Goal: Task Accomplishment & Management: Manage account settings

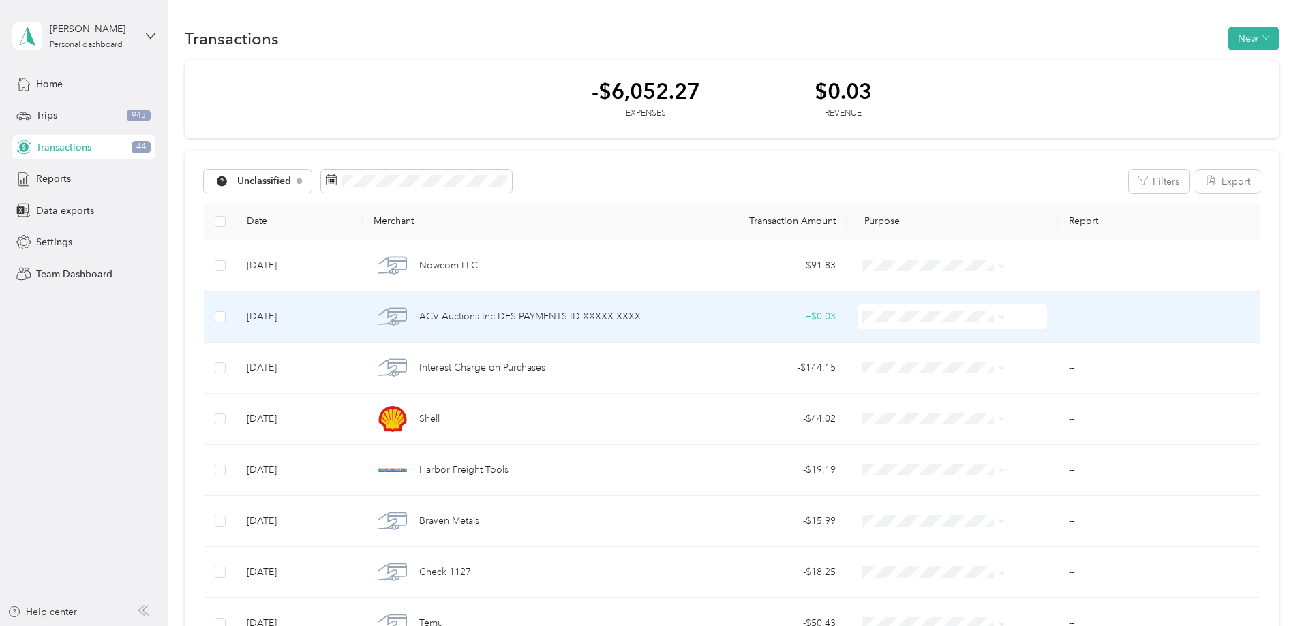
click at [617, 317] on span "ACV Auctions Inc DES:PAYMENTS ID:XXXXX-XXXXX1702 INDN:VASINI MOTORS LLC CO ID:X…" at bounding box center [536, 316] width 235 height 15
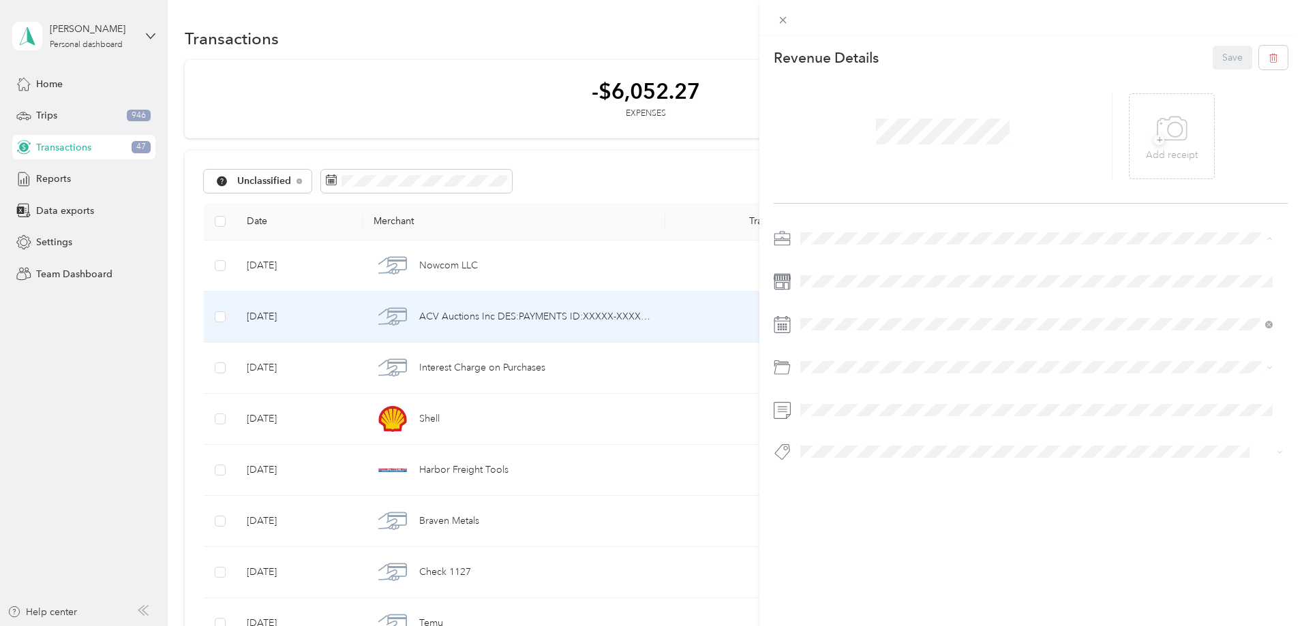
click at [832, 262] on span "Vasini Mottors LLC" at bounding box center [844, 263] width 79 height 12
click at [786, 19] on icon at bounding box center [783, 20] width 12 height 12
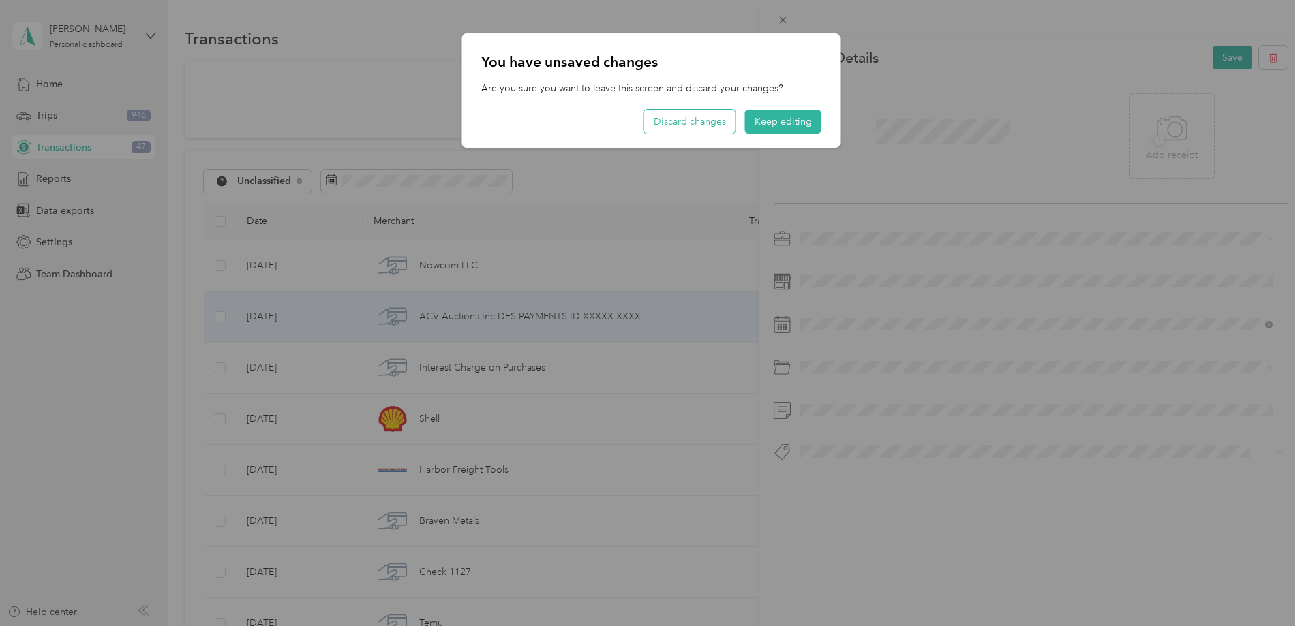
click at [687, 120] on button "Discard changes" at bounding box center [689, 122] width 91 height 24
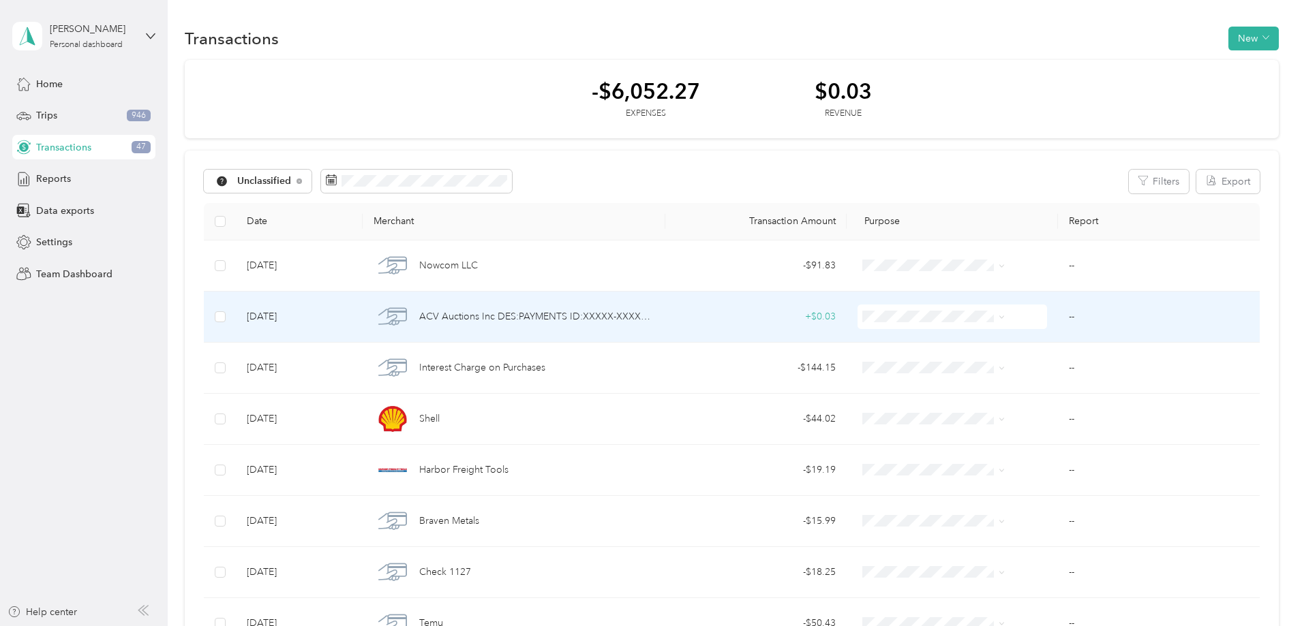
click at [607, 319] on span "ACV Auctions Inc DES:PAYMENTS ID:XXXXX-XXXXX1702 INDN:VASINI MOTORS LLC CO ID:X…" at bounding box center [536, 316] width 235 height 15
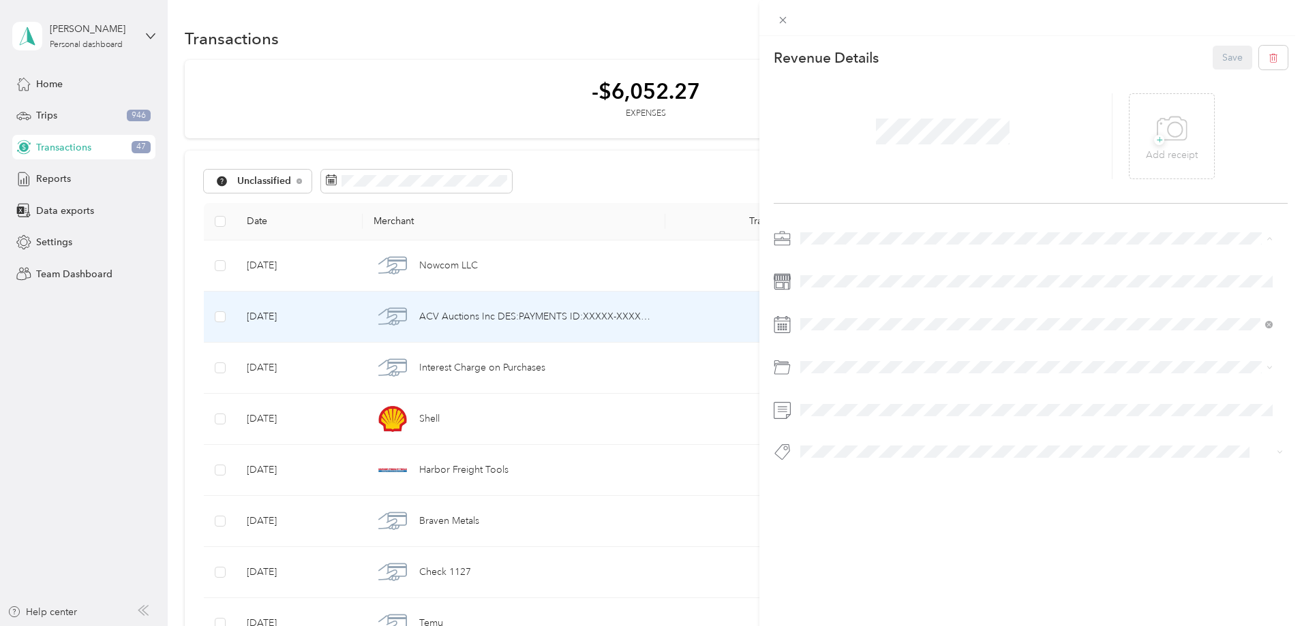
click at [834, 265] on span "Vasini Mottors LLC" at bounding box center [844, 263] width 79 height 12
click at [828, 526] on span "Payment" at bounding box center [830, 529] width 33 height 12
click at [1214, 53] on button "Save" at bounding box center [1232, 58] width 40 height 24
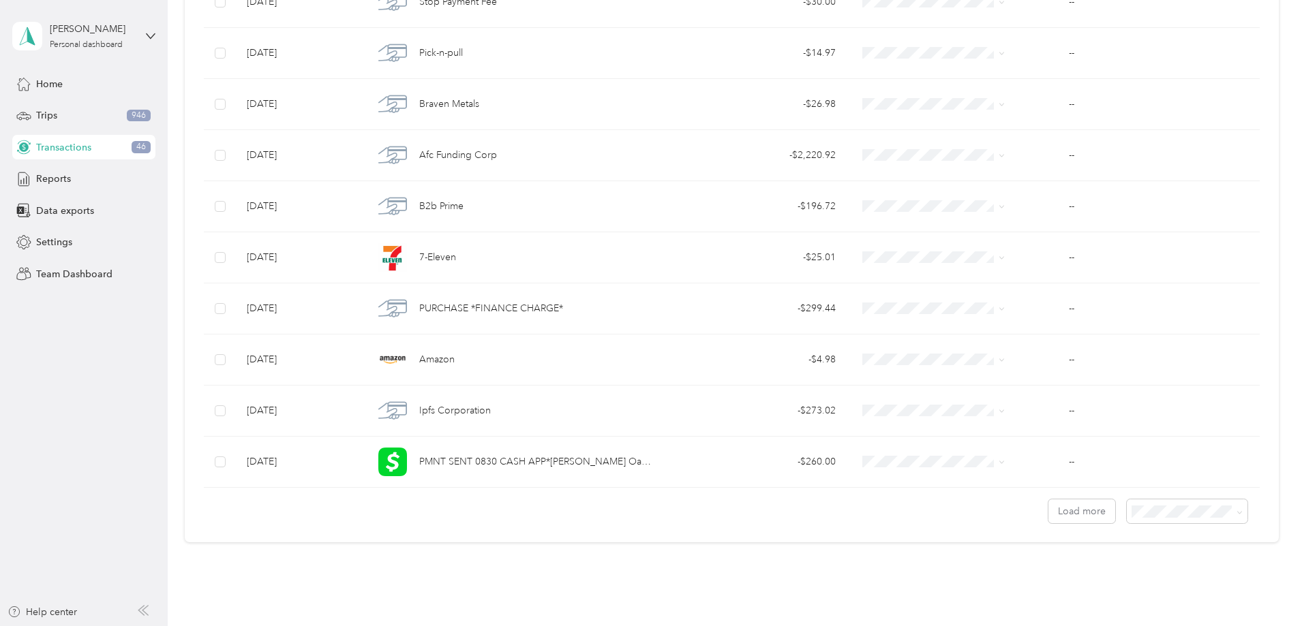
scroll to position [1088, 0]
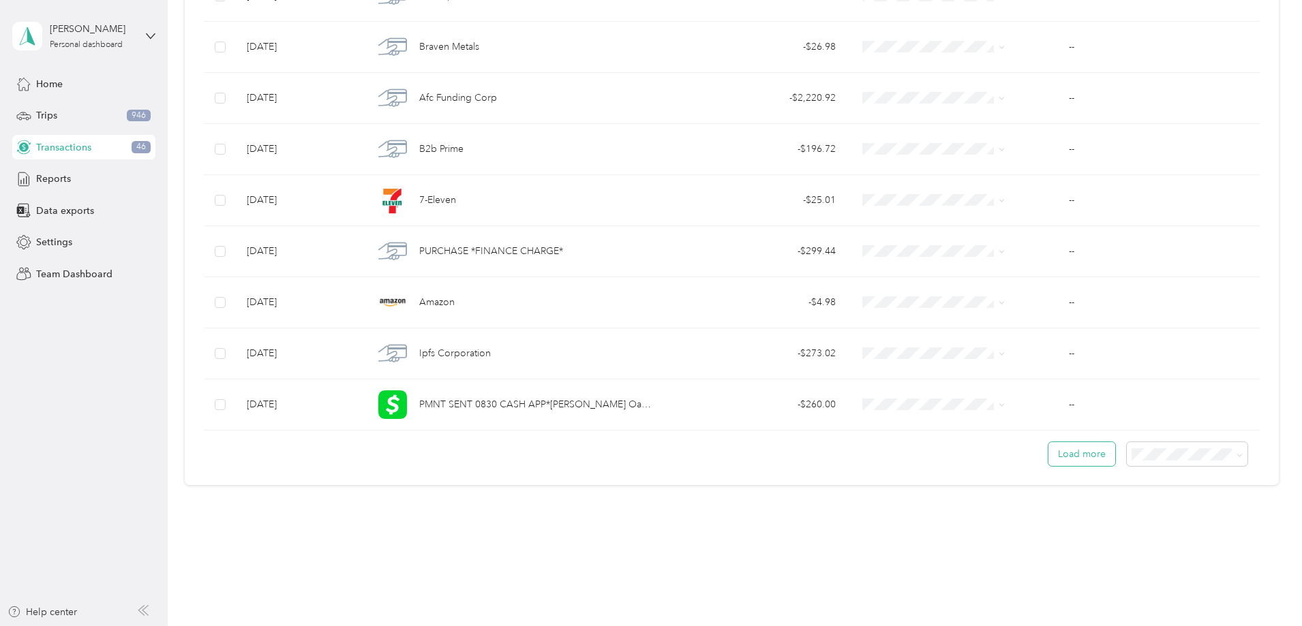
click at [1048, 461] on button "Load more" at bounding box center [1081, 454] width 67 height 24
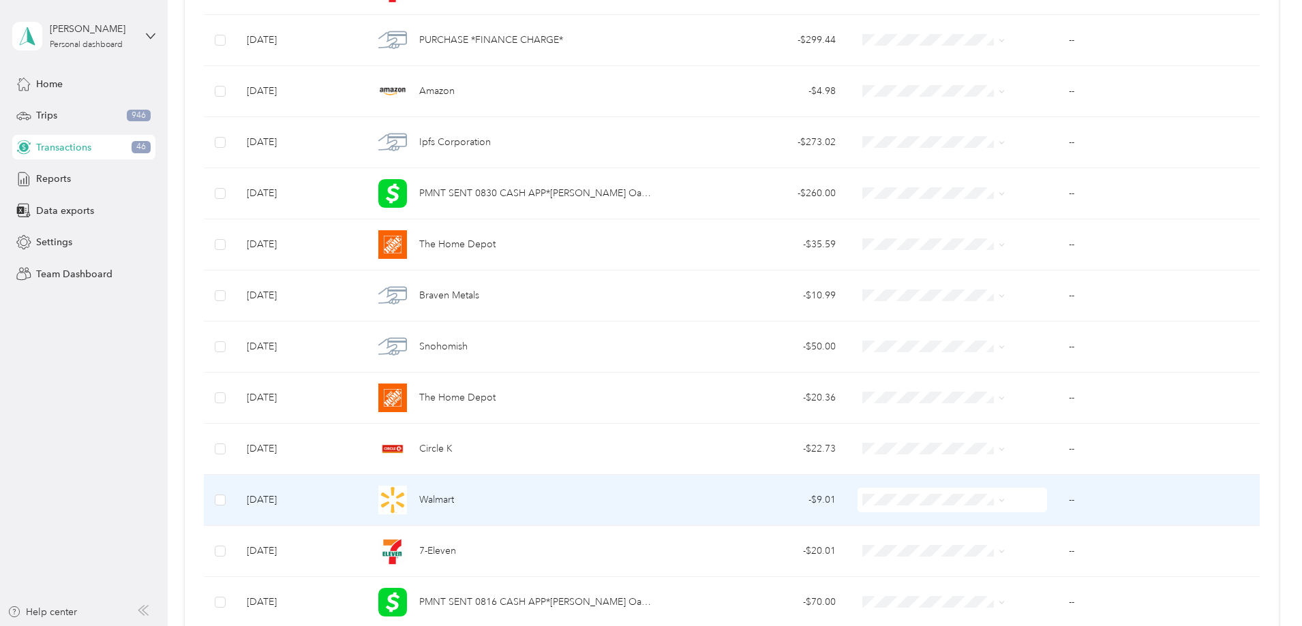
scroll to position [1275, 0]
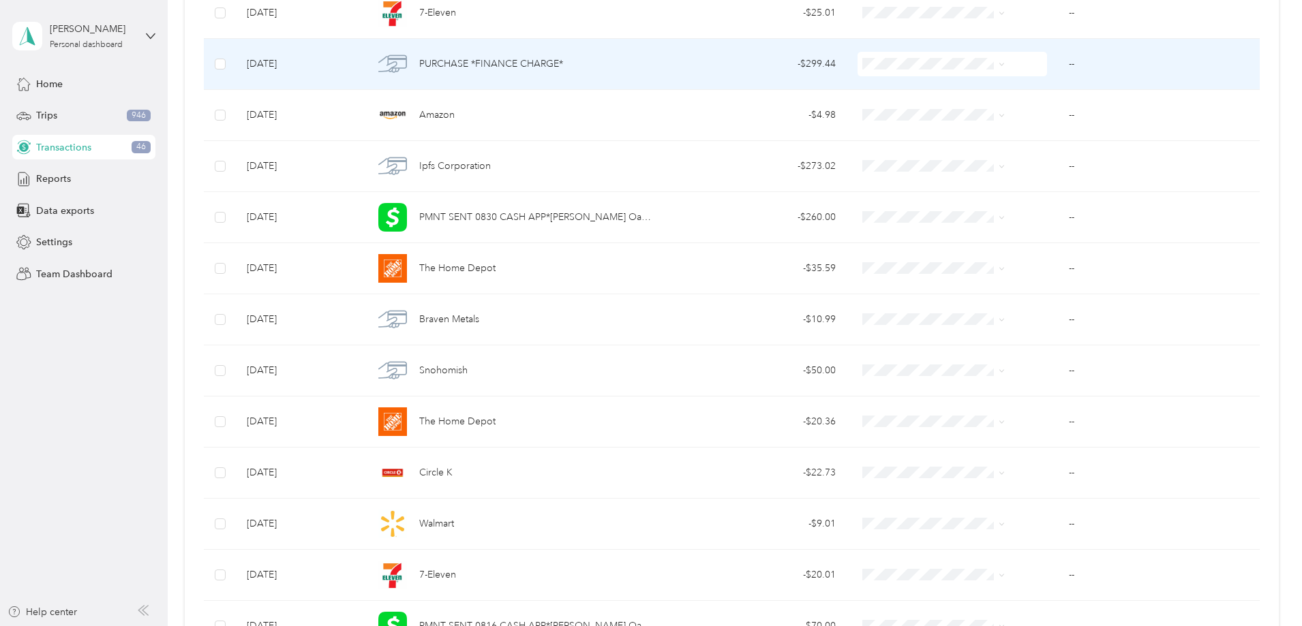
click at [527, 65] on span "PURCHASE *FINANCE CHARGE*" at bounding box center [491, 64] width 144 height 15
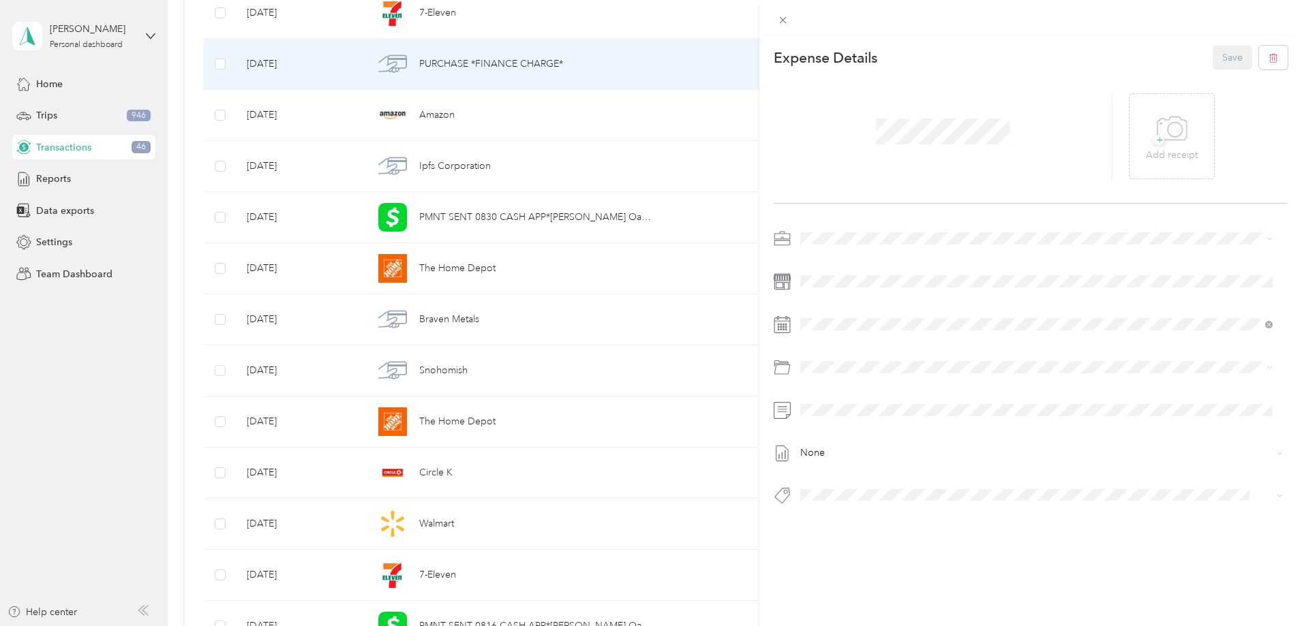
click at [833, 262] on span "Vasini Mottors LLC" at bounding box center [844, 262] width 79 height 12
click at [1156, 121] on icon at bounding box center [1171, 128] width 31 height 37
click at [850, 556] on div "Expense Details Save None" at bounding box center [1030, 299] width 542 height 526
click at [936, 522] on div "No results match your search" at bounding box center [1036, 539] width 482 height 66
click at [882, 533] on div "Expense Details Save None" at bounding box center [1030, 299] width 542 height 526
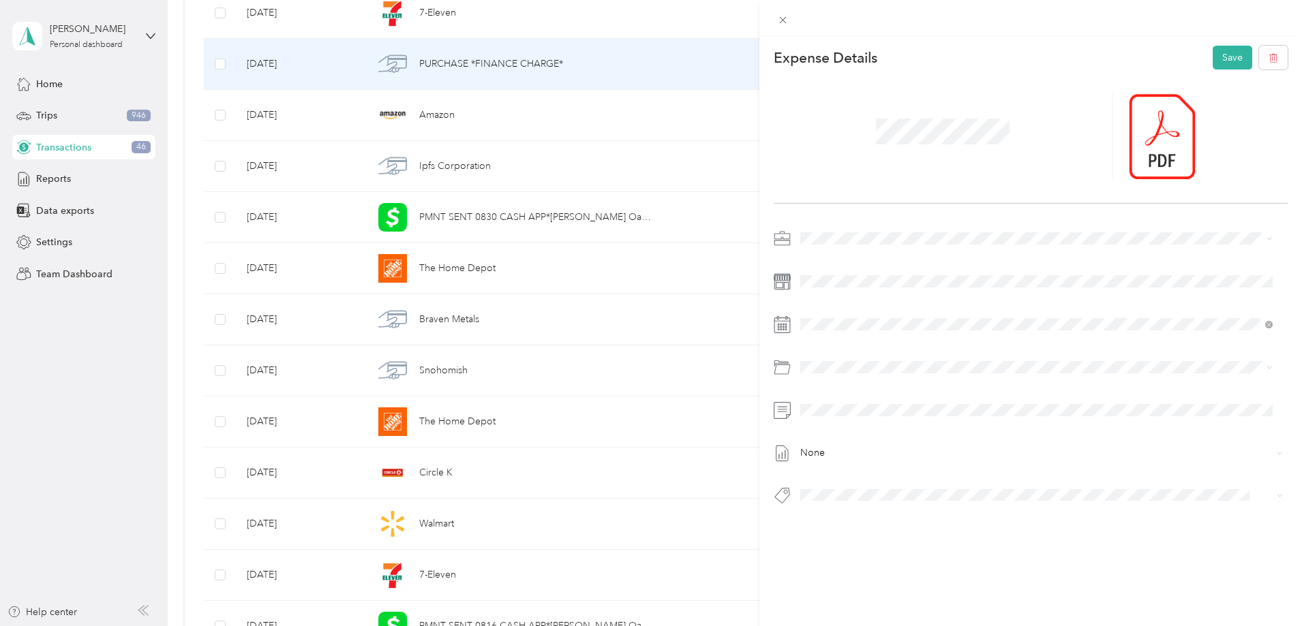
click at [696, 487] on div "This expense cannot be edited because it is either under review, approved, or p…" at bounding box center [651, 313] width 1302 height 626
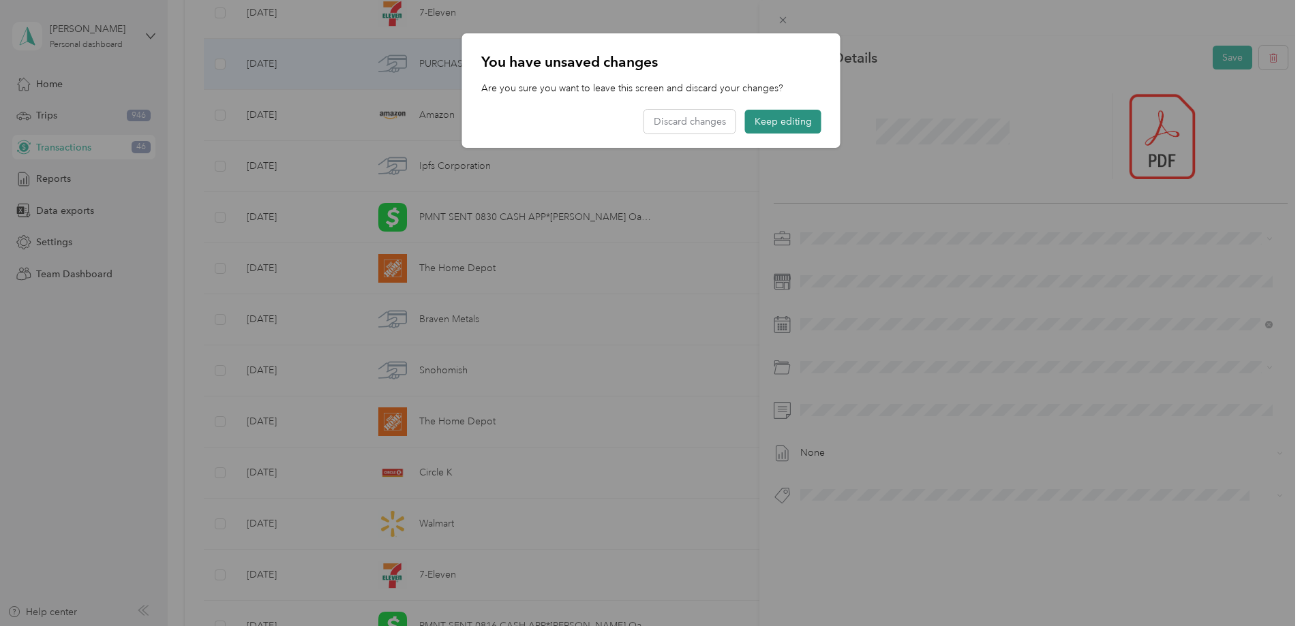
click at [774, 120] on button "Keep editing" at bounding box center [783, 122] width 76 height 24
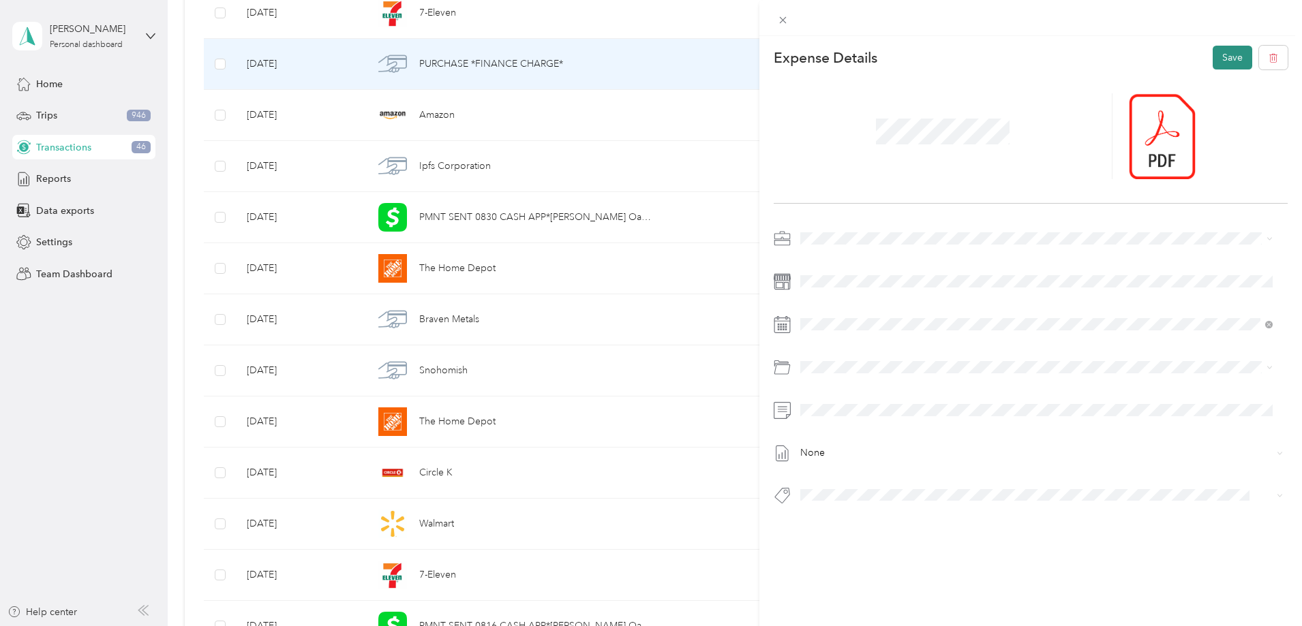
click at [1219, 59] on button "Save" at bounding box center [1232, 58] width 40 height 24
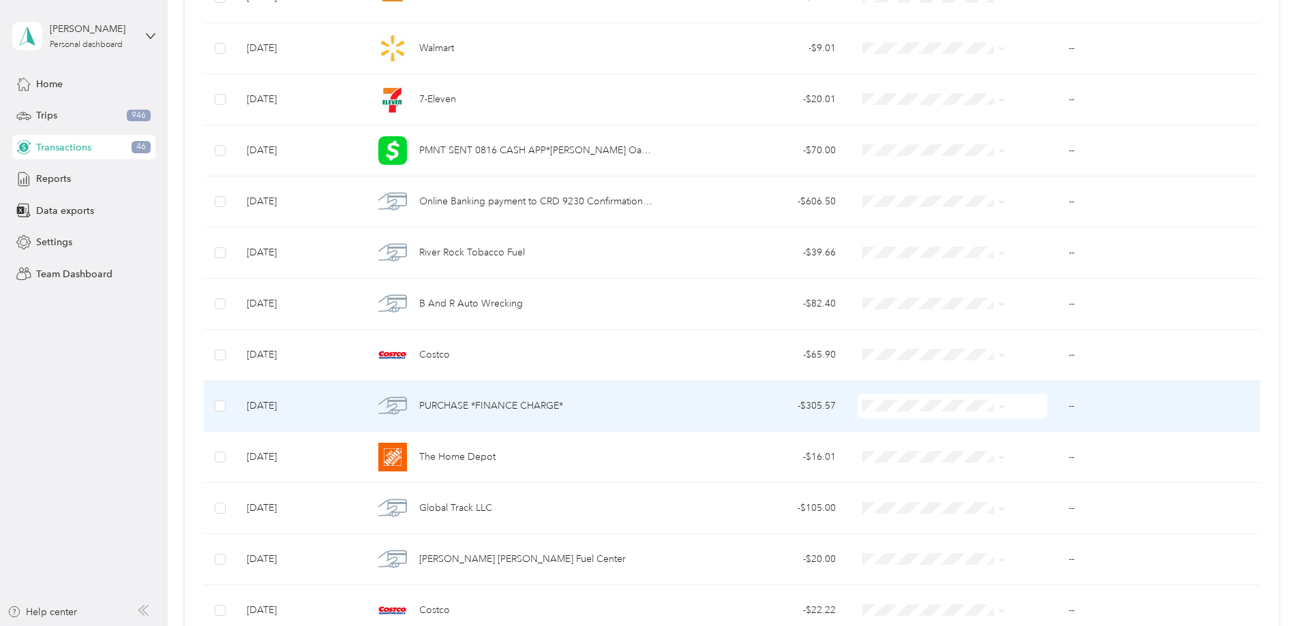
scroll to position [1752, 0]
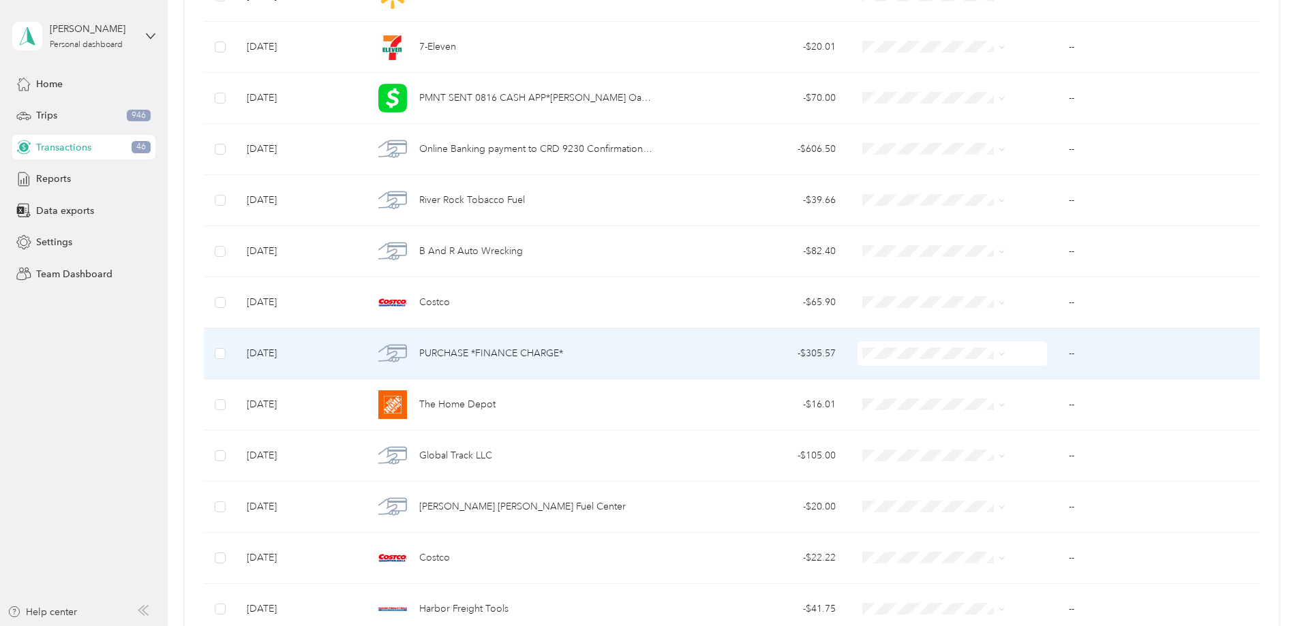
click at [536, 354] on span "PURCHASE *FINANCE CHARGE*" at bounding box center [491, 353] width 144 height 15
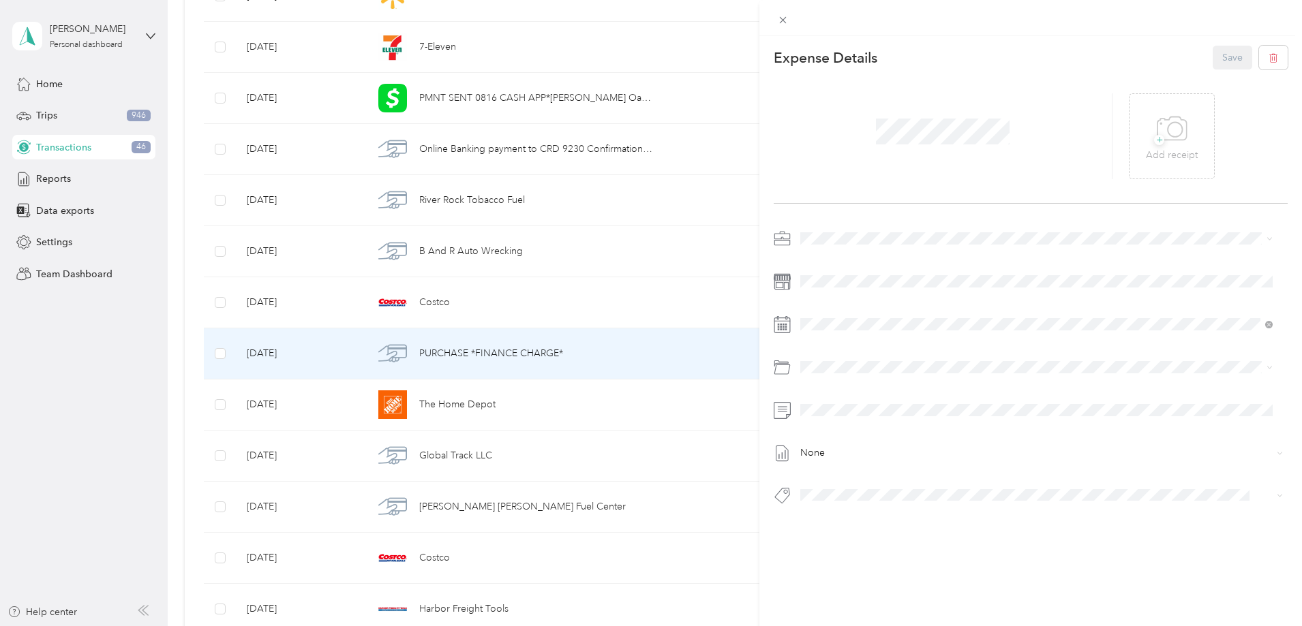
click at [838, 262] on span "Vasini Mottors LLC" at bounding box center [844, 262] width 79 height 12
click at [1161, 134] on icon at bounding box center [1171, 128] width 31 height 37
click at [1146, 135] on icon at bounding box center [1152, 136] width 12 height 8
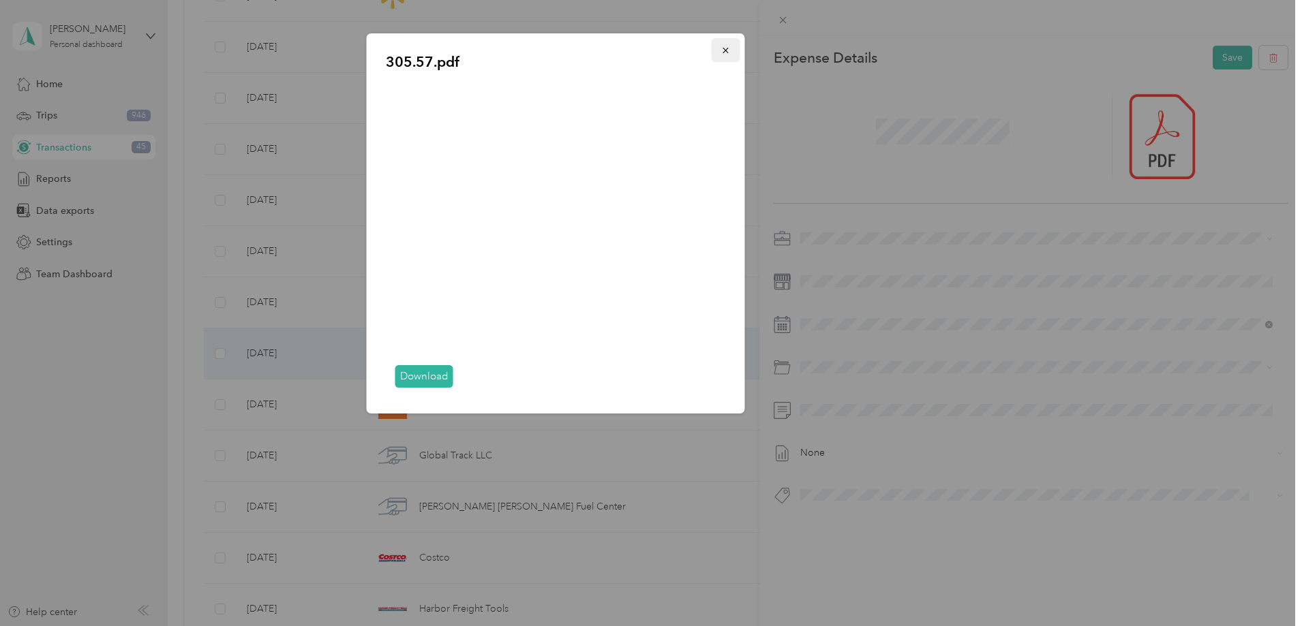
click at [726, 50] on icon "button" at bounding box center [726, 51] width 10 height 10
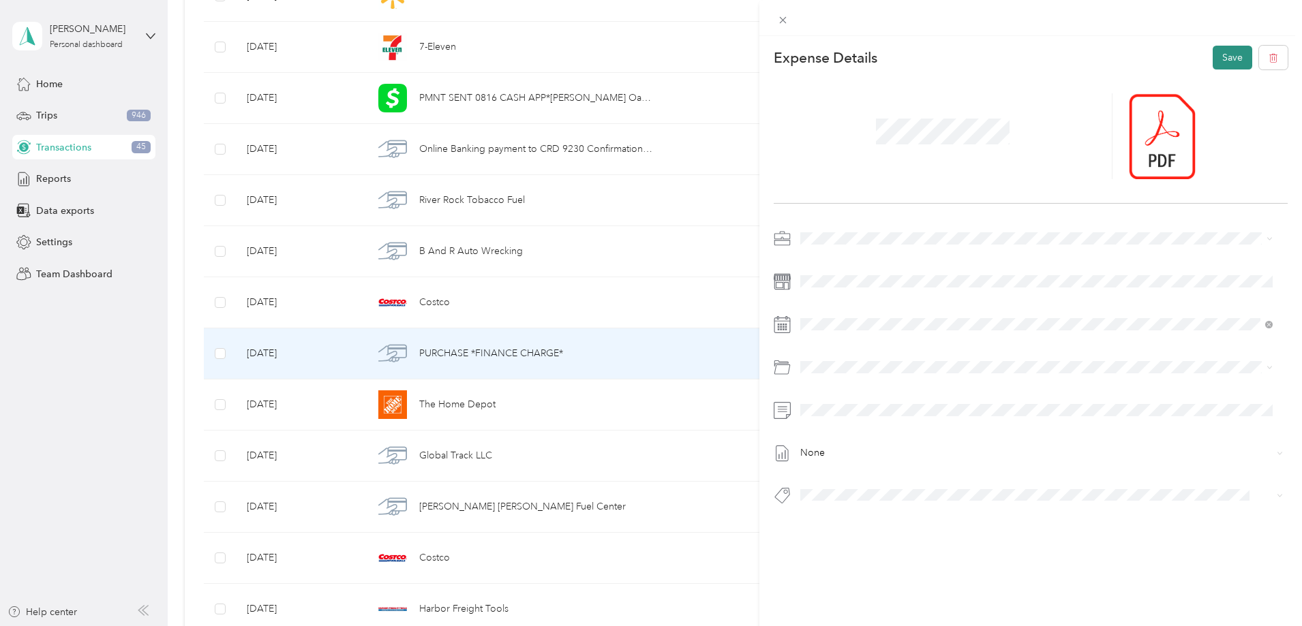
click at [1212, 53] on button "Save" at bounding box center [1232, 58] width 40 height 24
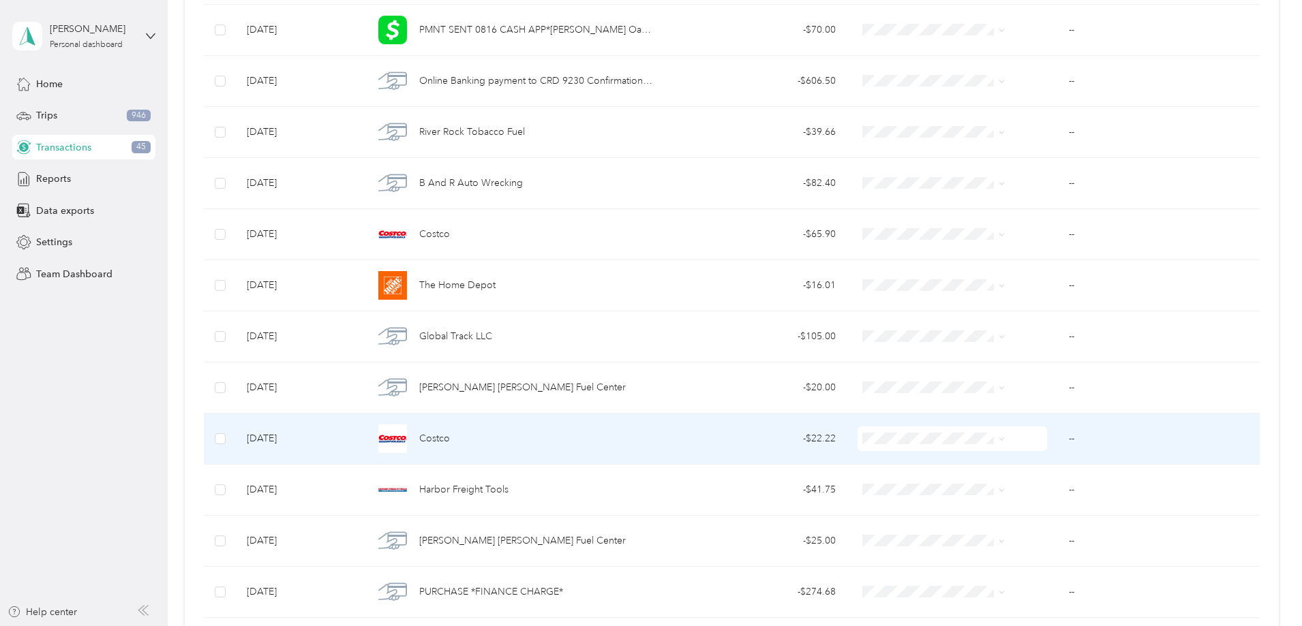
scroll to position [1956, 0]
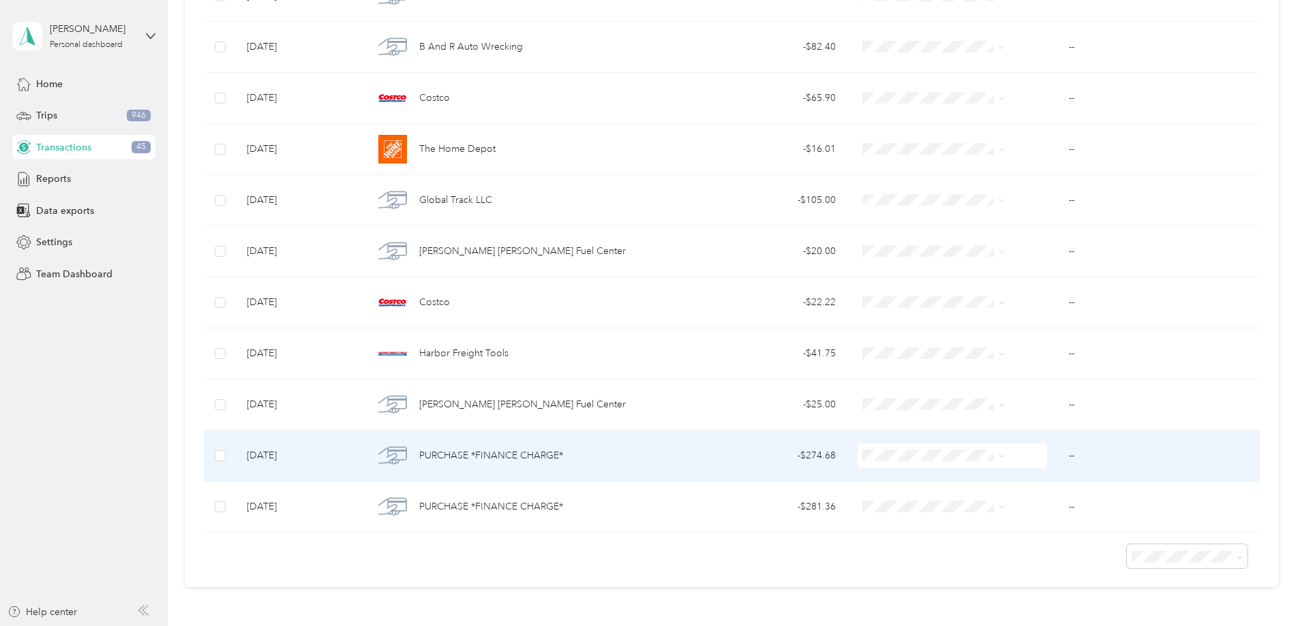
click at [495, 453] on span "PURCHASE *FINANCE CHARGE*" at bounding box center [491, 455] width 144 height 15
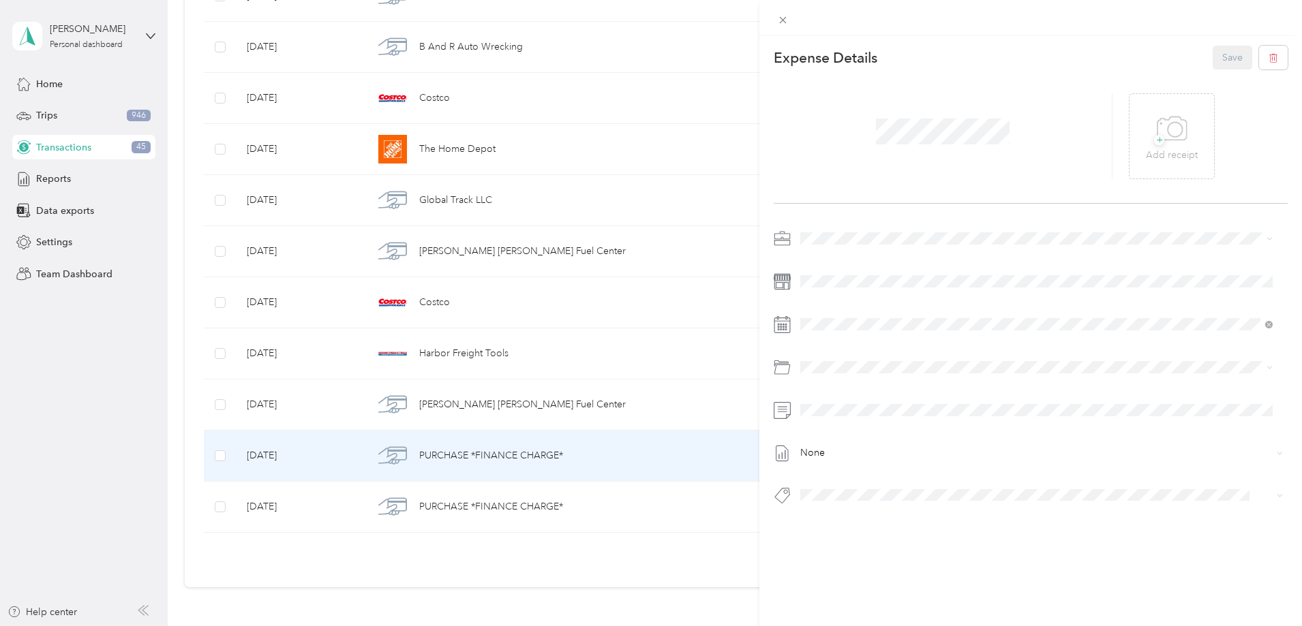
click at [854, 264] on span "Vasini Mottors LLC" at bounding box center [844, 262] width 79 height 12
click at [1167, 134] on icon at bounding box center [1174, 129] width 14 height 14
click at [1214, 55] on button "Save" at bounding box center [1232, 58] width 40 height 24
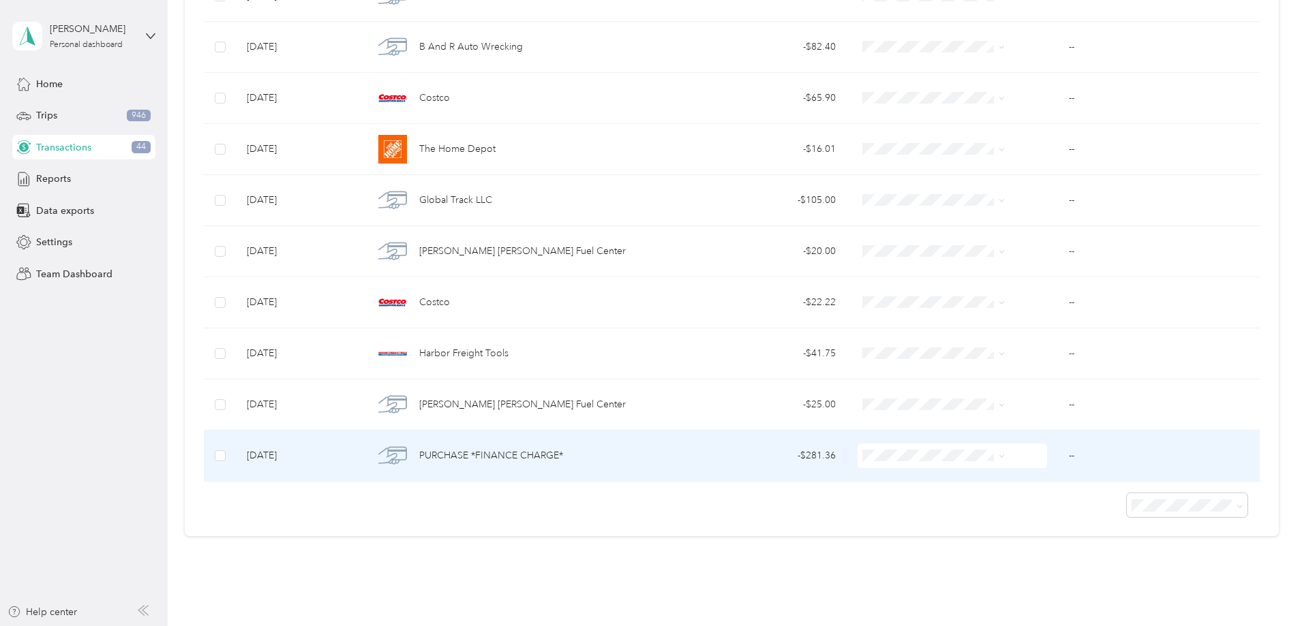
click at [563, 451] on span "PURCHASE *FINANCE CHARGE*" at bounding box center [491, 455] width 144 height 15
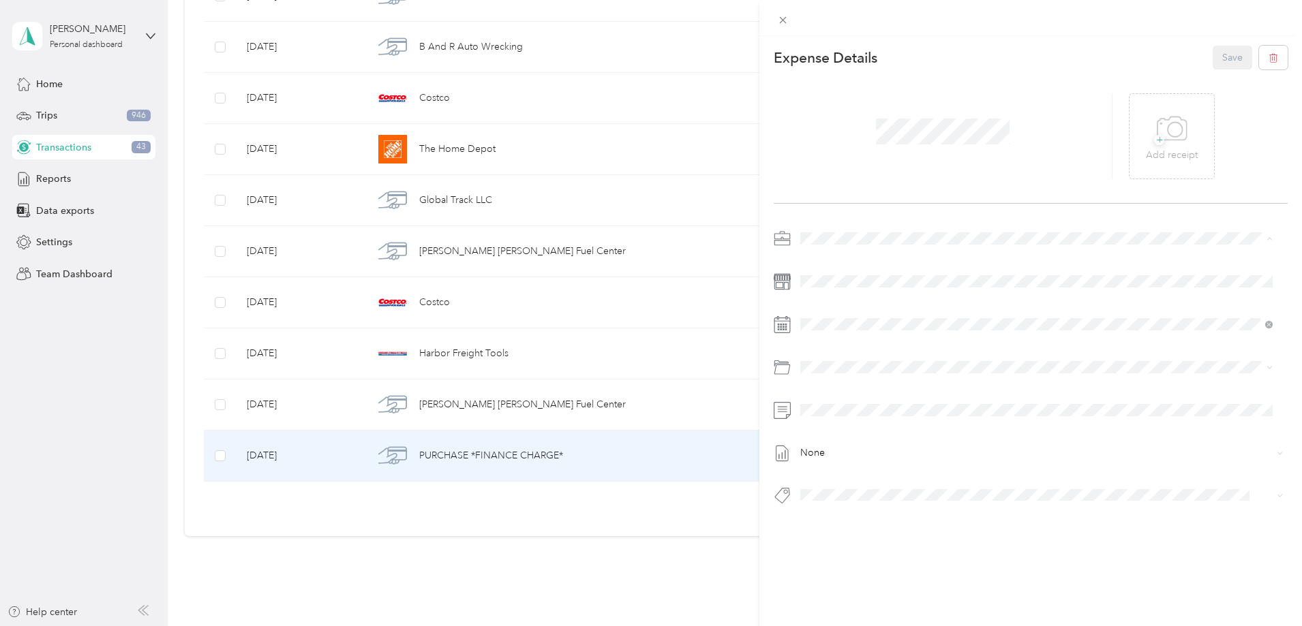
click at [834, 266] on li "Vasini Mottors LLC" at bounding box center [1036, 263] width 482 height 24
click at [1152, 155] on p "Add receipt" at bounding box center [1172, 155] width 52 height 15
click at [1217, 61] on button "Save" at bounding box center [1232, 58] width 40 height 24
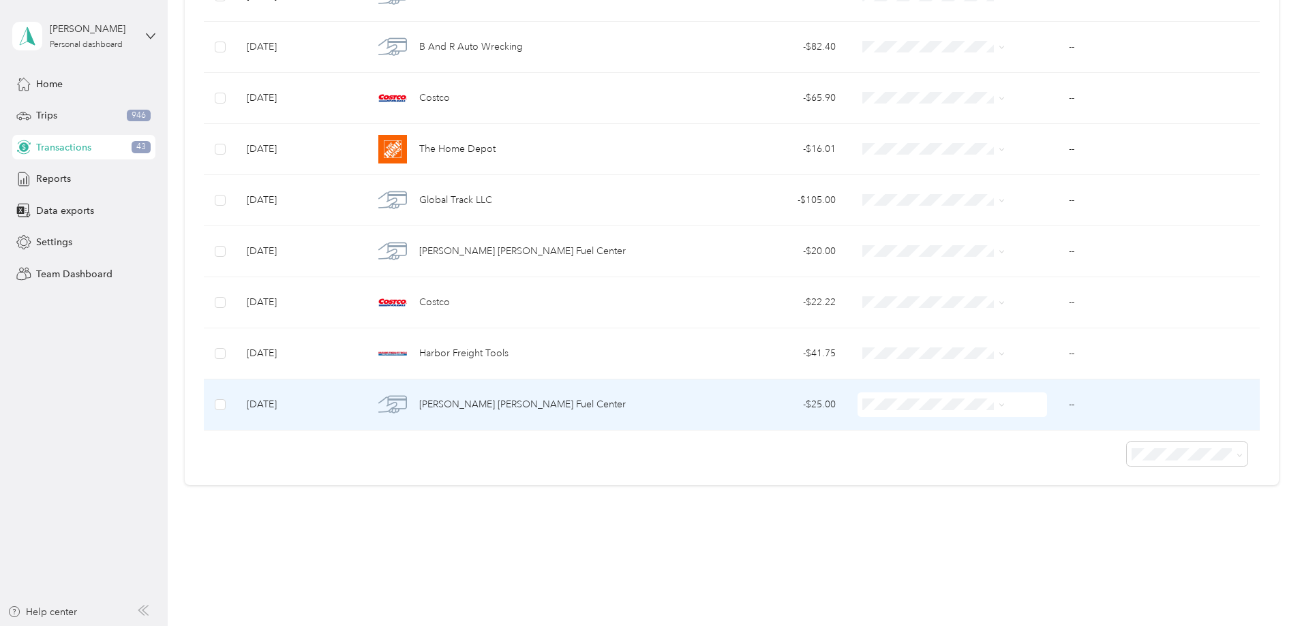
click at [521, 404] on span "[PERSON_NAME] [PERSON_NAME] Fuel Center" at bounding box center [522, 404] width 206 height 15
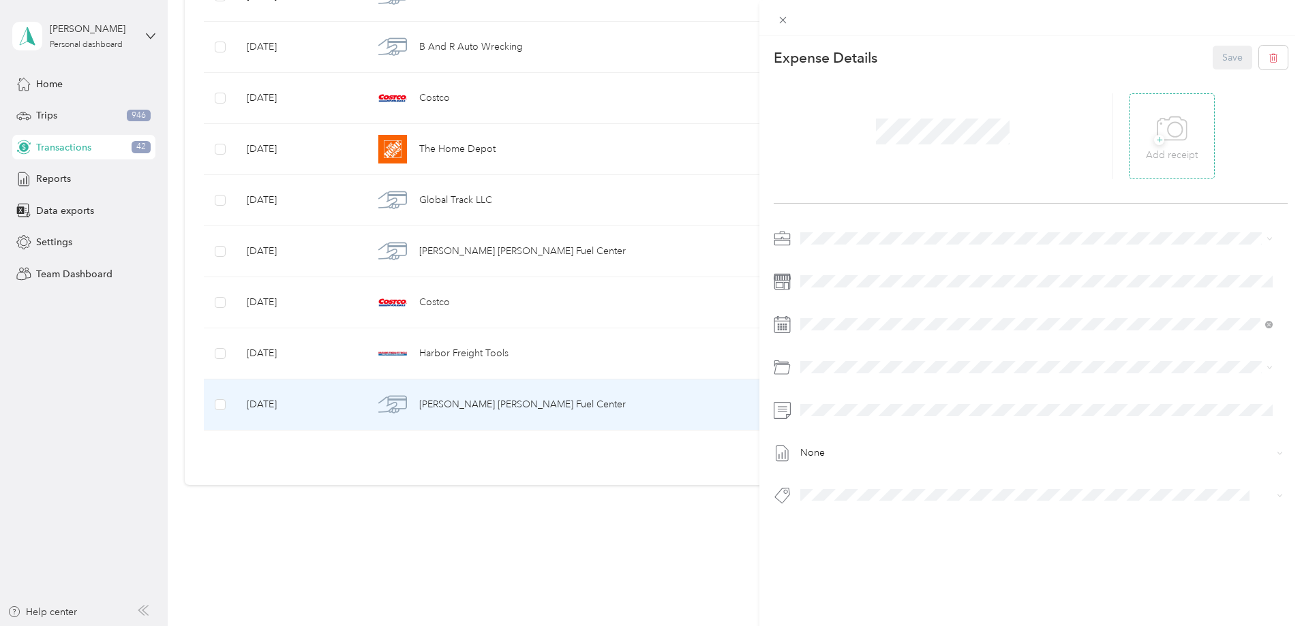
click at [1159, 159] on p "Add receipt" at bounding box center [1172, 155] width 52 height 15
click at [842, 264] on span "Vasini Mottors LLC" at bounding box center [844, 261] width 79 height 12
click at [902, 516] on span "2014 Honda Insight Ex Vb2557" at bounding box center [872, 519] width 117 height 12
click at [1212, 55] on button "Save" at bounding box center [1232, 58] width 40 height 24
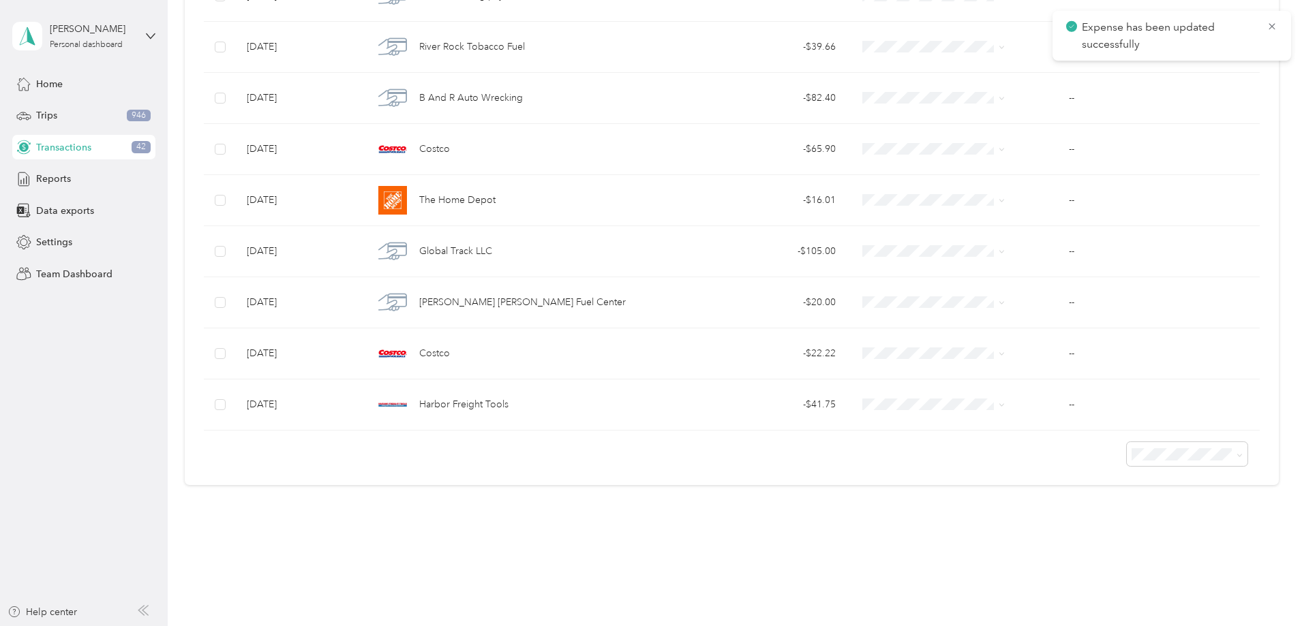
scroll to position [1905, 0]
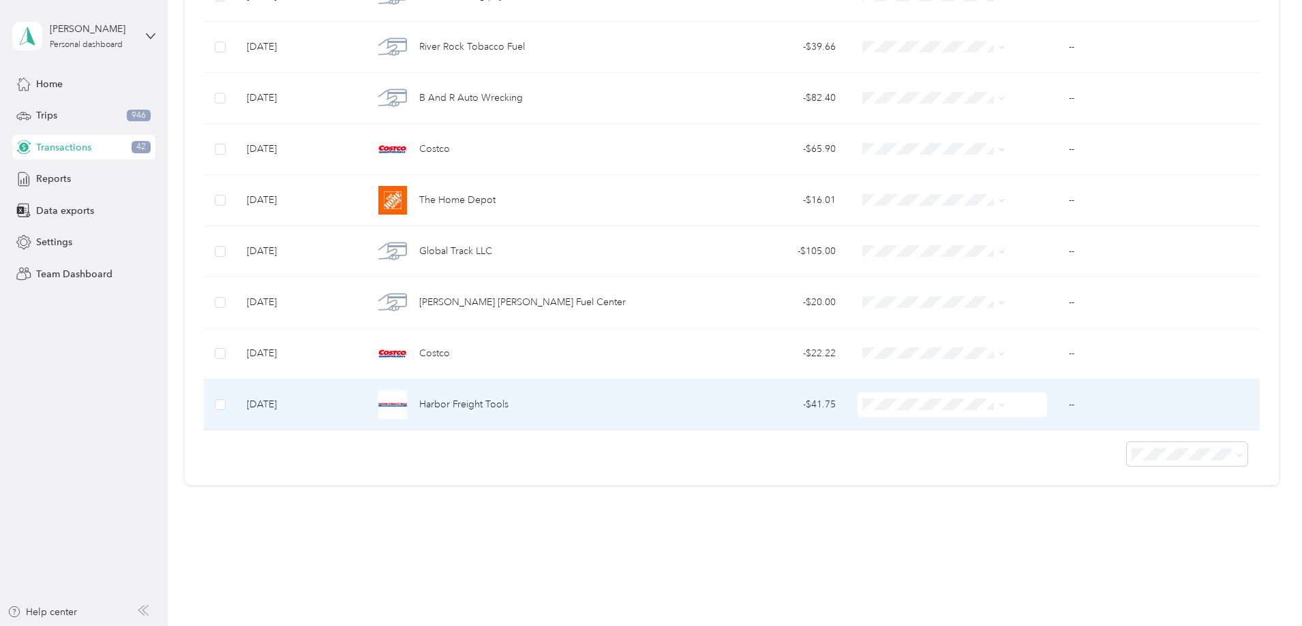
click at [508, 405] on span "Harbor Freight Tools" at bounding box center [463, 404] width 89 height 15
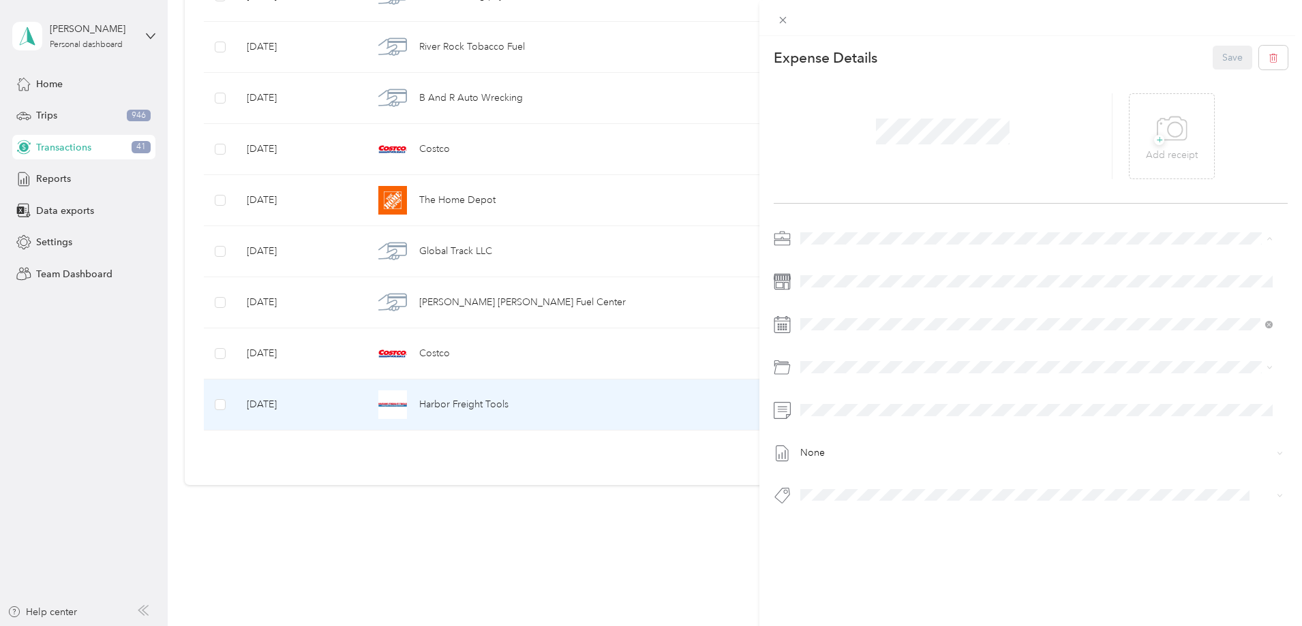
click at [827, 258] on span "Vasini Mottors LLC" at bounding box center [844, 263] width 79 height 12
click at [1163, 159] on p "Add receipt" at bounding box center [1172, 155] width 52 height 15
click at [834, 516] on span "Garage Supplies" at bounding box center [846, 515] width 64 height 12
click at [1231, 61] on button "Save" at bounding box center [1232, 58] width 40 height 24
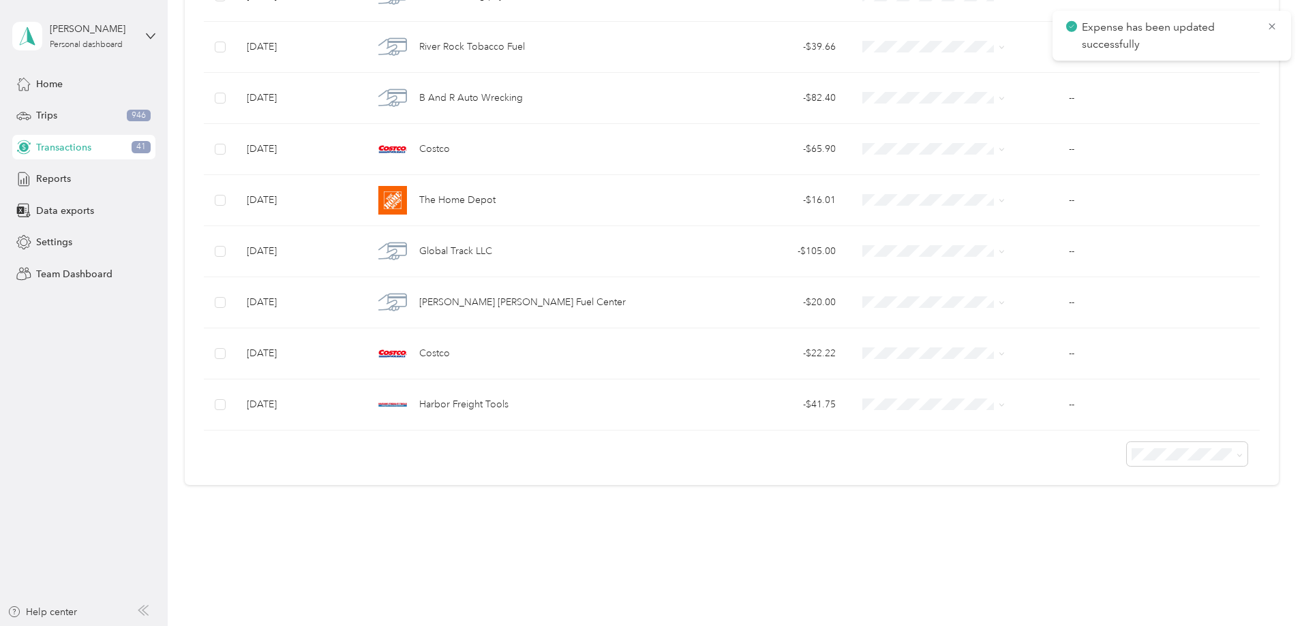
scroll to position [1854, 0]
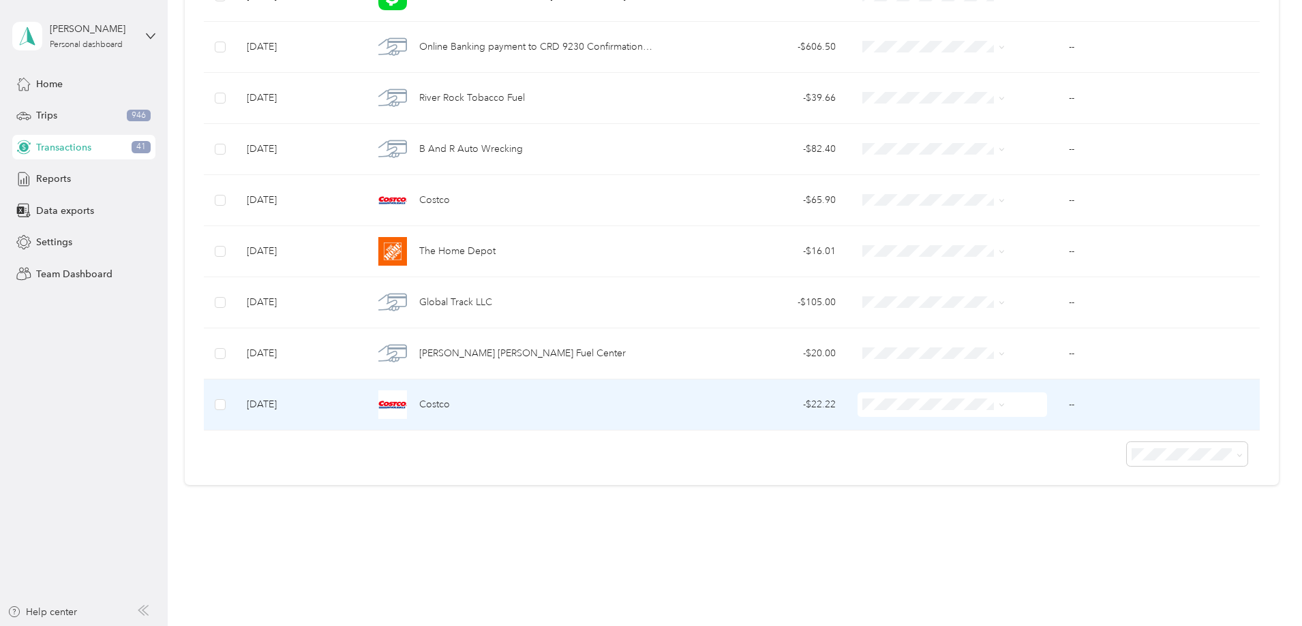
click at [450, 403] on span "Costco" at bounding box center [434, 404] width 31 height 15
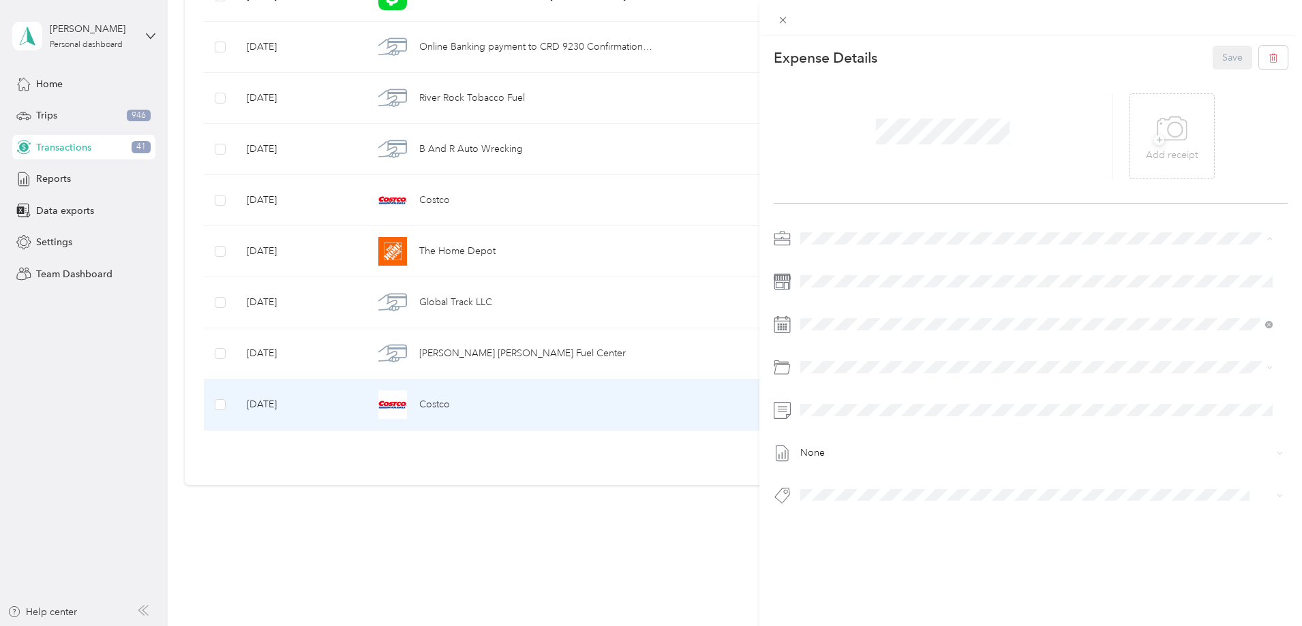
click at [838, 260] on span "Vasini Mottors LLC" at bounding box center [844, 263] width 79 height 12
click at [1156, 143] on span "+" at bounding box center [1159, 140] width 10 height 10
click at [874, 518] on span "2008 Lexus Is Is 250 Mb2541" at bounding box center [868, 516] width 108 height 12
click at [1217, 52] on button "Save" at bounding box center [1232, 58] width 40 height 24
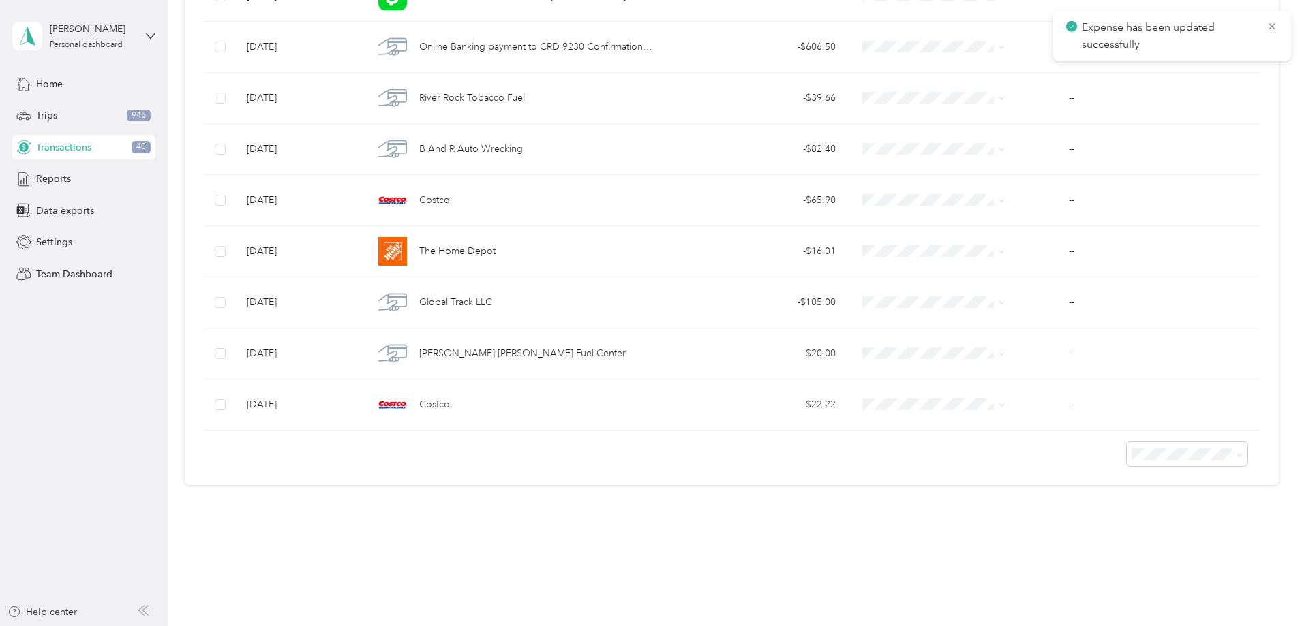
scroll to position [1803, 0]
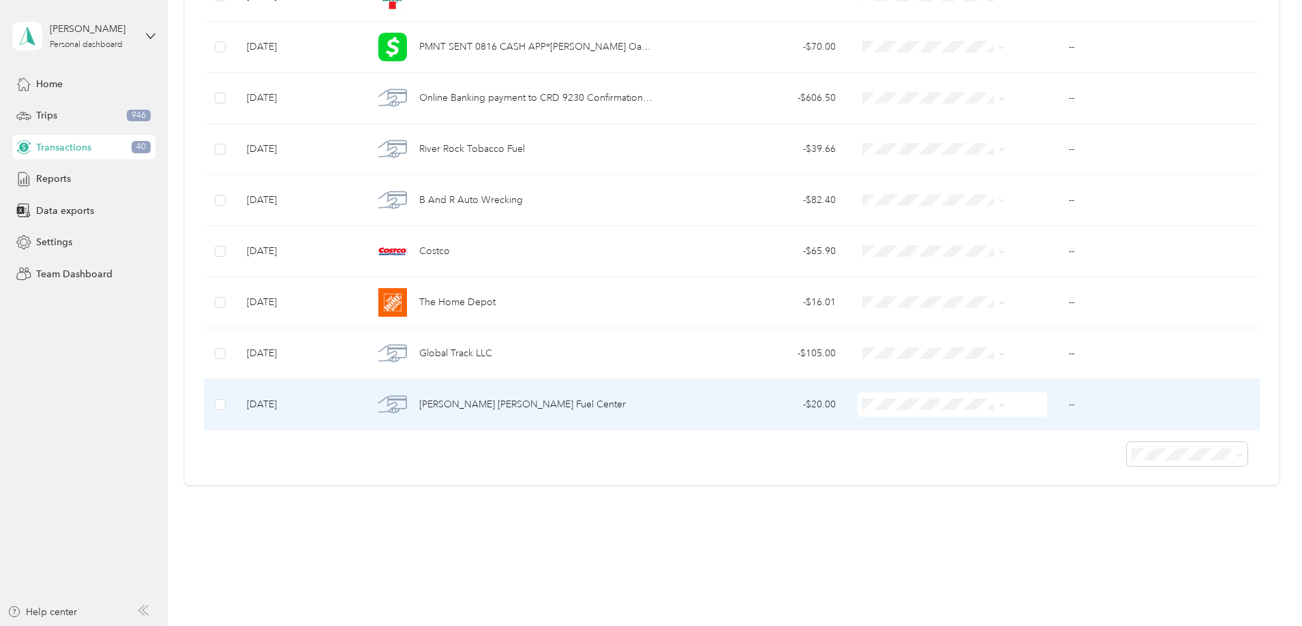
click at [537, 406] on span "[PERSON_NAME] [PERSON_NAME] Fuel Center" at bounding box center [522, 404] width 206 height 15
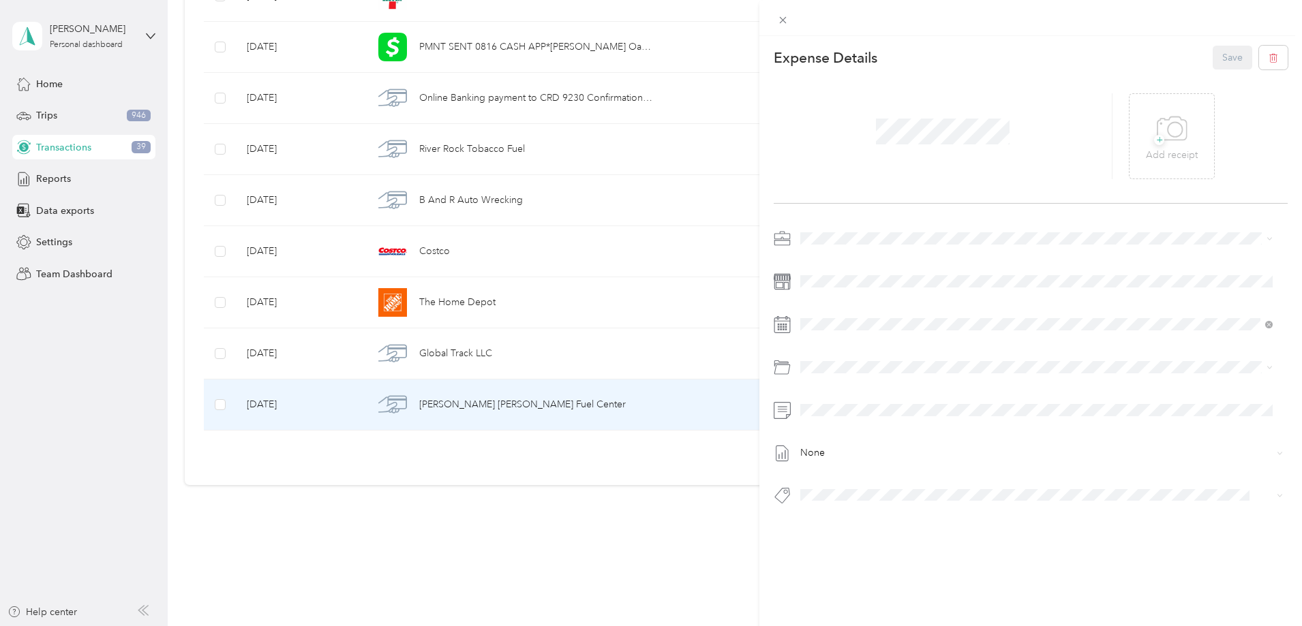
click at [851, 262] on span "Vasini Mottors LLC" at bounding box center [844, 262] width 79 height 12
click at [900, 538] on div "31" at bounding box center [899, 534] width 18 height 17
click at [1169, 134] on icon at bounding box center [1171, 128] width 31 height 37
click at [906, 626] on div "This expense cannot be edited because it is either under review, approved, or p…" at bounding box center [647, 626] width 1295 height 0
click at [885, 519] on span "2012 Toyota Avalon Limited Mb2564" at bounding box center [884, 519] width 140 height 12
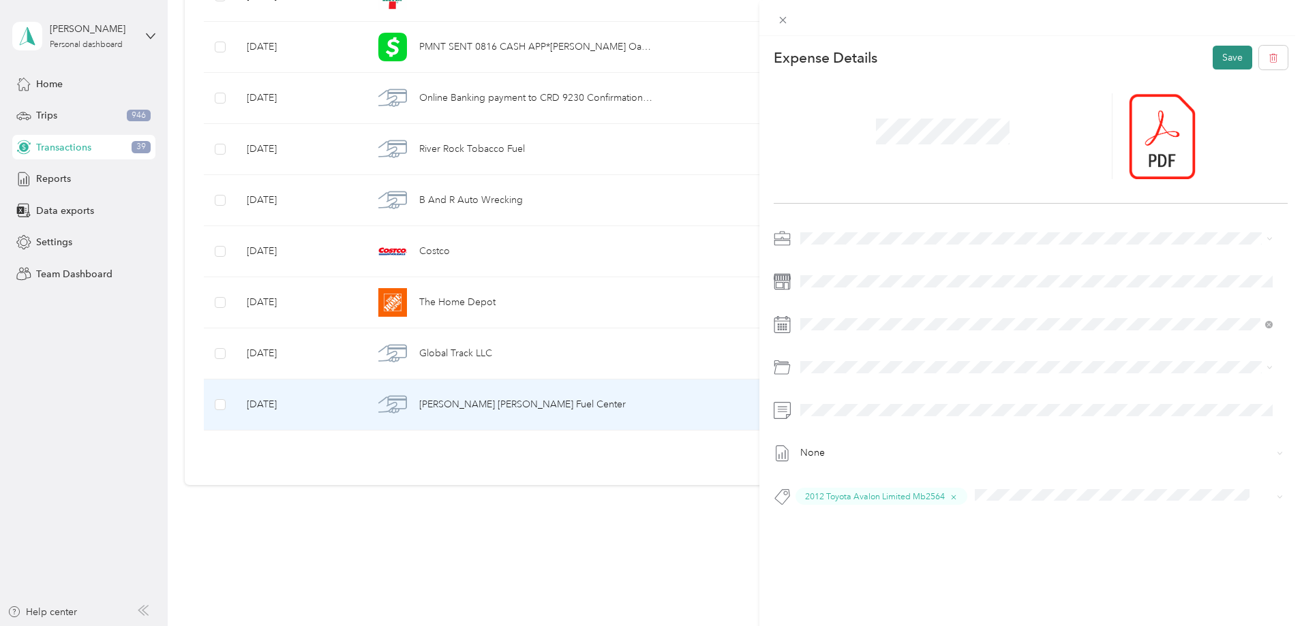
click at [1223, 52] on button "Save" at bounding box center [1232, 58] width 40 height 24
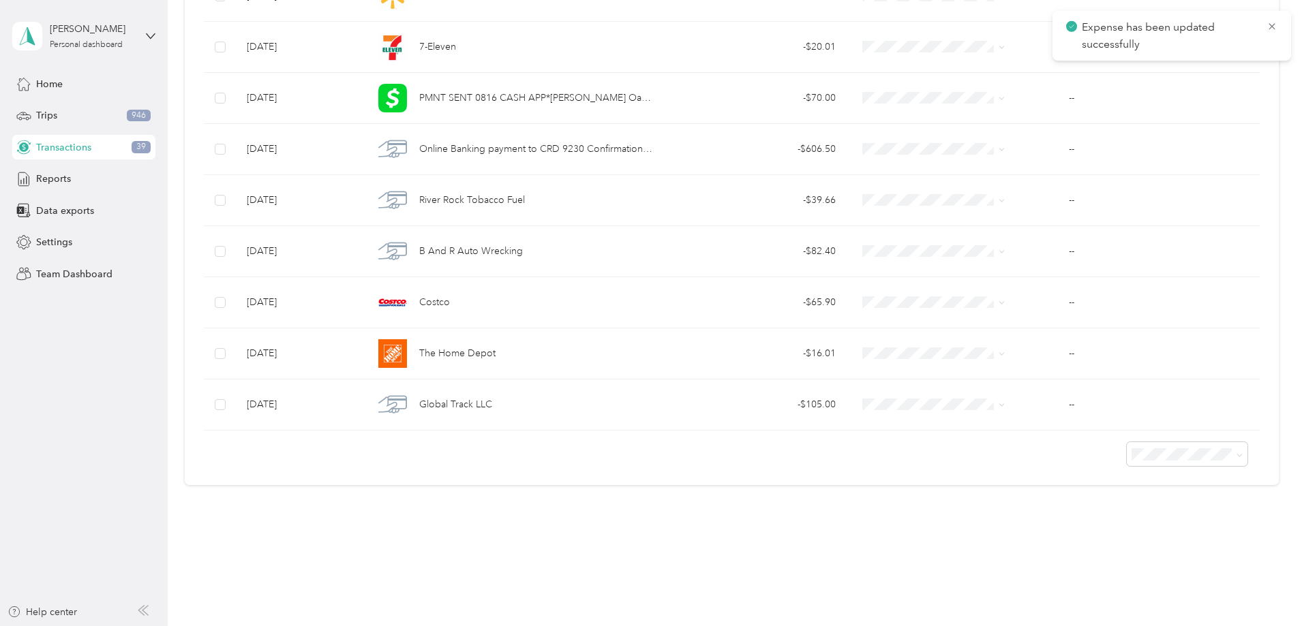
scroll to position [1752, 0]
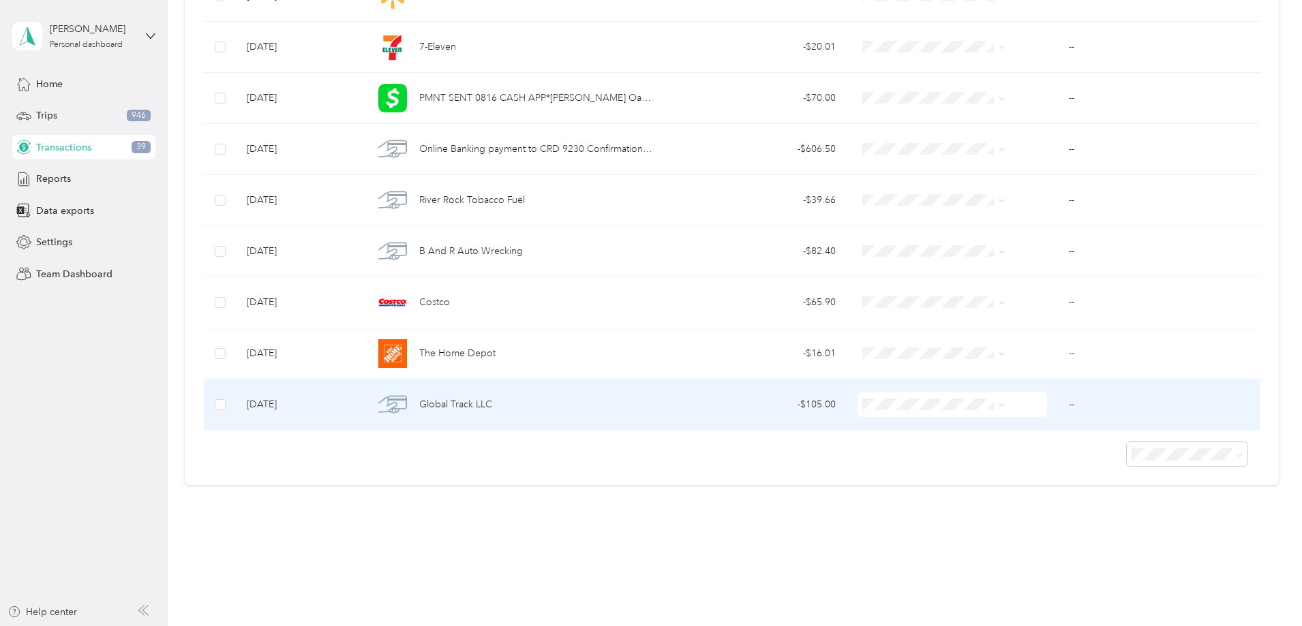
click at [492, 399] on span "Global Track LLC" at bounding box center [455, 404] width 73 height 15
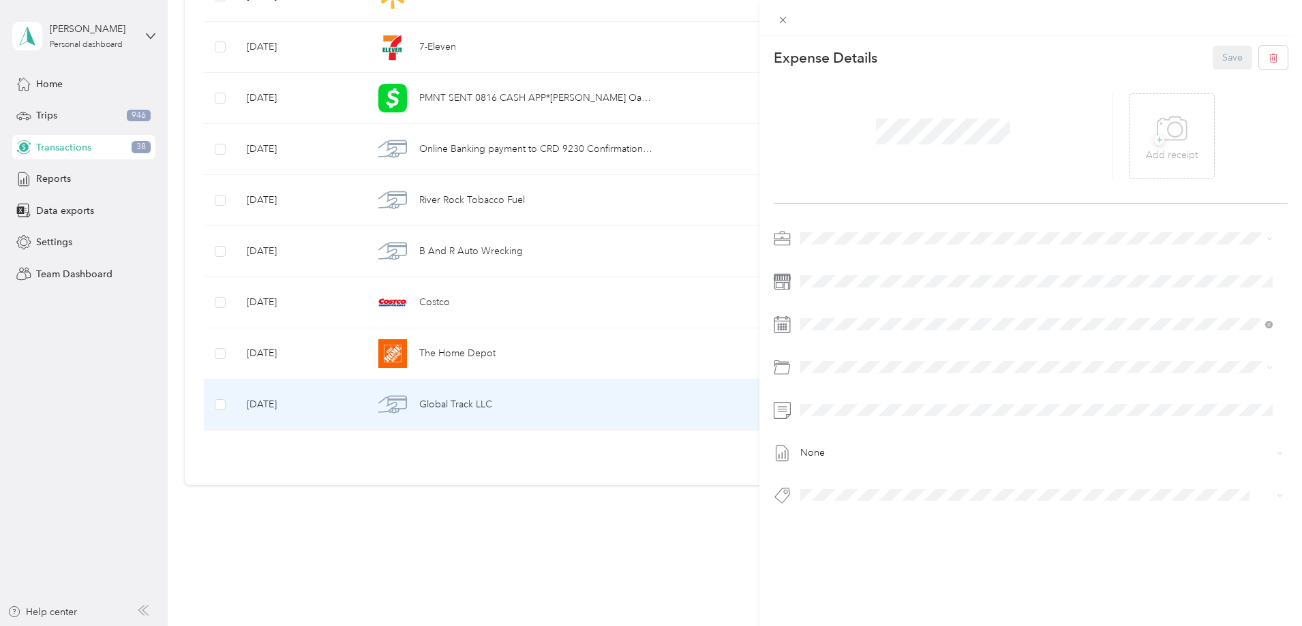
click at [852, 264] on span "Vasini Mottors LLC" at bounding box center [844, 262] width 79 height 12
click at [1155, 145] on span "+" at bounding box center [1159, 140] width 10 height 10
click at [871, 626] on div "This expense cannot be edited because it is either under review, approved, or p…" at bounding box center [647, 626] width 1295 height 0
click at [859, 519] on button "2014 Forester, Vb24412" at bounding box center [859, 519] width 108 height 17
click at [1146, 136] on icon at bounding box center [1152, 136] width 12 height 12
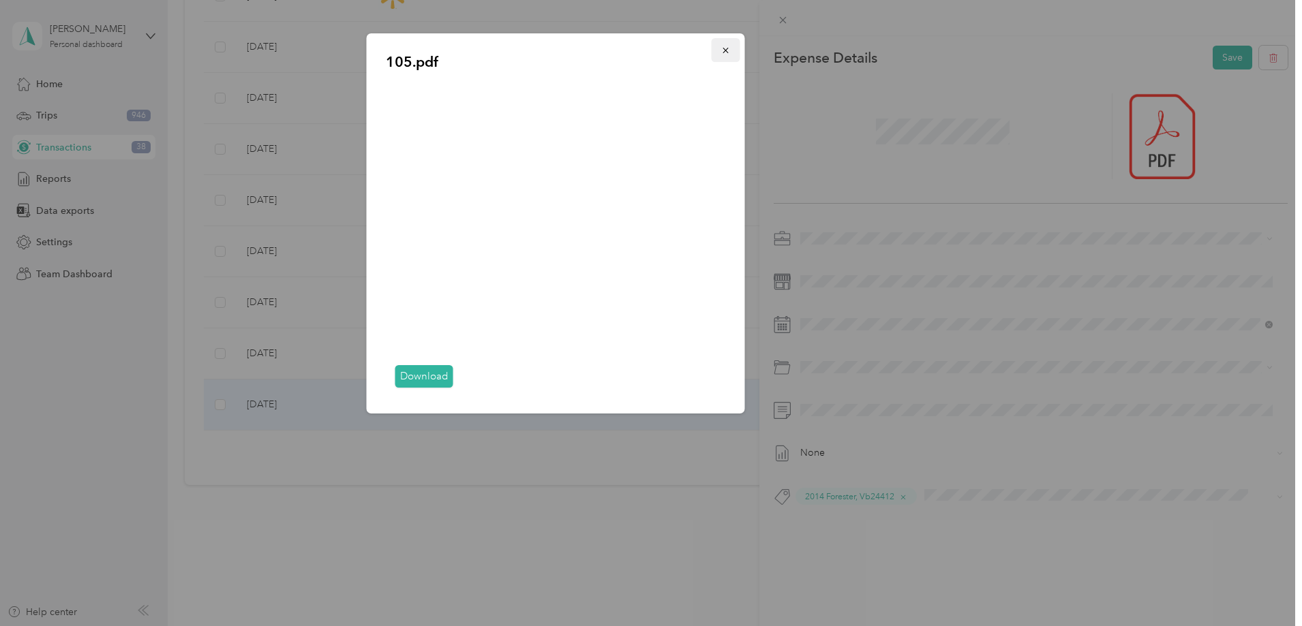
click at [725, 55] on icon "button" at bounding box center [726, 51] width 10 height 10
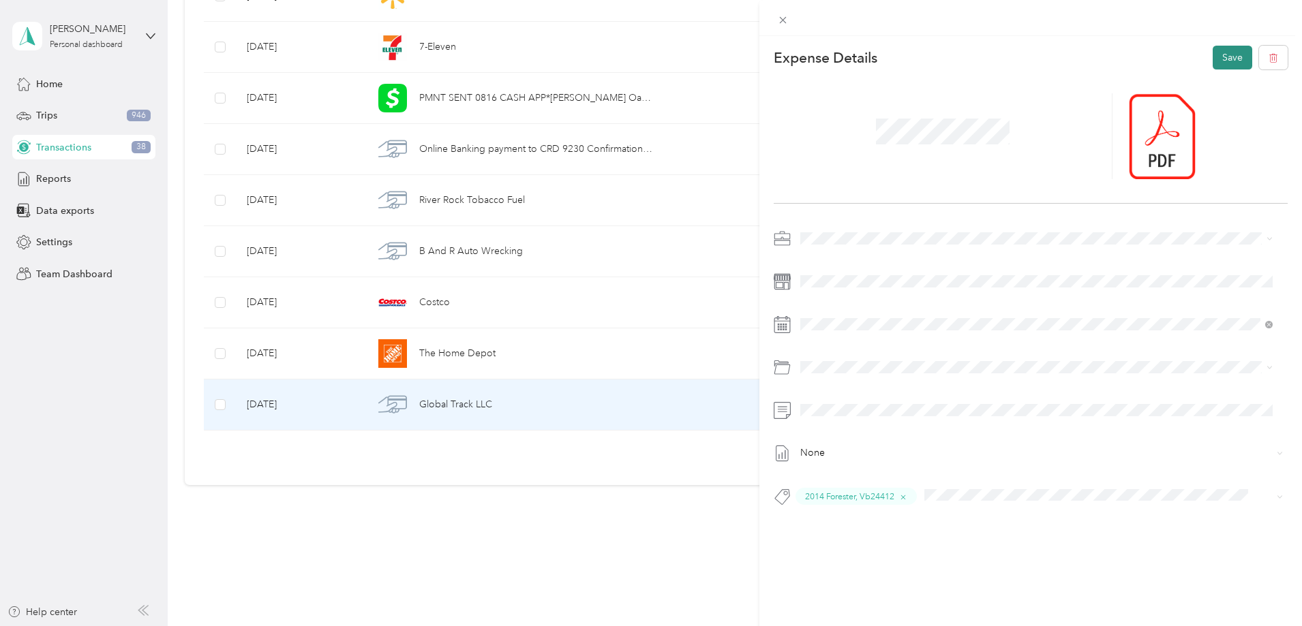
click at [1225, 59] on button "Save" at bounding box center [1232, 58] width 40 height 24
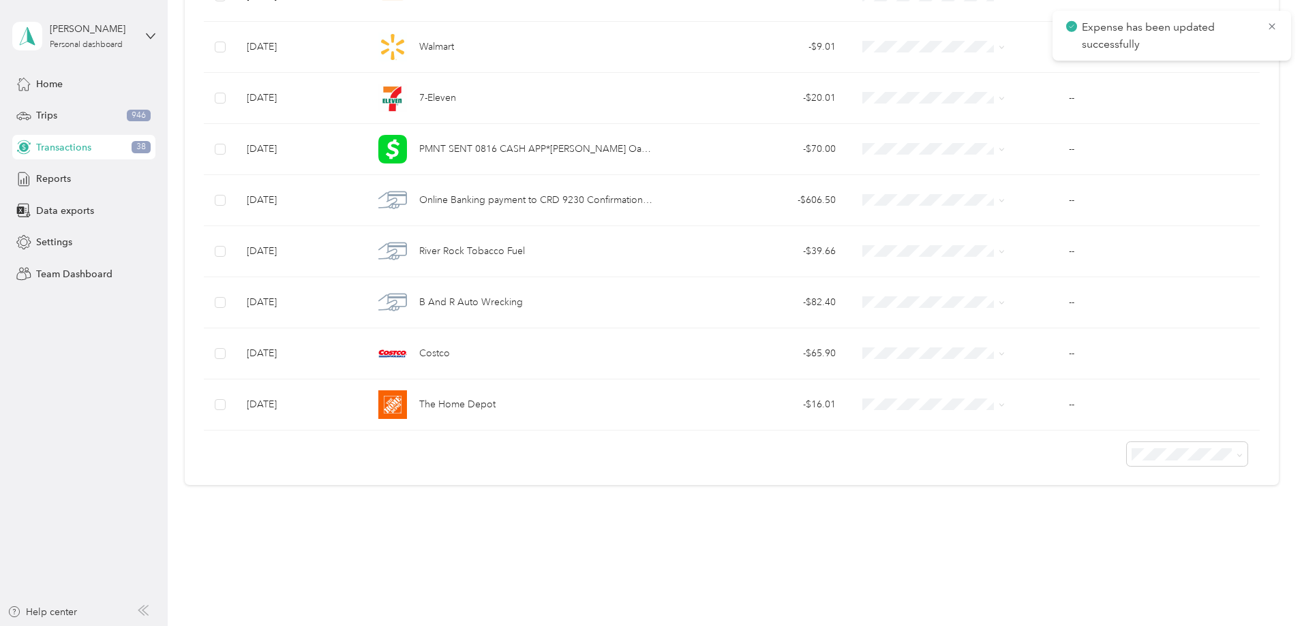
scroll to position [1701, 0]
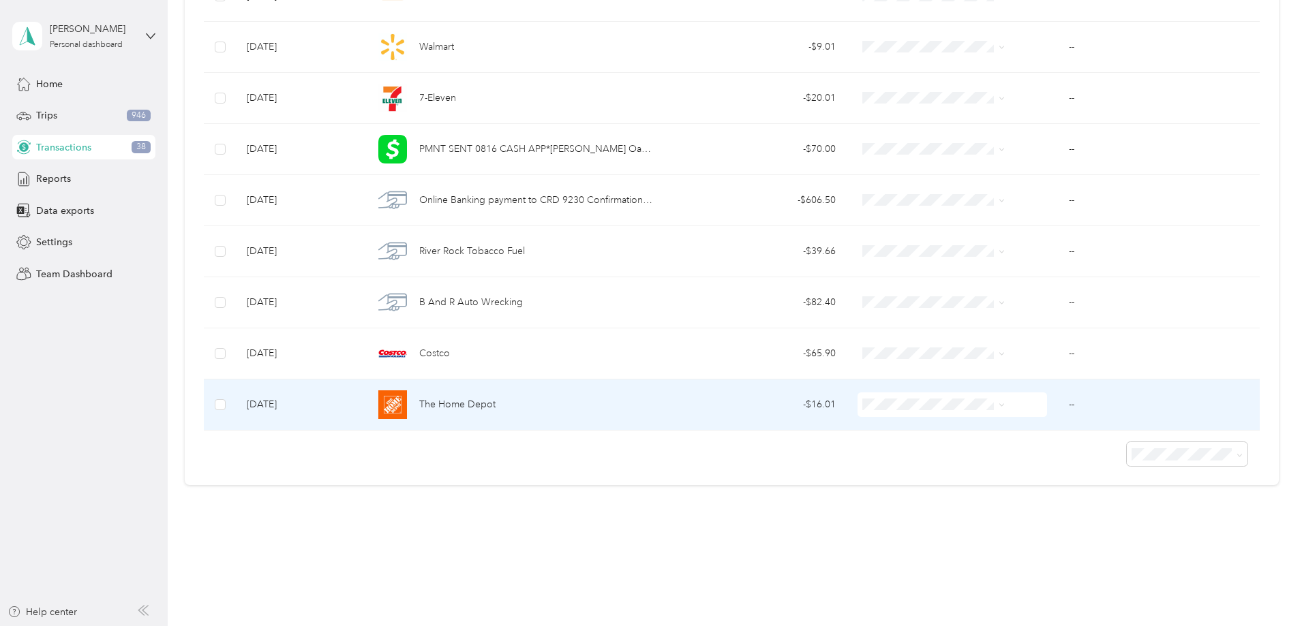
click at [495, 405] on span "The Home Depot" at bounding box center [457, 404] width 76 height 15
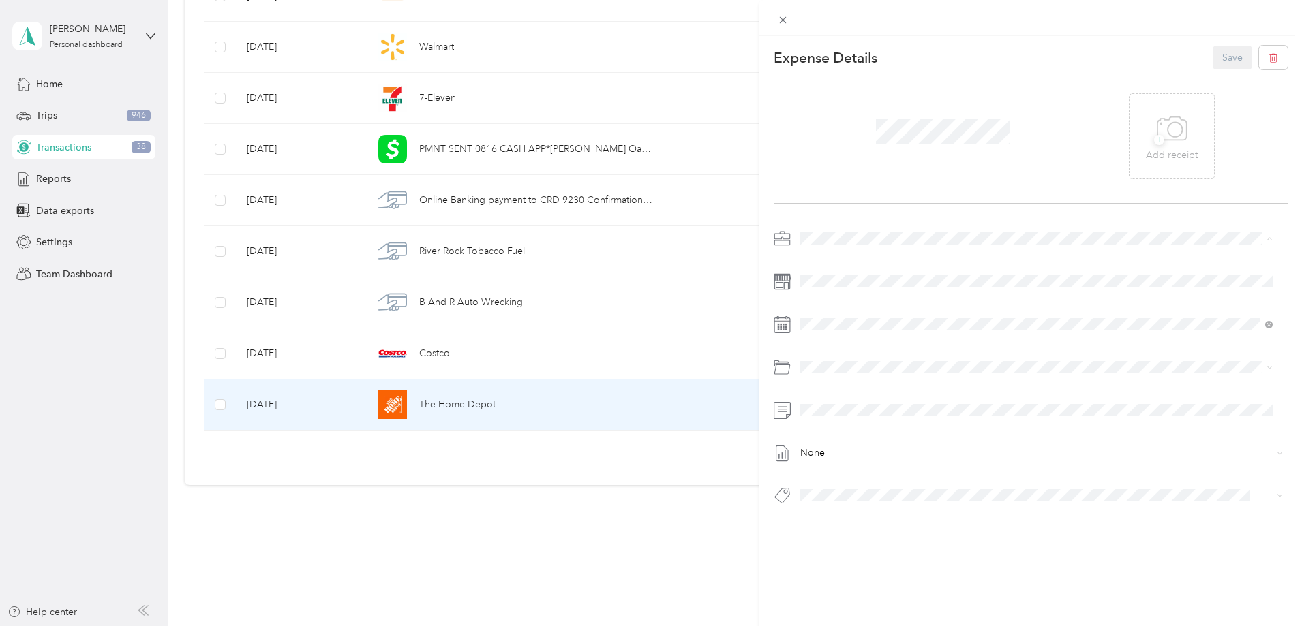
click at [845, 261] on span "Vasini Mottors LLC" at bounding box center [844, 263] width 79 height 12
click at [1163, 155] on p "Add receipt" at bounding box center [1172, 155] width 52 height 15
click at [850, 517] on span "Garage Supplies" at bounding box center [846, 519] width 64 height 12
click at [1227, 48] on button "Save" at bounding box center [1232, 58] width 40 height 24
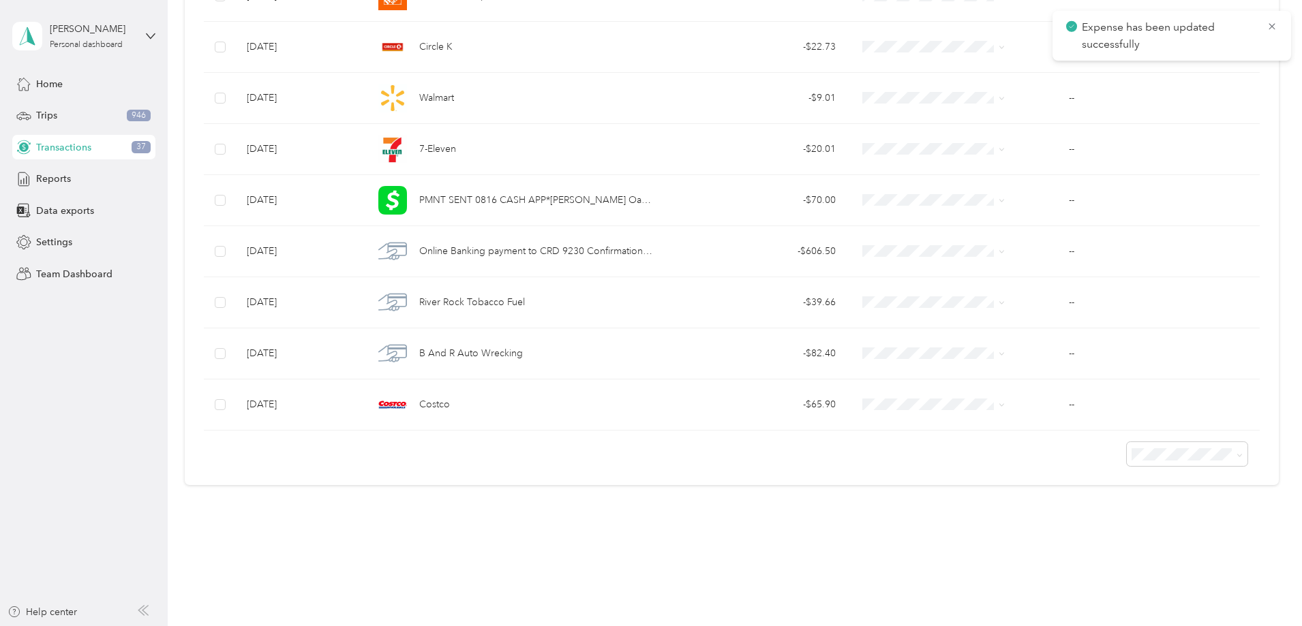
scroll to position [1650, 0]
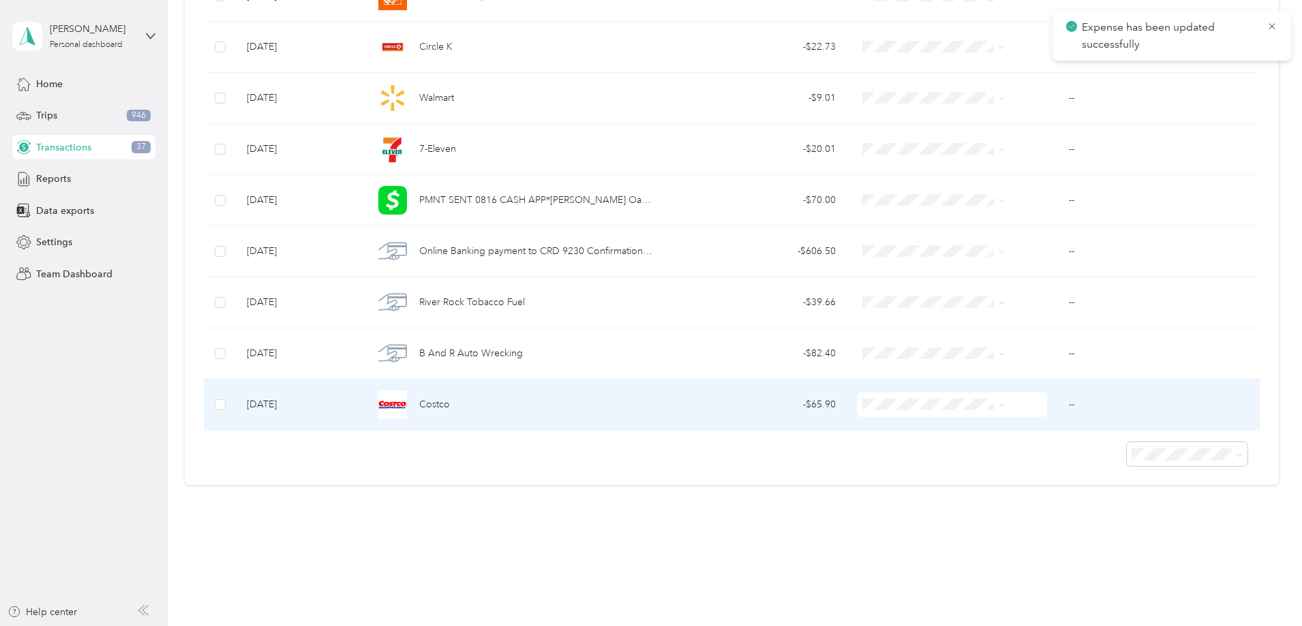
click at [450, 404] on span "Costco" at bounding box center [434, 404] width 31 height 15
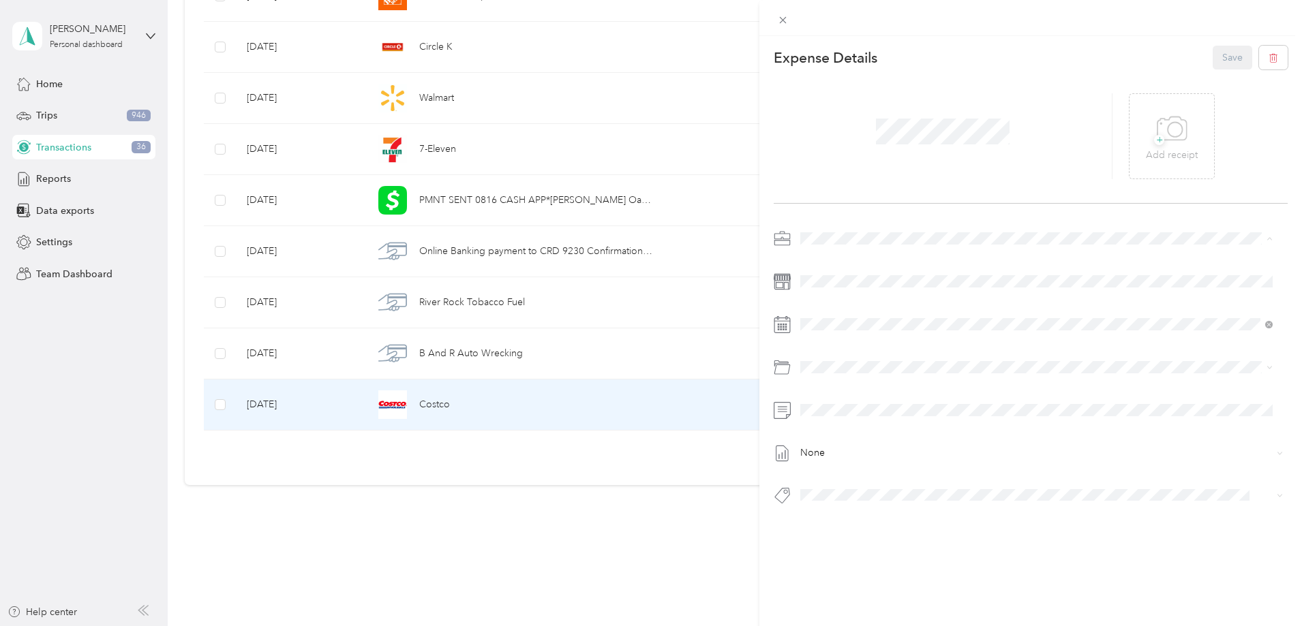
click at [847, 262] on span "Vasini Mottors LLC" at bounding box center [844, 263] width 79 height 12
click at [1151, 152] on p "Add receipt" at bounding box center [1172, 155] width 52 height 15
click at [864, 519] on span "Garage Supplies" at bounding box center [846, 519] width 64 height 12
click at [1227, 54] on button "Save" at bounding box center [1232, 58] width 40 height 24
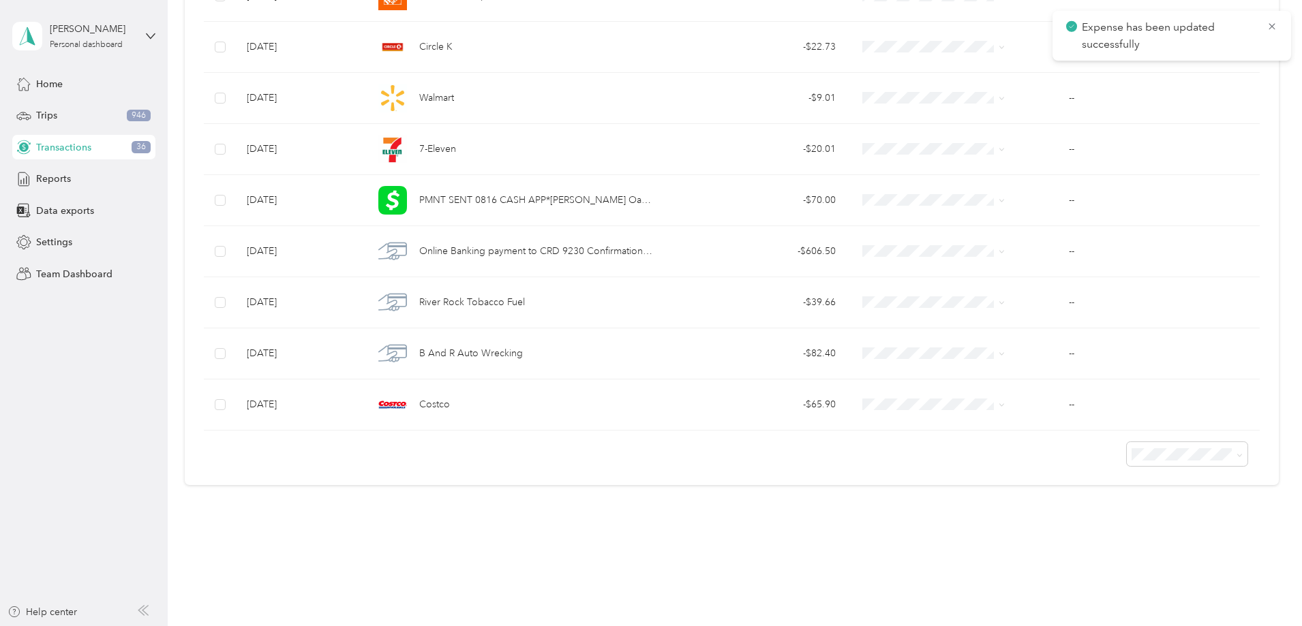
scroll to position [1599, 0]
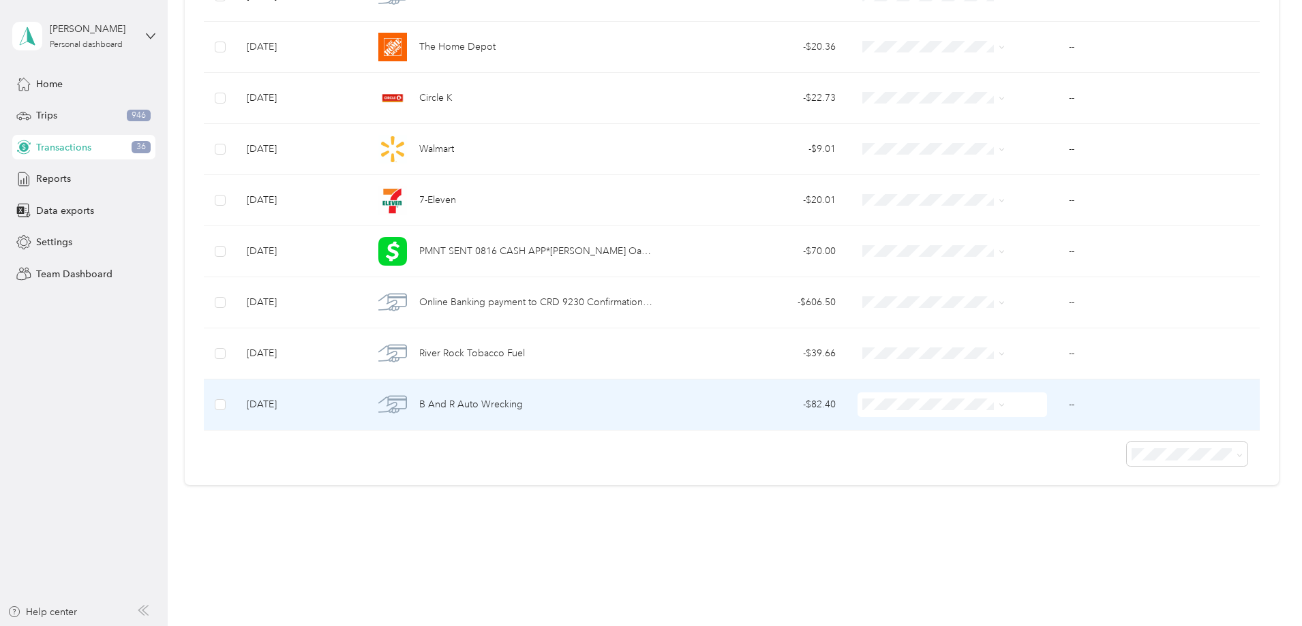
click at [522, 401] on span "B And R Auto Wrecking" at bounding box center [471, 404] width 104 height 15
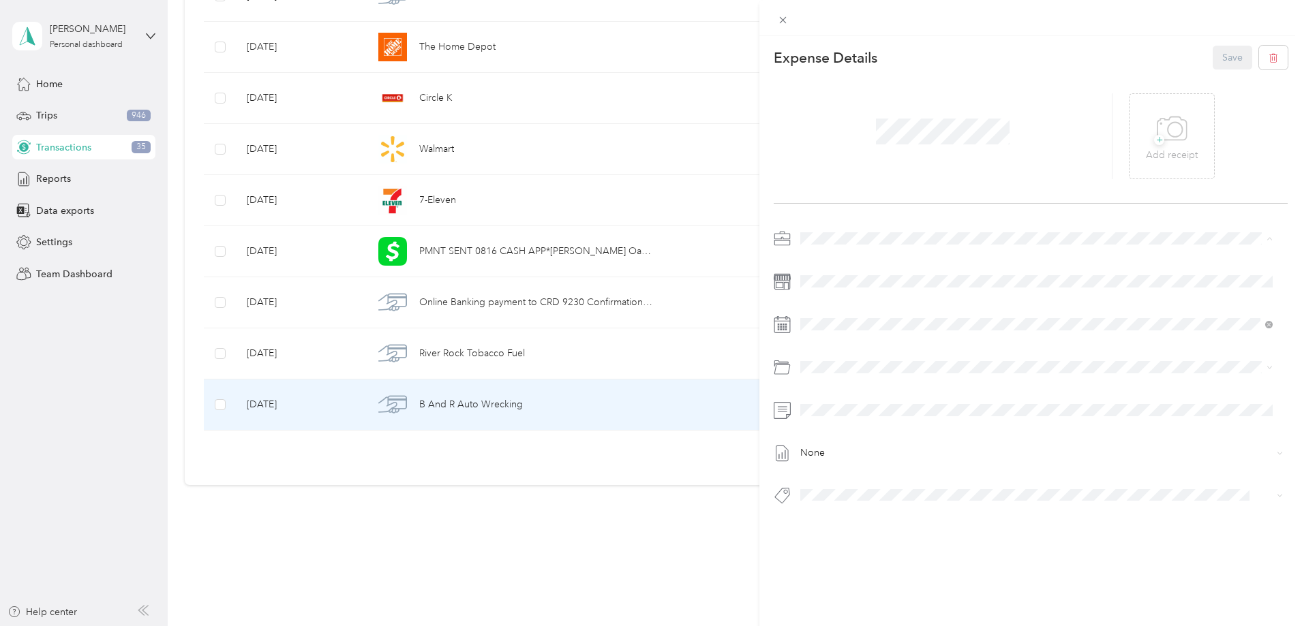
click at [819, 260] on span "Vasini Mottors LLC" at bounding box center [844, 263] width 79 height 12
click at [1154, 135] on span "+" at bounding box center [1159, 140] width 10 height 10
click at [868, 515] on span "Garage Supplies" at bounding box center [846, 519] width 64 height 12
click at [1226, 57] on button "Save" at bounding box center [1232, 58] width 40 height 24
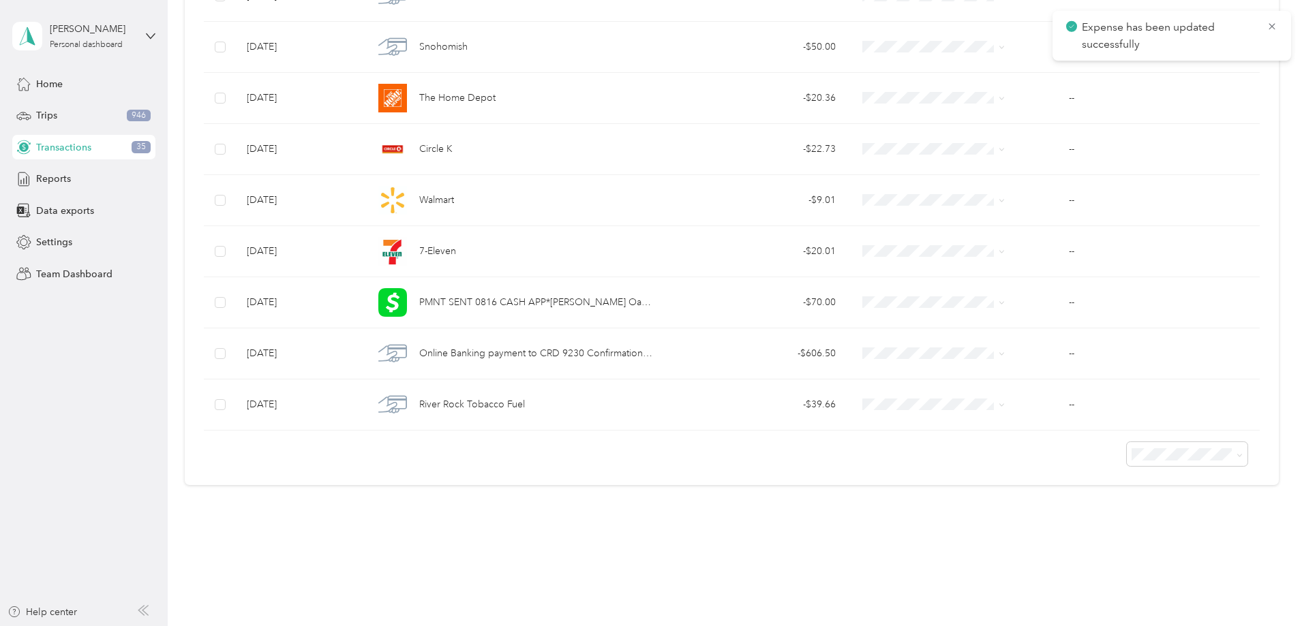
scroll to position [1548, 0]
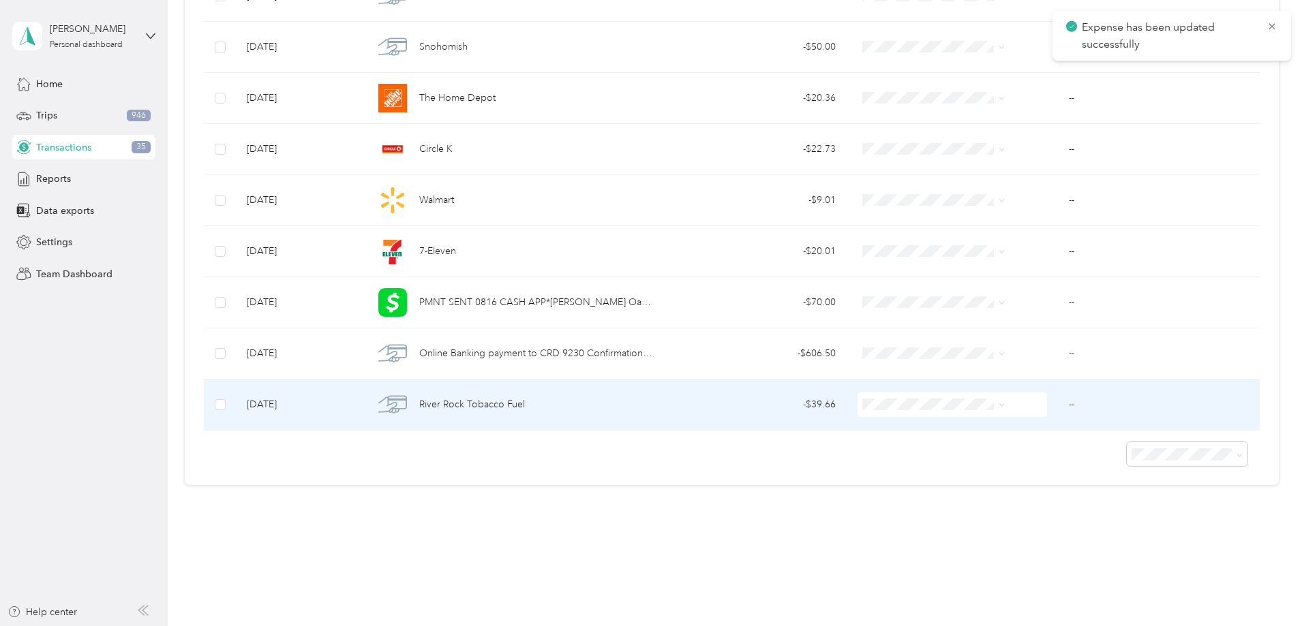
click at [525, 401] on span "River Rock Tobacco Fuel" at bounding box center [472, 404] width 106 height 15
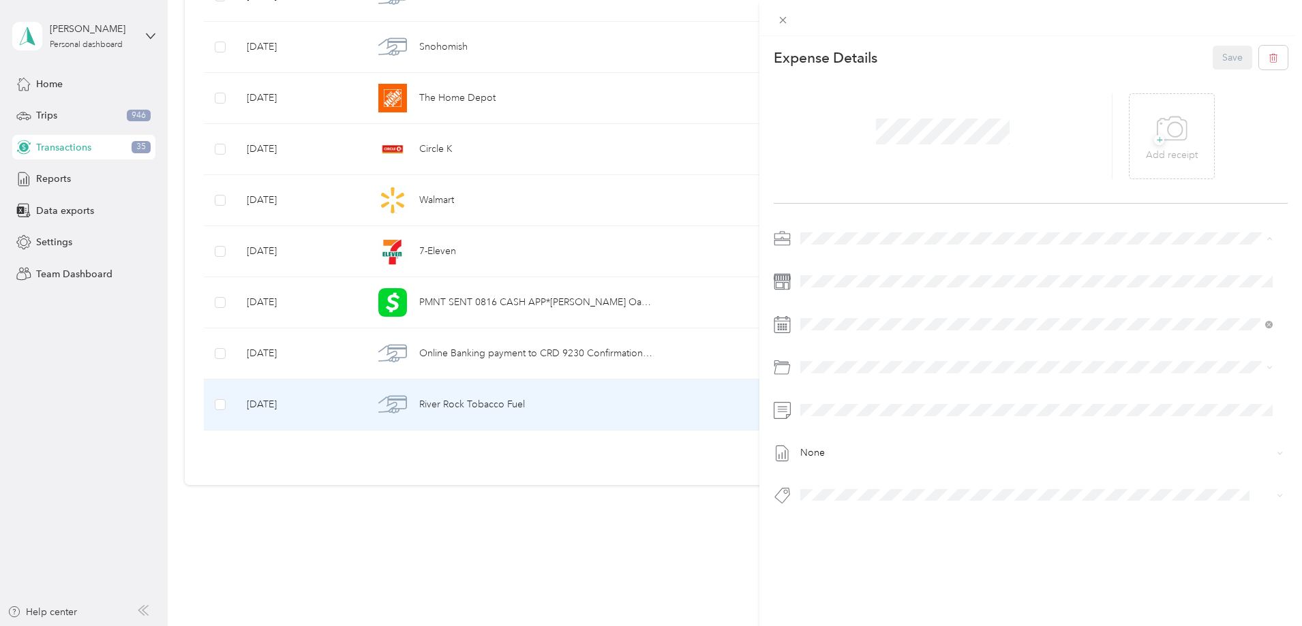
click at [861, 259] on span "Vasini Mottors LLC" at bounding box center [844, 263] width 79 height 12
click at [1160, 140] on icon at bounding box center [1171, 128] width 29 height 23
click at [874, 518] on span "2013 Infiniti G G37 Mb2531" at bounding box center [867, 519] width 106 height 12
click at [1225, 57] on button "Save" at bounding box center [1232, 58] width 40 height 24
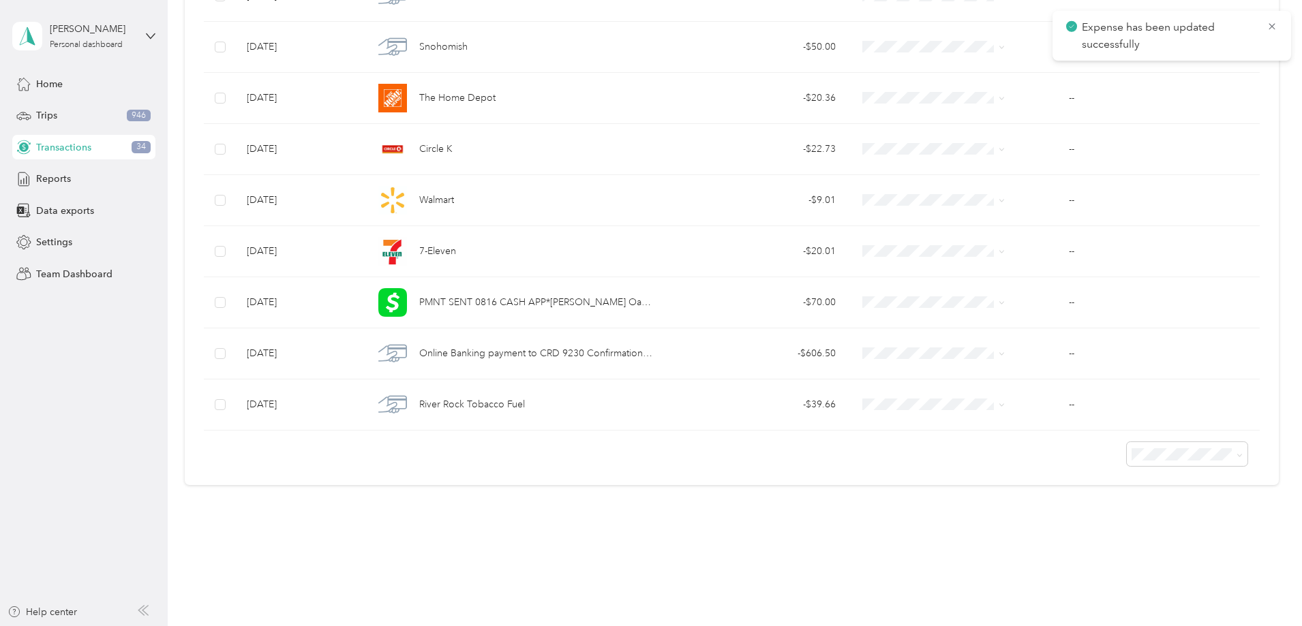
scroll to position [1496, 0]
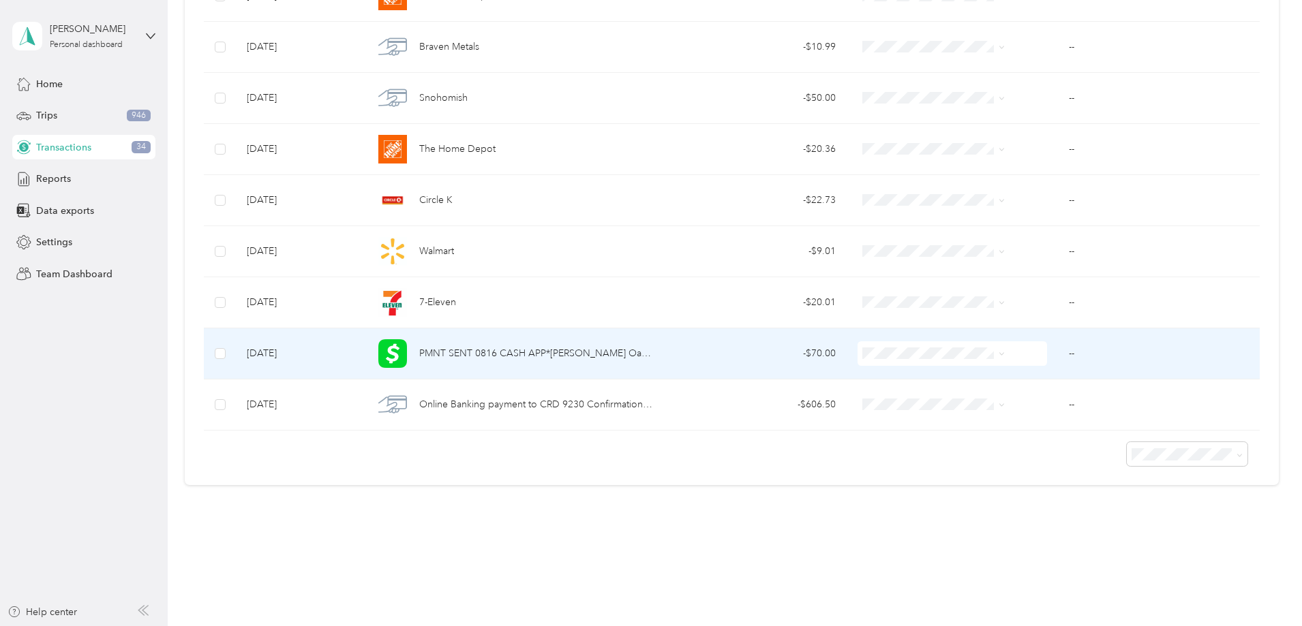
click at [532, 354] on span "PMNT SENT 0816 CASH APP*[PERSON_NAME] Oakland [GEOGRAPHIC_DATA] XXXXX6522XXXXXX…" at bounding box center [536, 353] width 235 height 15
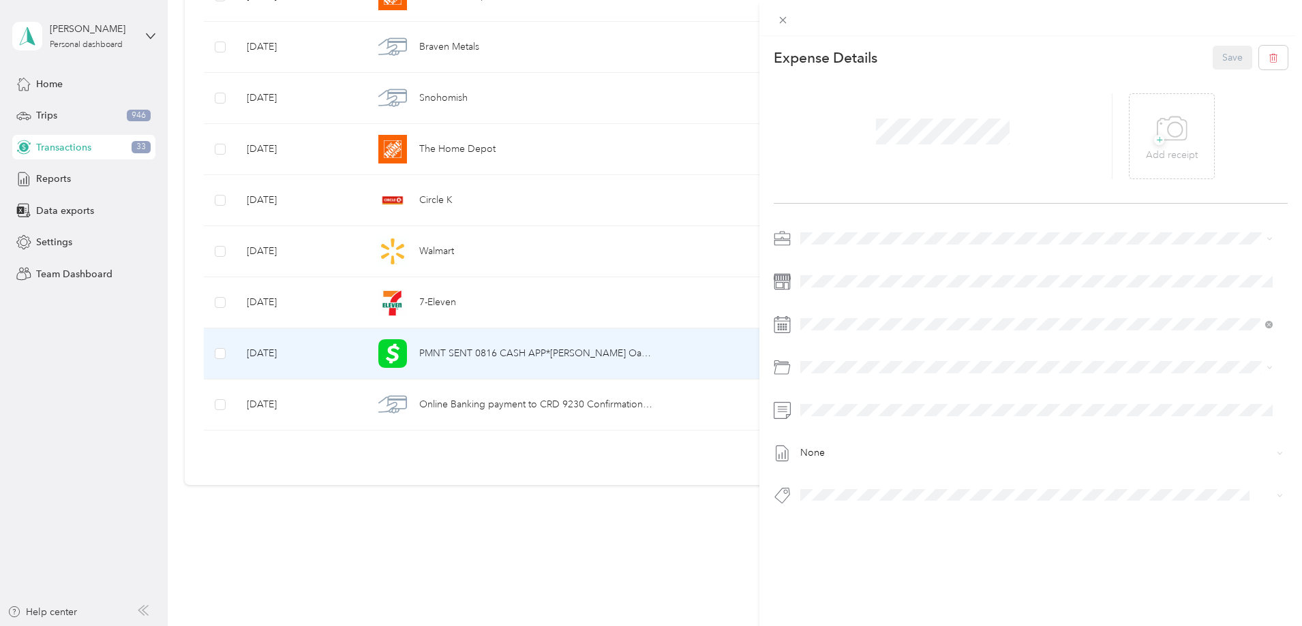
click at [510, 467] on div "This expense cannot be edited because it is either under review, approved, or p…" at bounding box center [651, 313] width 1302 height 626
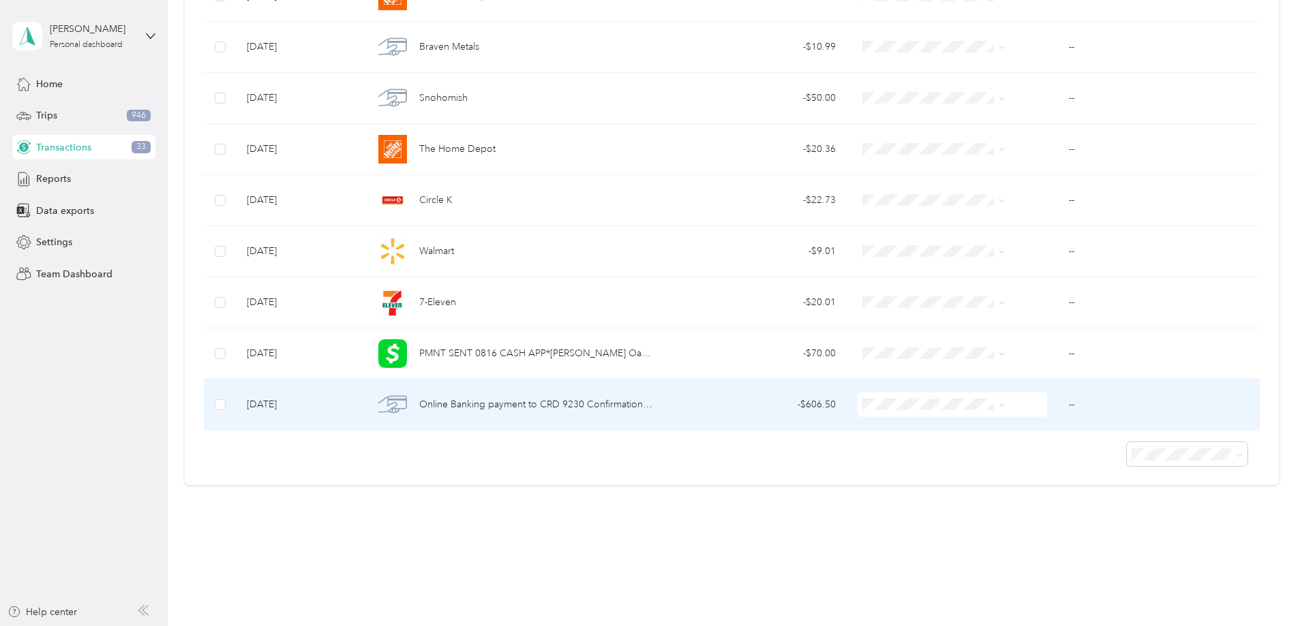
click at [586, 403] on span "Online Banking payment to CRD 9230 Confirmation# XXXXX46739" at bounding box center [536, 404] width 235 height 15
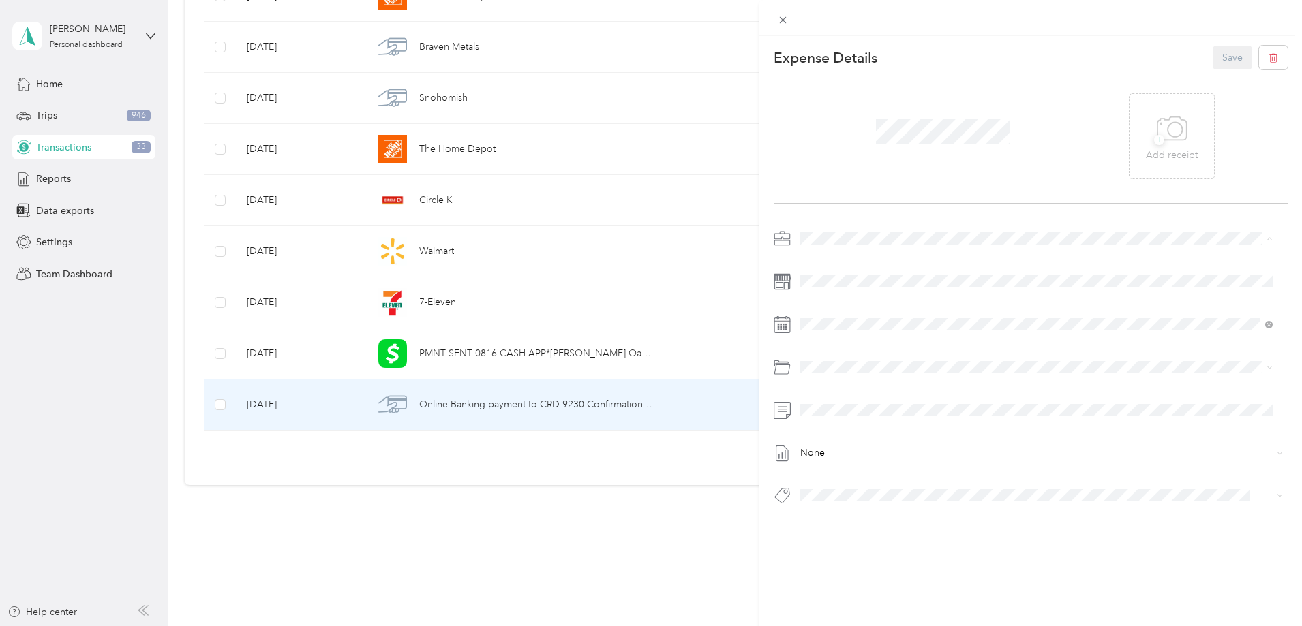
click at [831, 262] on span "Vasini Mottors LLC" at bounding box center [844, 263] width 79 height 12
click at [825, 419] on button "Payment" at bounding box center [831, 413] width 52 height 17
click at [1154, 141] on span "+" at bounding box center [1159, 140] width 10 height 10
click at [1225, 50] on button "Save" at bounding box center [1232, 58] width 40 height 24
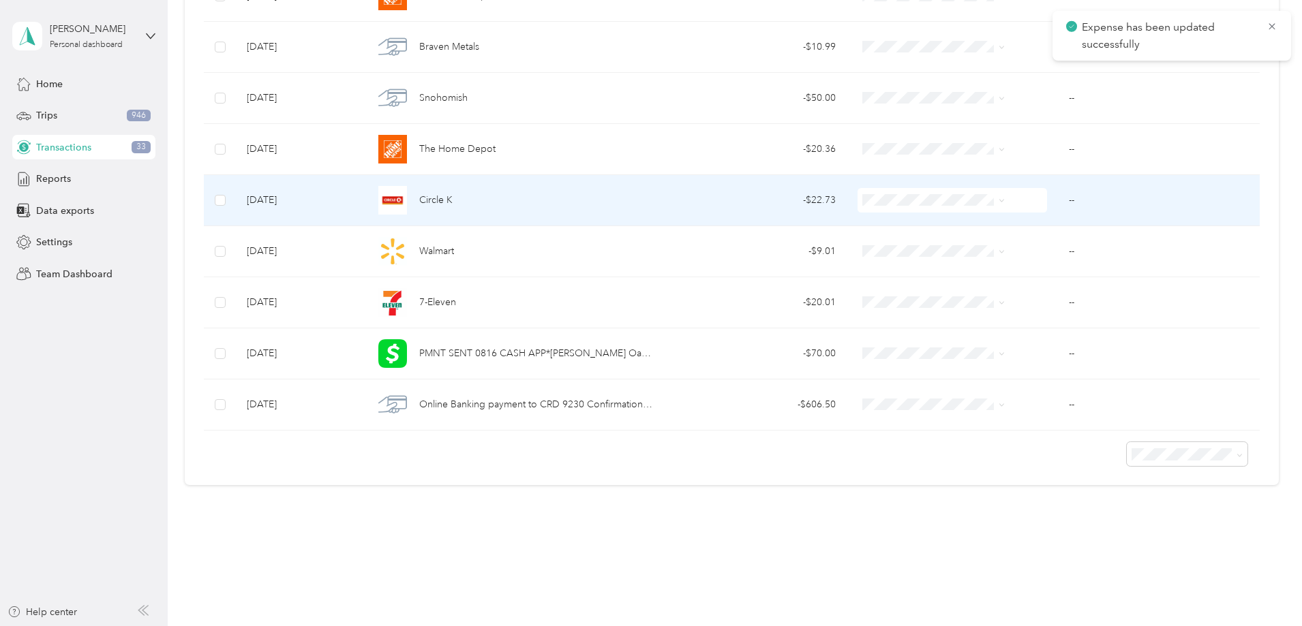
scroll to position [1445, 0]
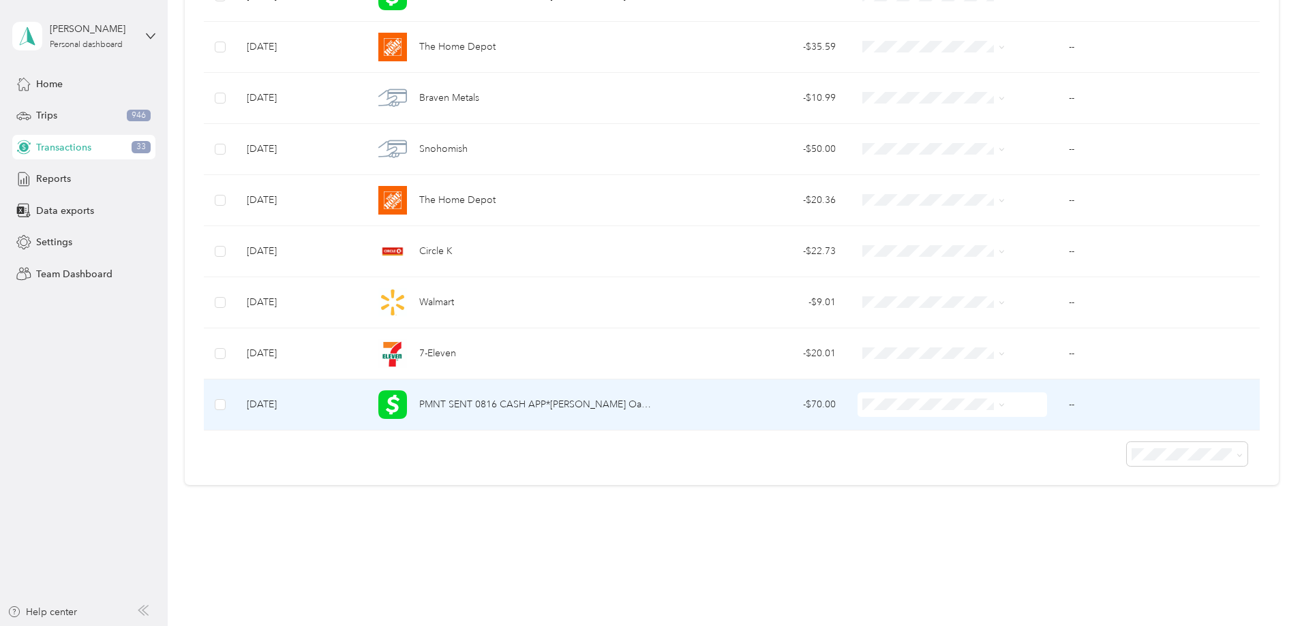
click at [544, 401] on span "PMNT SENT 0816 CASH APP*[PERSON_NAME] Oakland [GEOGRAPHIC_DATA] XXXXX6522XXXXXX…" at bounding box center [536, 404] width 235 height 15
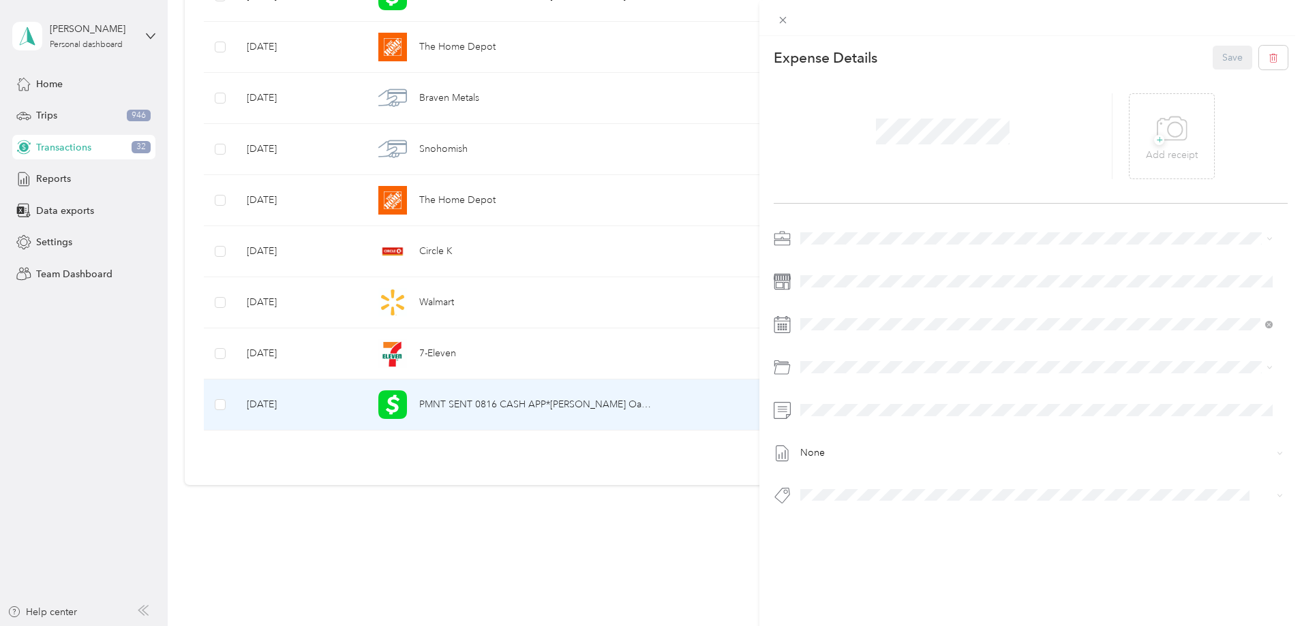
click at [831, 230] on span at bounding box center [1041, 239] width 492 height 22
click at [835, 264] on span "Vasini Mottors LLC" at bounding box center [844, 263] width 79 height 12
click at [1169, 140] on icon at bounding box center [1171, 128] width 29 height 23
click at [846, 547] on span "Office Supply" at bounding box center [840, 546] width 52 height 12
click at [1216, 47] on button "Save" at bounding box center [1232, 58] width 40 height 24
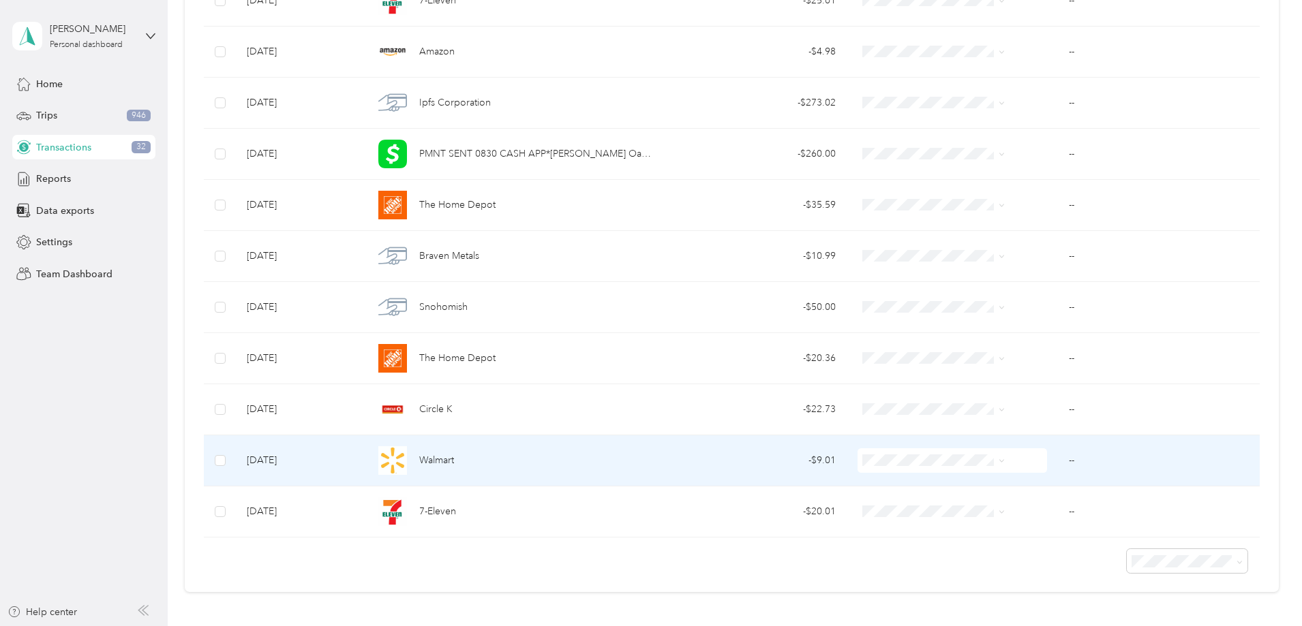
scroll to position [1394, 0]
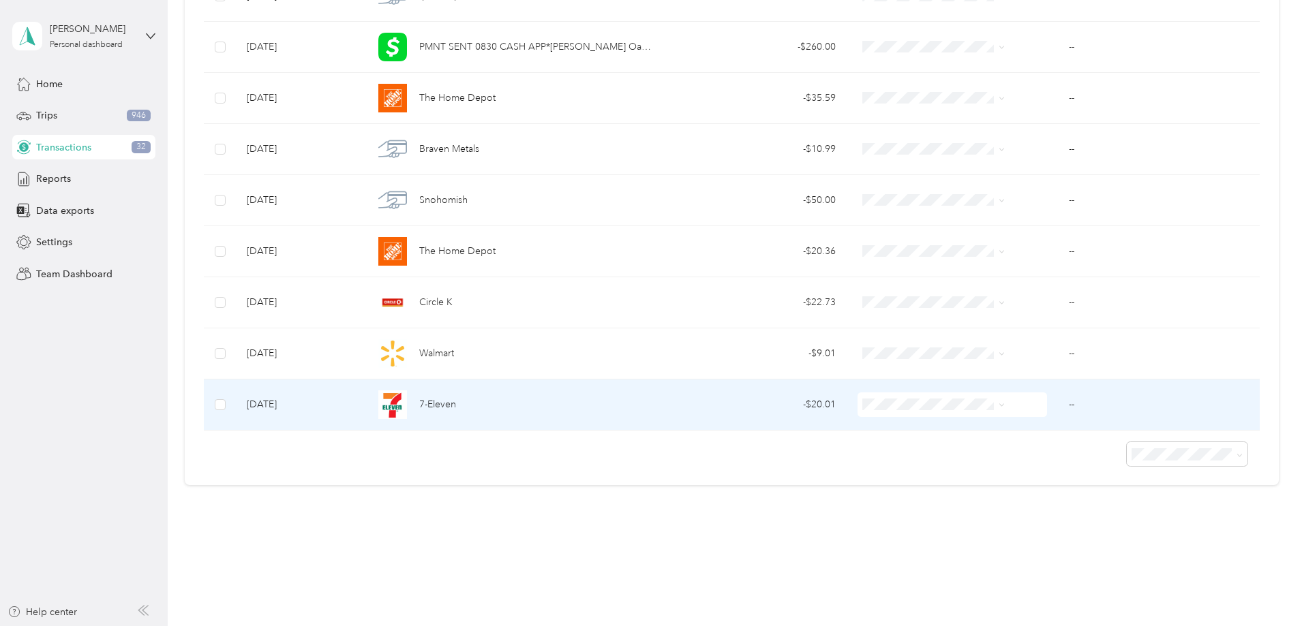
click at [456, 399] on span "7-Eleven" at bounding box center [437, 404] width 37 height 15
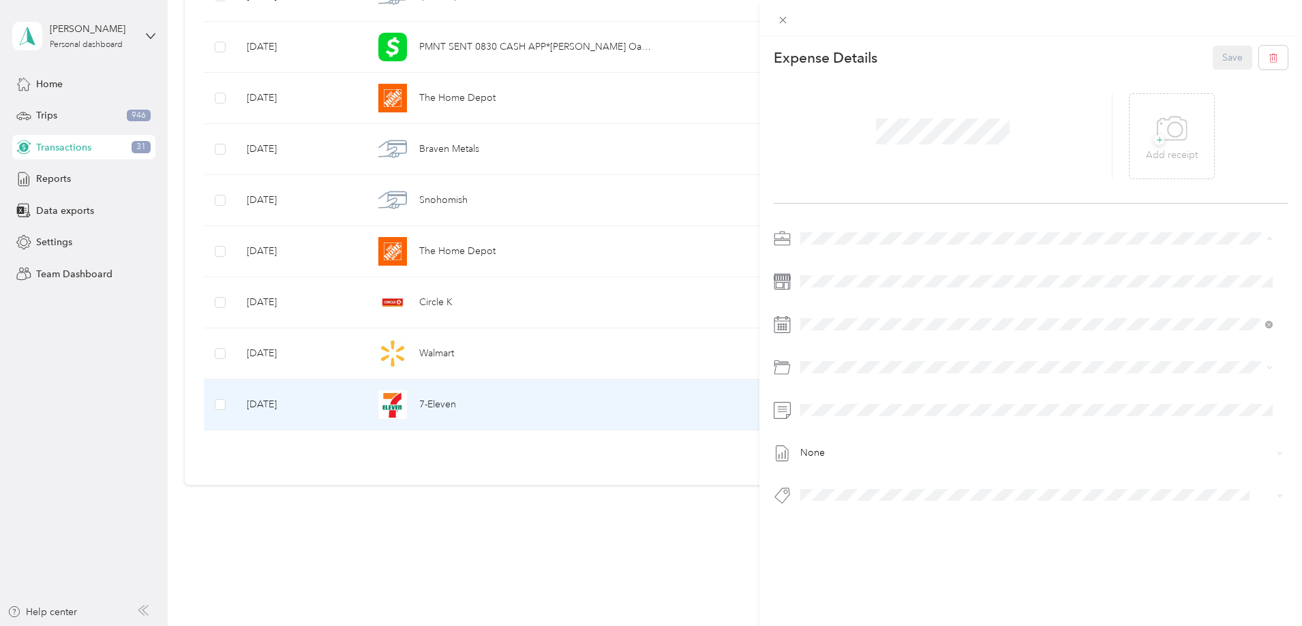
click at [827, 262] on span "Vasini Mottors LLC" at bounding box center [844, 263] width 79 height 12
click at [1179, 141] on icon at bounding box center [1171, 128] width 31 height 37
click at [863, 523] on button "2014 Volkswagen Tiguan, Mb241013" at bounding box center [884, 519] width 159 height 17
click at [1226, 64] on button "Save" at bounding box center [1232, 58] width 40 height 24
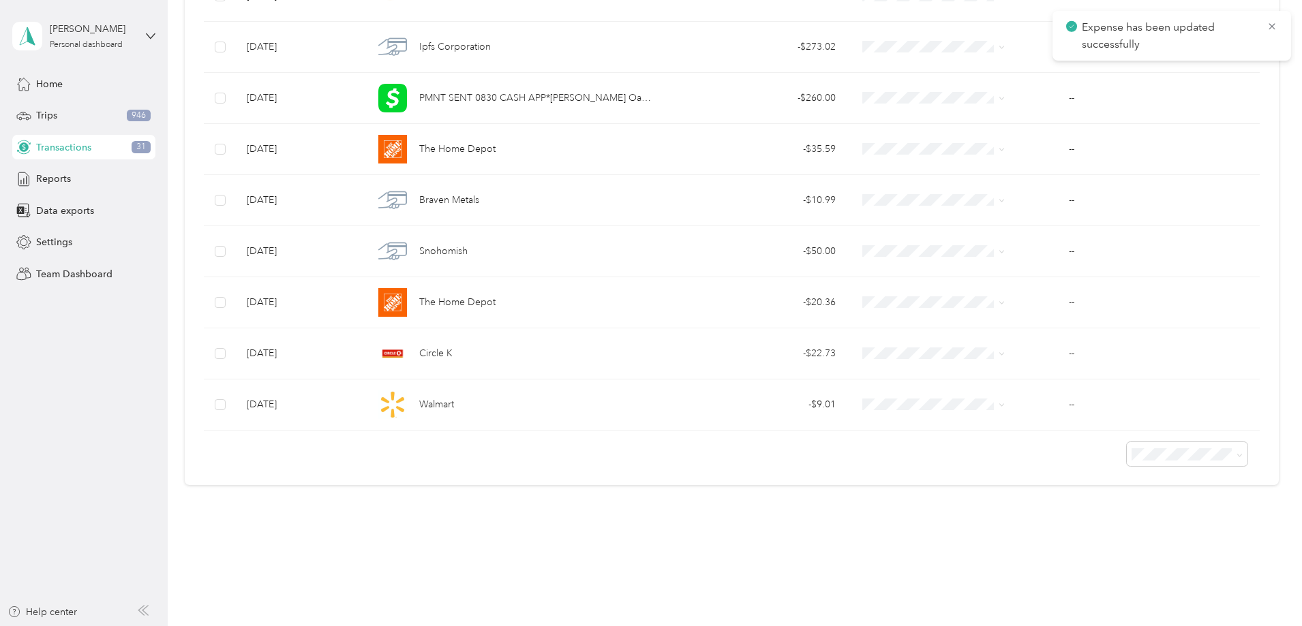
scroll to position [1343, 0]
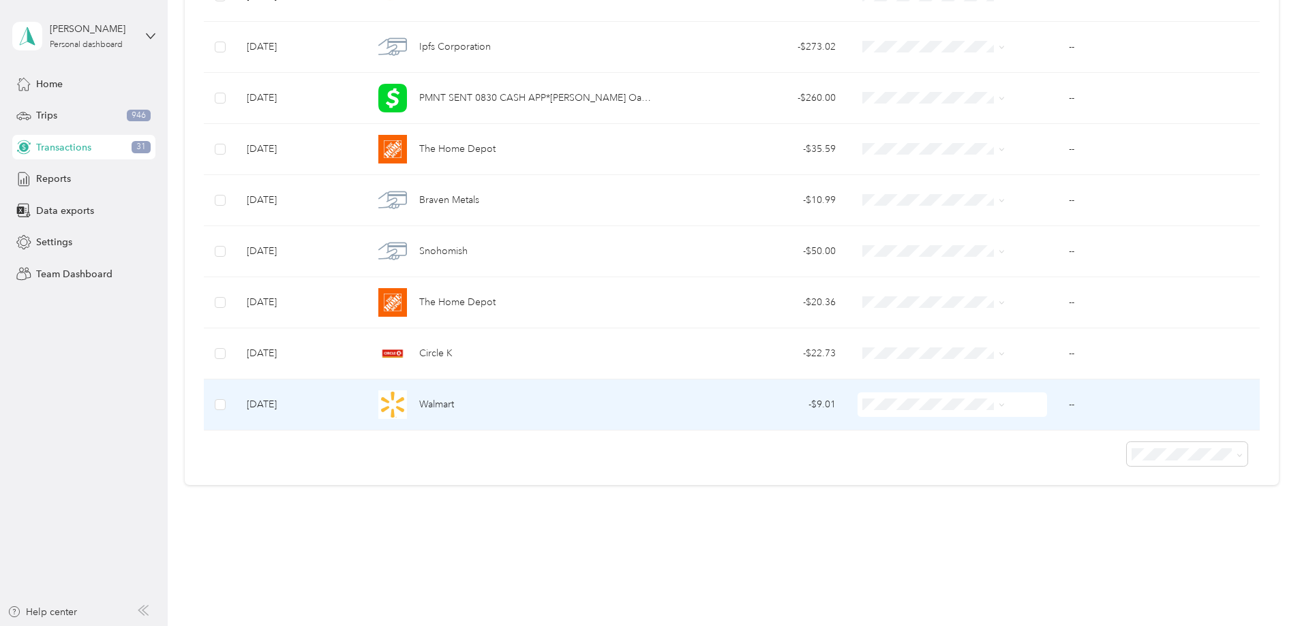
click at [454, 403] on span "Walmart" at bounding box center [436, 404] width 35 height 15
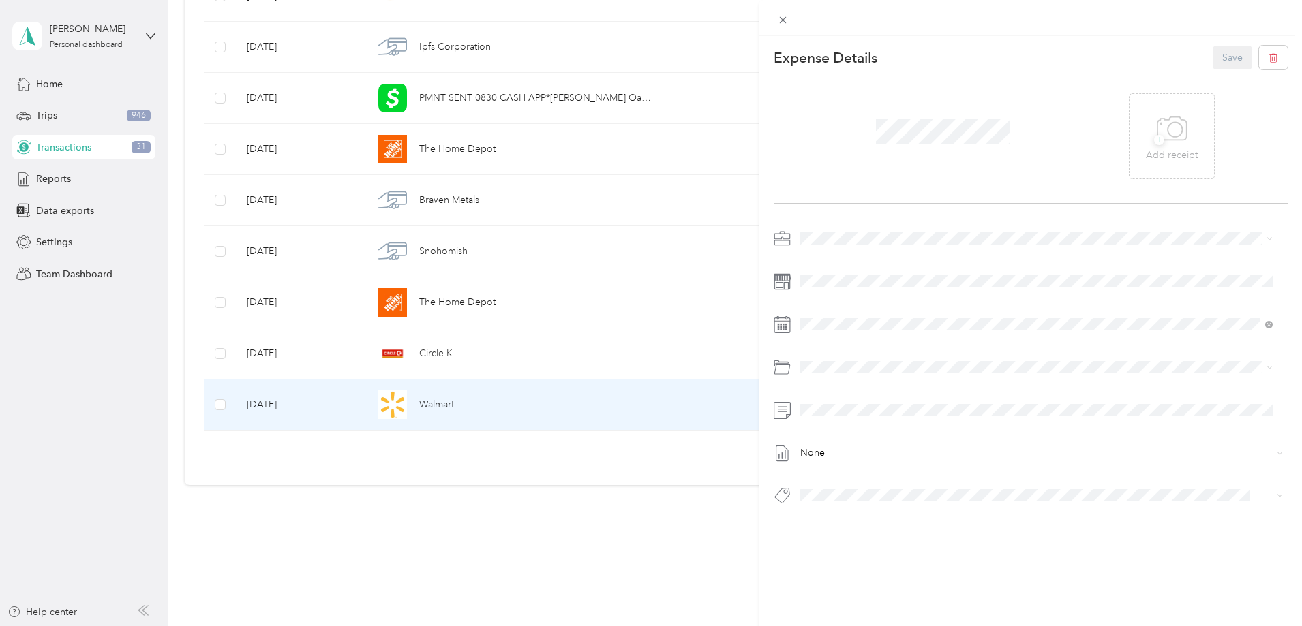
click at [831, 264] on span "Vasini Mottors LLC" at bounding box center [844, 263] width 79 height 12
click at [840, 547] on span "Office Supply" at bounding box center [840, 546] width 52 height 12
click at [1167, 138] on icon at bounding box center [1171, 128] width 31 height 37
click at [1225, 59] on button "Save" at bounding box center [1232, 58] width 40 height 24
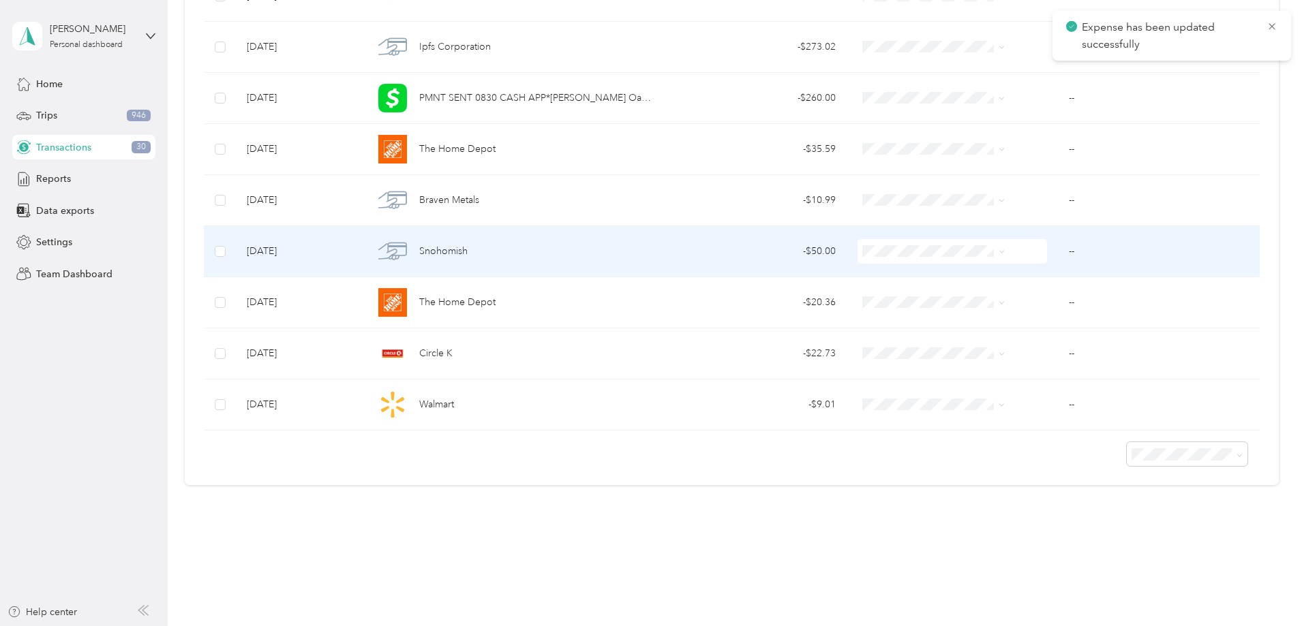
scroll to position [1292, 0]
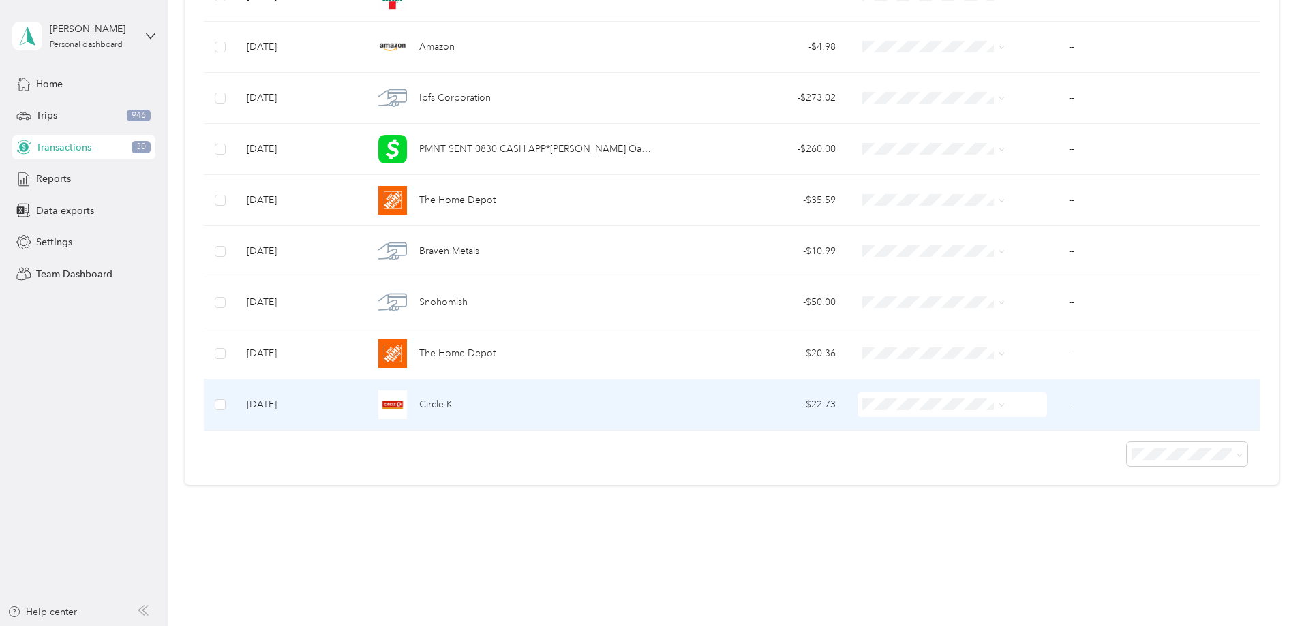
click at [452, 404] on span "Circle K" at bounding box center [435, 404] width 33 height 15
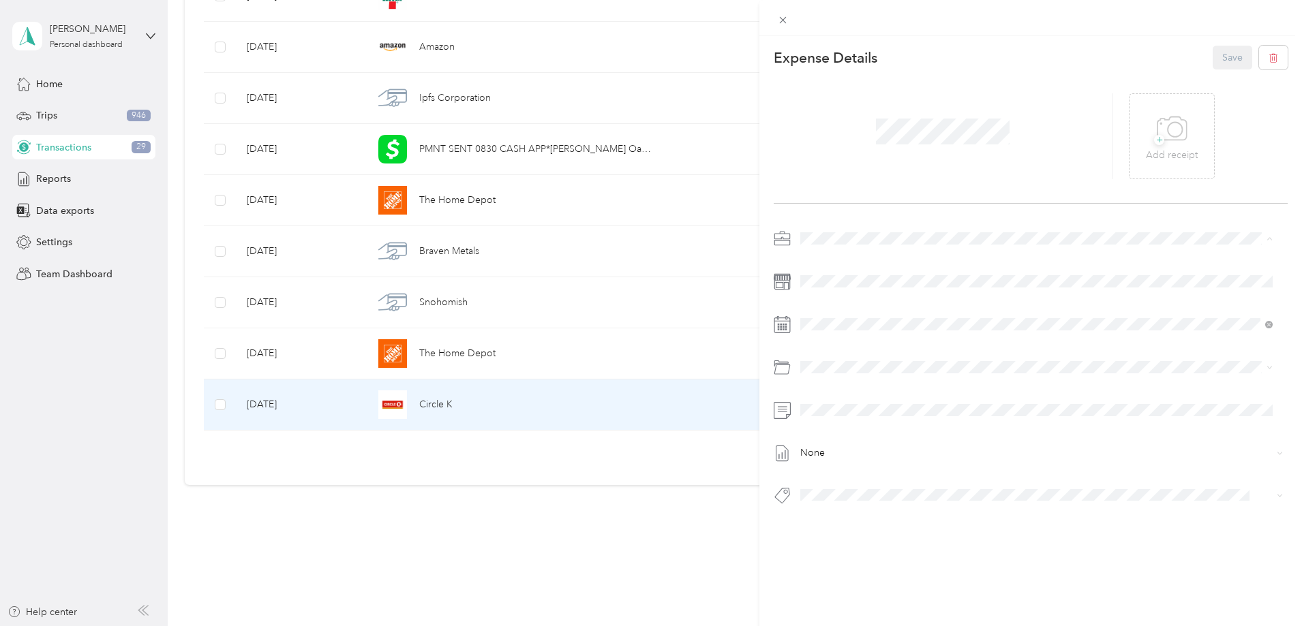
click at [838, 261] on span "Vasini Mottors LLC" at bounding box center [844, 263] width 79 height 12
click at [1146, 146] on div "+ Add receipt" at bounding box center [1172, 136] width 52 height 52
click at [917, 520] on span "2007 Lexus Es Es 350 Vb2565" at bounding box center [869, 519] width 111 height 12
click at [1225, 59] on button "Save" at bounding box center [1232, 58] width 40 height 24
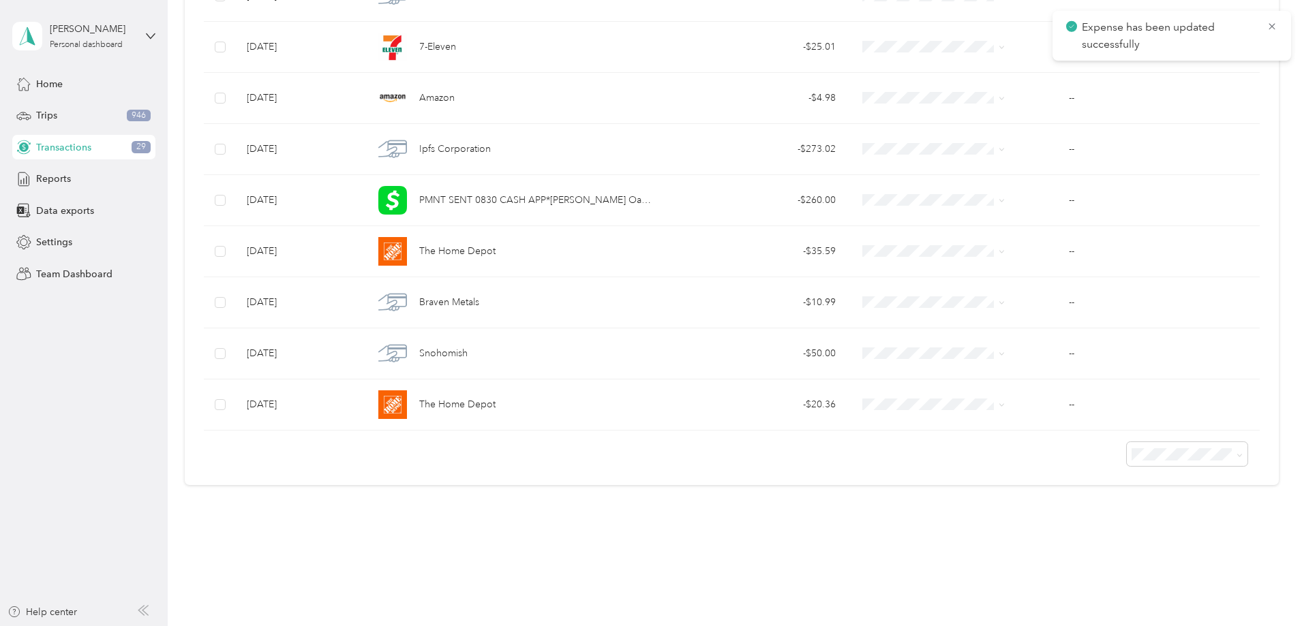
scroll to position [1241, 0]
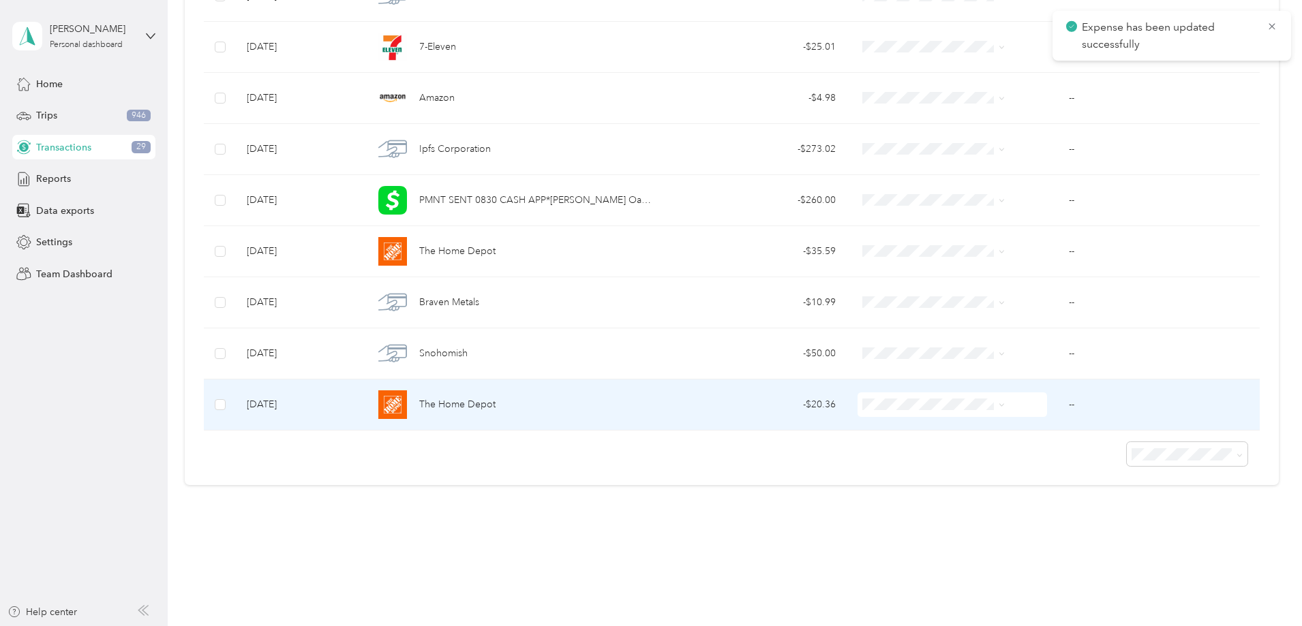
click at [495, 400] on span "The Home Depot" at bounding box center [457, 404] width 76 height 15
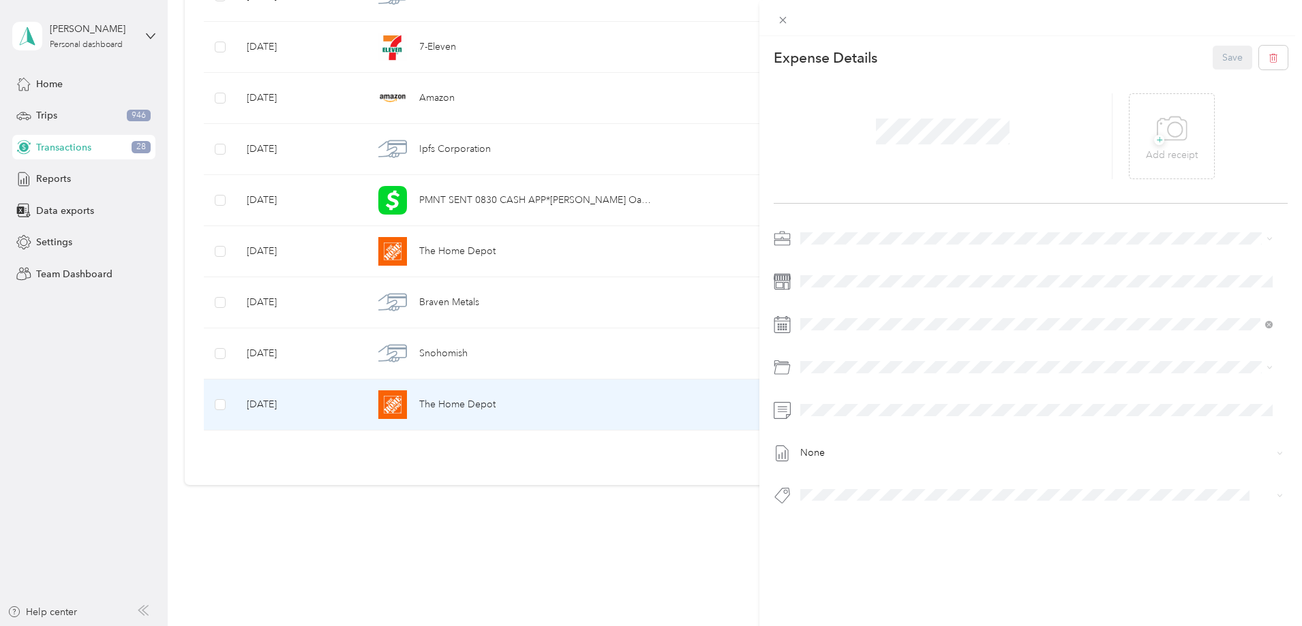
click at [845, 262] on span "Vasini Mottors LLC" at bounding box center [844, 260] width 79 height 12
click at [1154, 154] on p "Add receipt" at bounding box center [1172, 155] width 52 height 15
click at [859, 549] on button "Office Supply" at bounding box center [840, 544] width 71 height 17
click at [1231, 64] on button "Save" at bounding box center [1232, 58] width 40 height 24
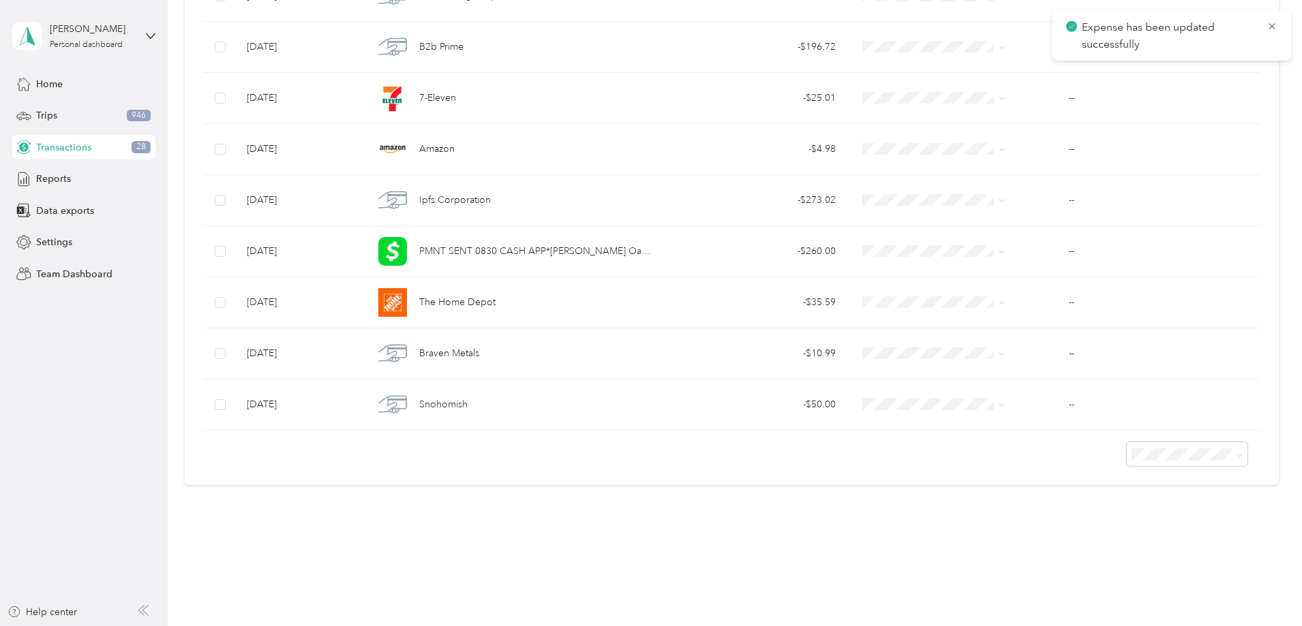
scroll to position [1190, 0]
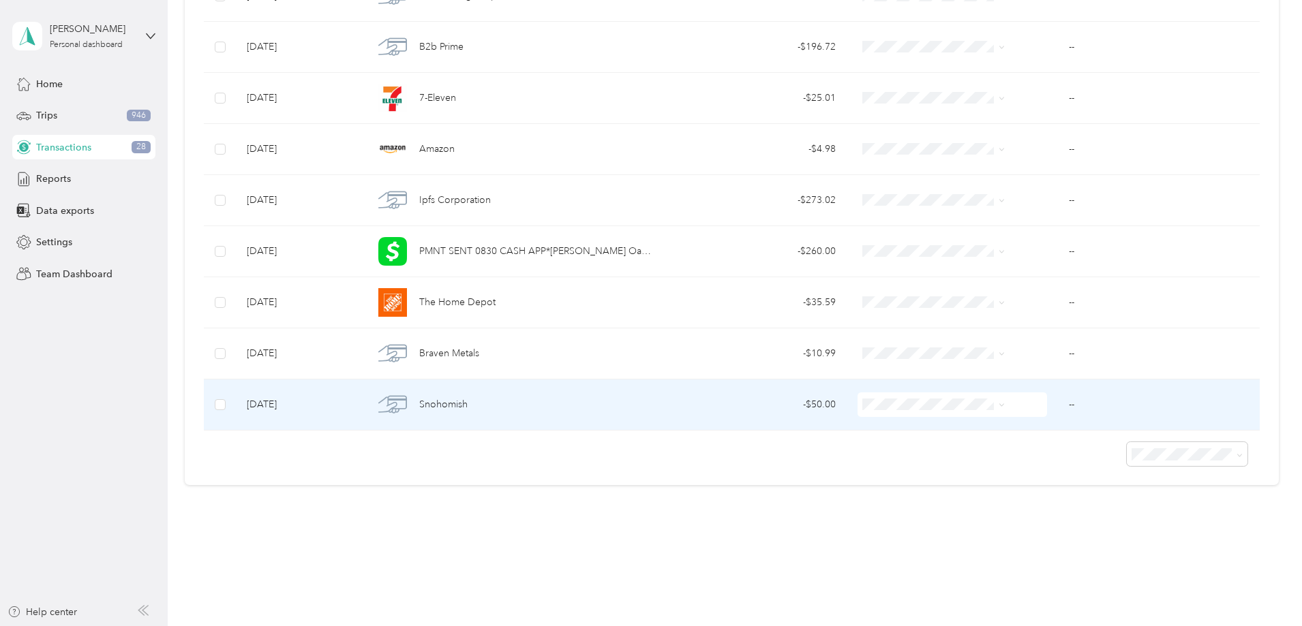
click at [467, 402] on span "Snohomish" at bounding box center [443, 404] width 48 height 15
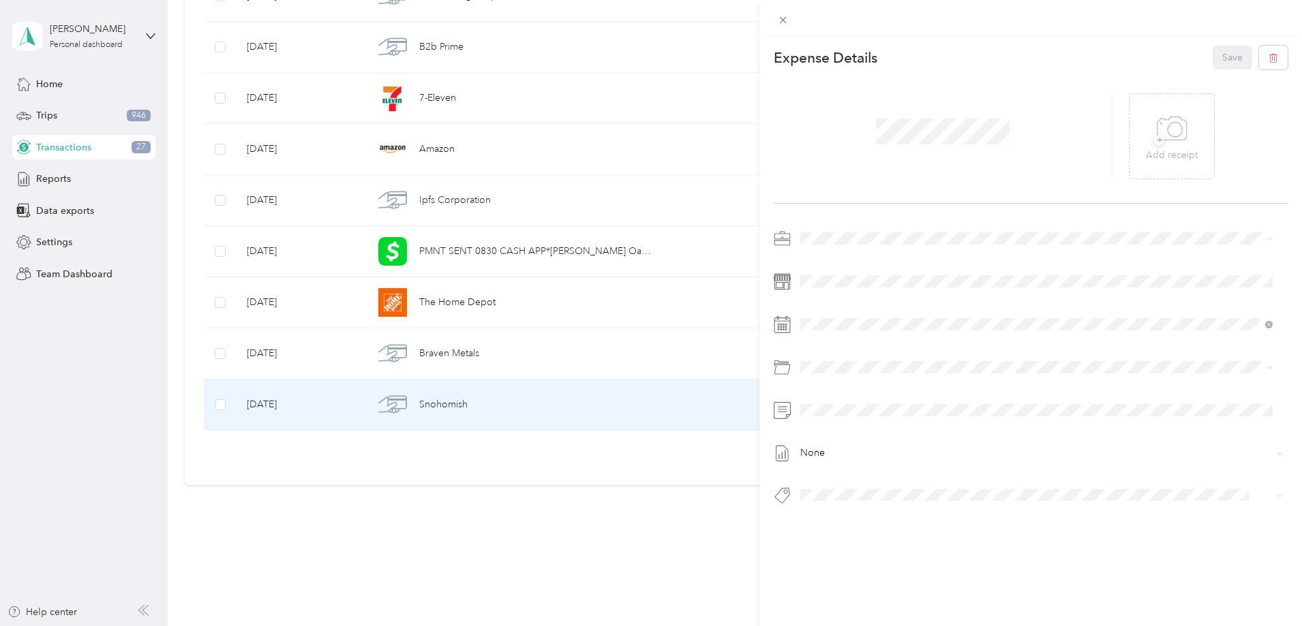
click at [861, 261] on span "Vasini Mottors LLC" at bounding box center [844, 263] width 79 height 12
click at [1154, 138] on span "+" at bounding box center [1159, 140] width 10 height 10
click at [823, 416] on span "Payment" at bounding box center [830, 419] width 33 height 12
click at [1222, 58] on button "Save" at bounding box center [1232, 58] width 40 height 24
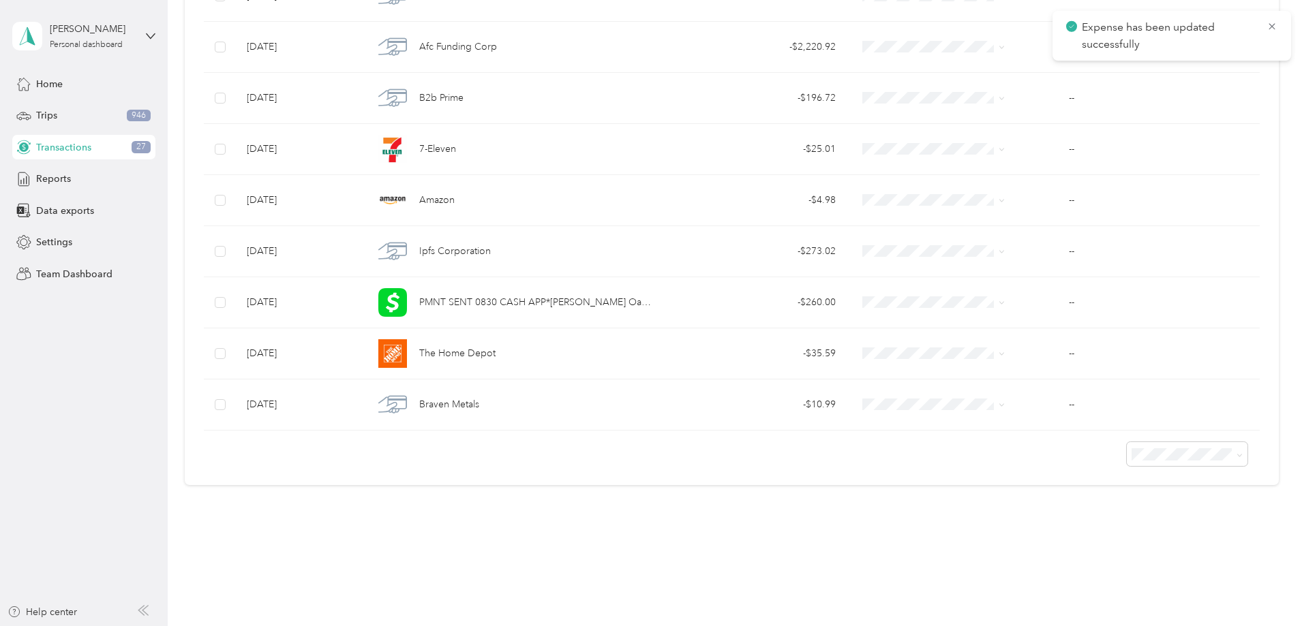
scroll to position [1139, 0]
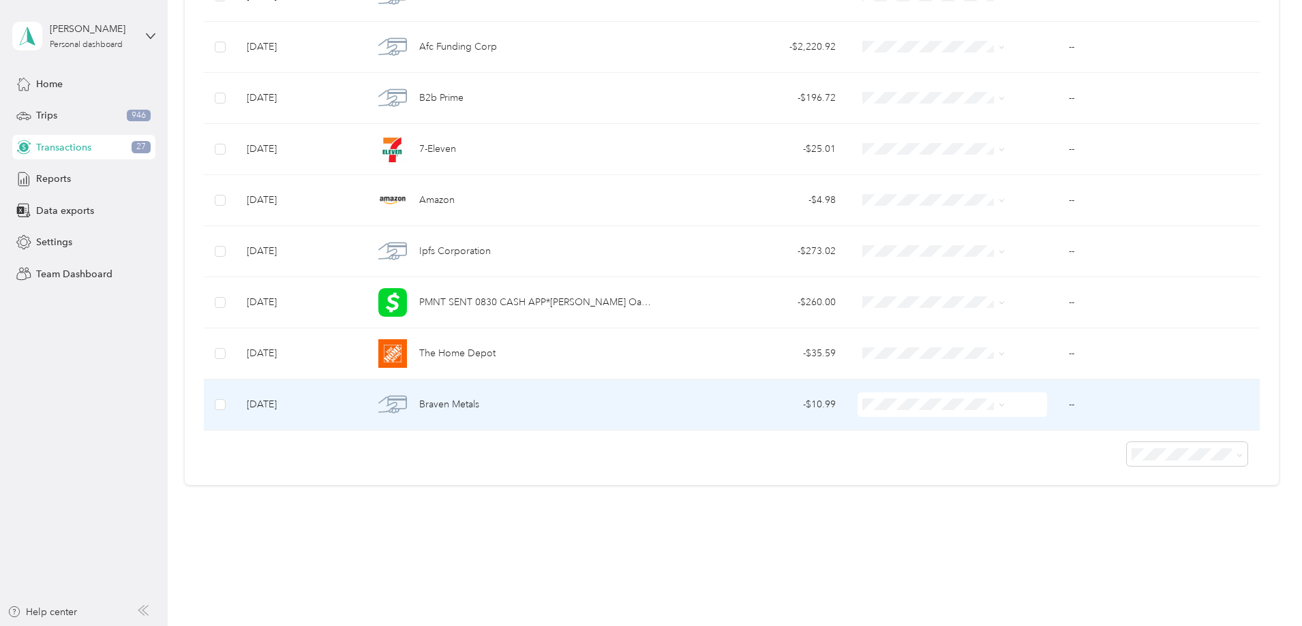
click at [479, 402] on span "Braven Metals" at bounding box center [449, 404] width 60 height 15
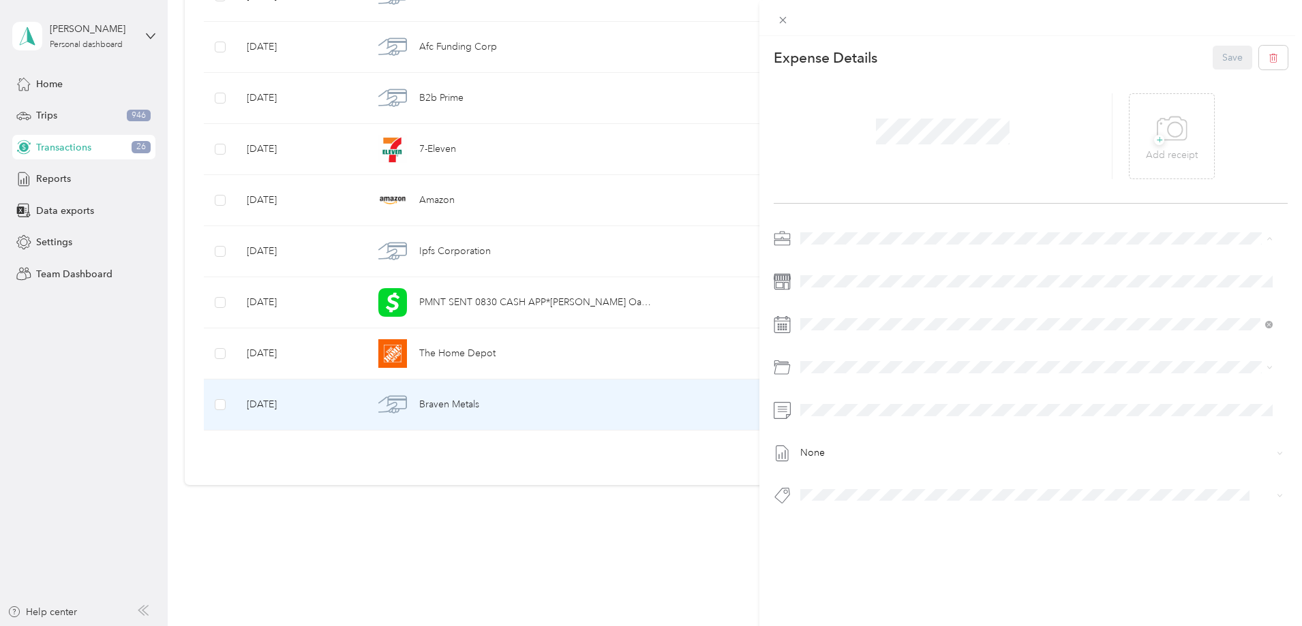
click at [838, 262] on span "Vasini Mottors LLC" at bounding box center [844, 263] width 79 height 12
click at [1176, 142] on icon at bounding box center [1171, 128] width 31 height 37
click at [836, 519] on span "Garage Supplies" at bounding box center [846, 519] width 64 height 12
click at [1220, 61] on button "Save" at bounding box center [1232, 58] width 40 height 24
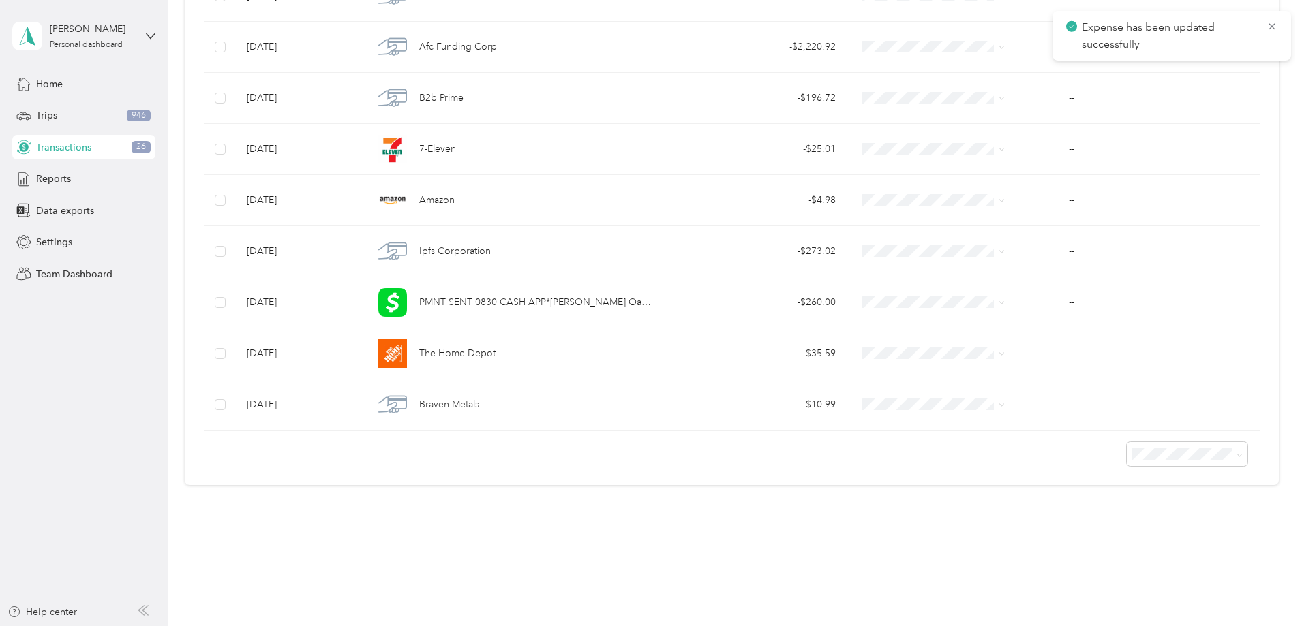
scroll to position [1088, 0]
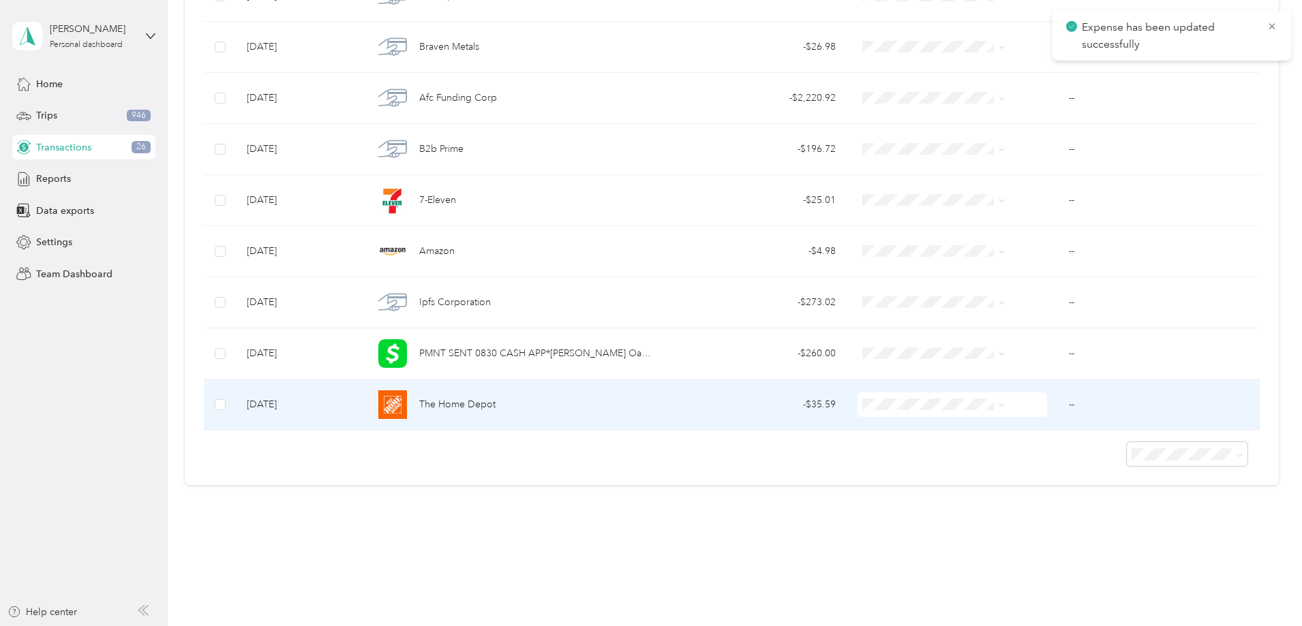
click at [495, 402] on span "The Home Depot" at bounding box center [457, 404] width 76 height 15
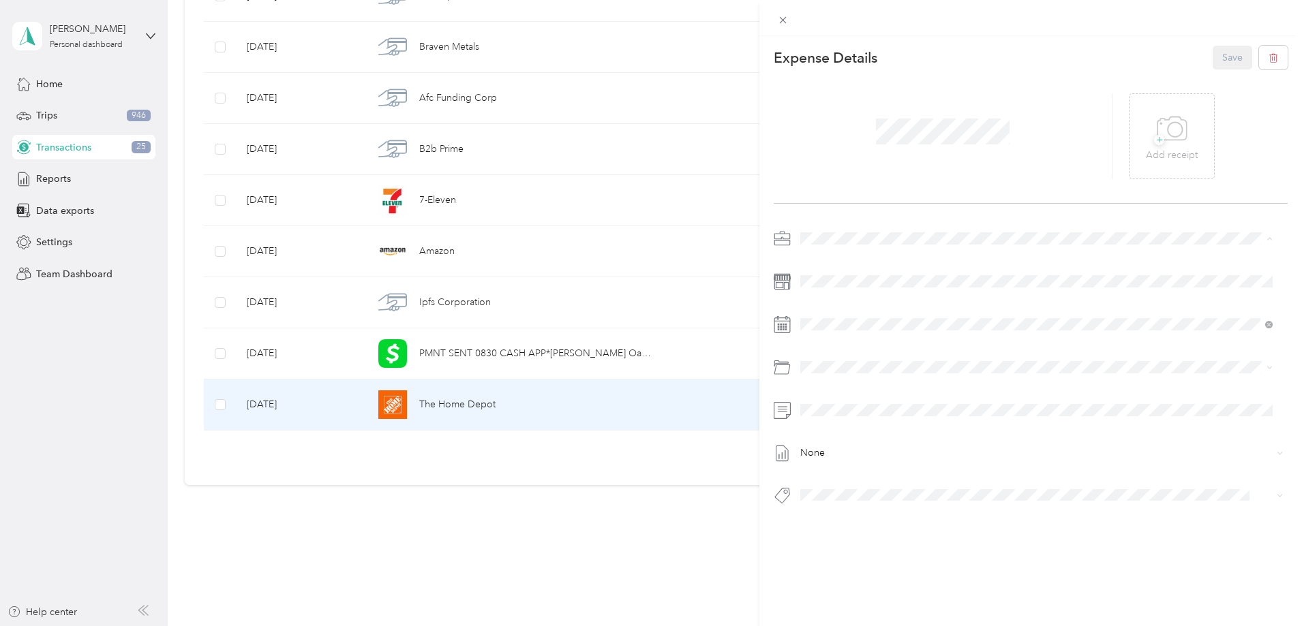
click at [842, 264] on span "Vasini Mottors LLC" at bounding box center [844, 263] width 79 height 12
click at [1173, 141] on icon at bounding box center [1171, 128] width 31 height 37
click at [847, 544] on span "Office Supply" at bounding box center [840, 546] width 52 height 12
click at [1225, 57] on button "Save" at bounding box center [1232, 58] width 40 height 24
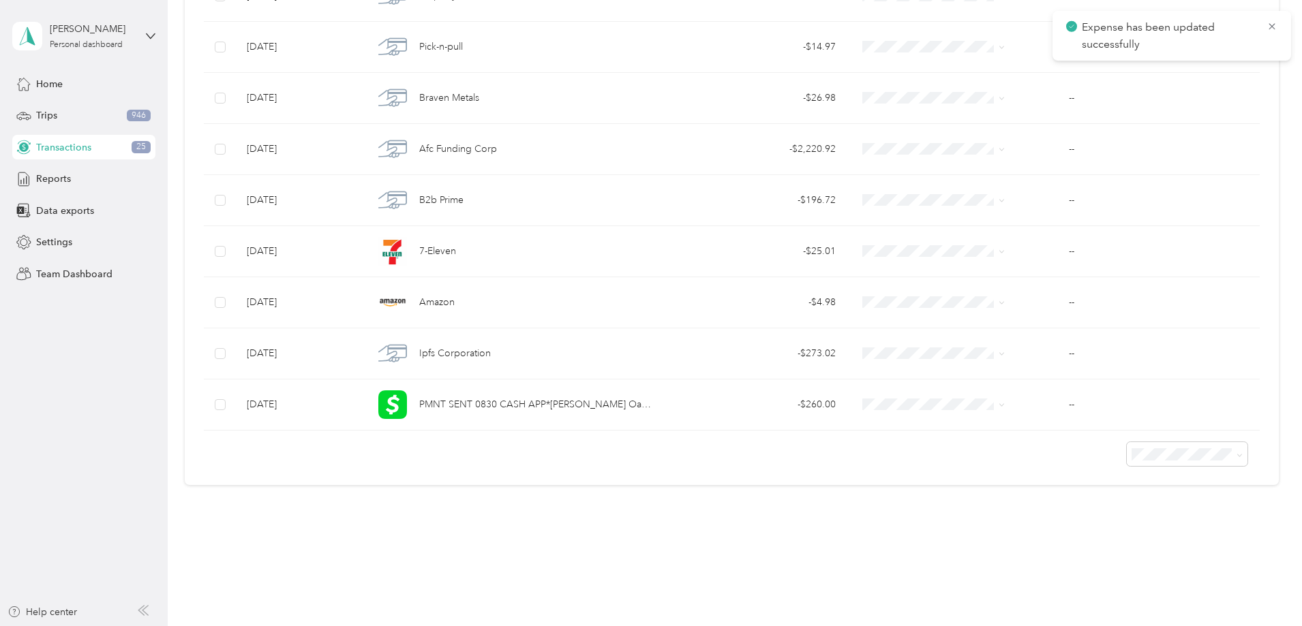
scroll to position [1037, 0]
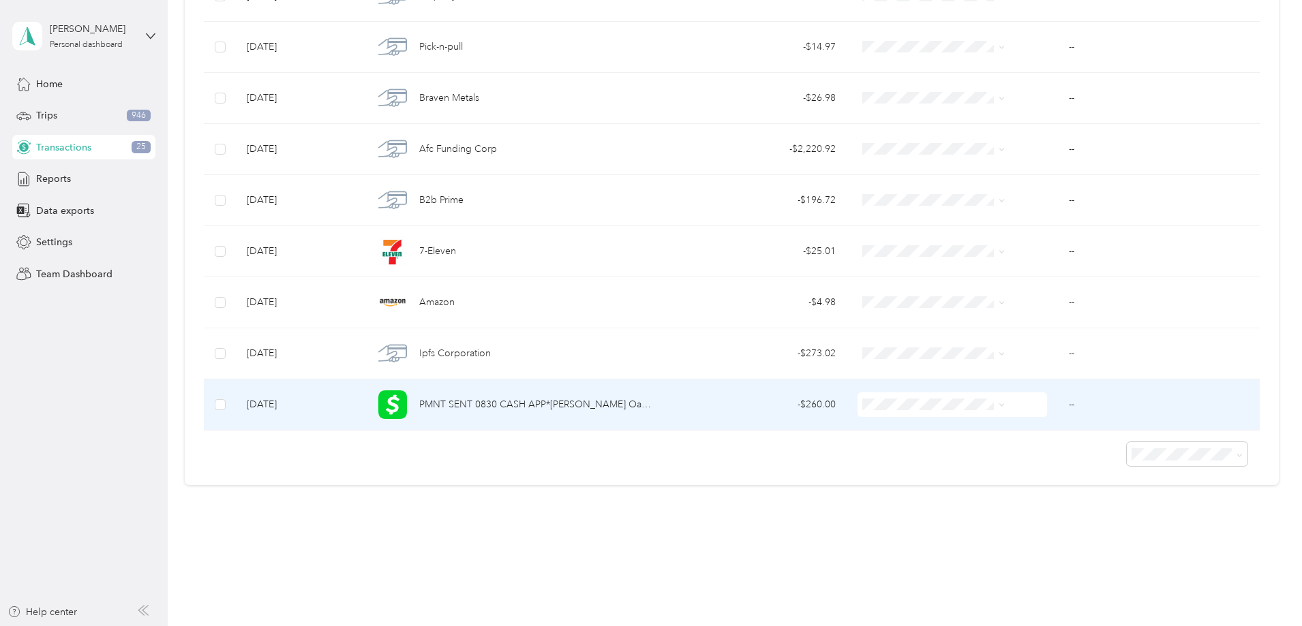
click at [549, 403] on span "PMNT SENT 0830 CASH APP*[PERSON_NAME] Oakland [GEOGRAPHIC_DATA] XXXXX6524XXXXXX…" at bounding box center [536, 404] width 235 height 15
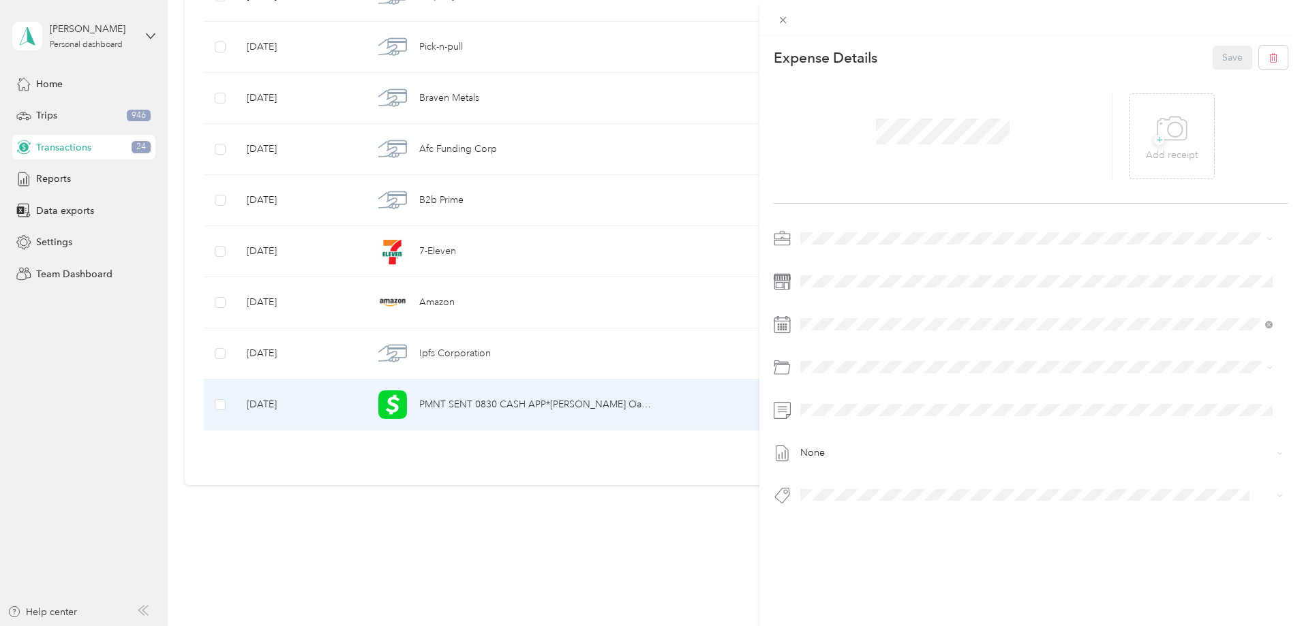
click at [824, 230] on span at bounding box center [1041, 239] width 492 height 22
click at [829, 259] on span "Vasini Mottors LLC" at bounding box center [844, 263] width 79 height 12
click at [1161, 149] on p "Add receipt" at bounding box center [1172, 155] width 52 height 15
click at [835, 418] on span "Payment" at bounding box center [830, 419] width 33 height 12
click at [1214, 60] on button "Save" at bounding box center [1232, 58] width 40 height 24
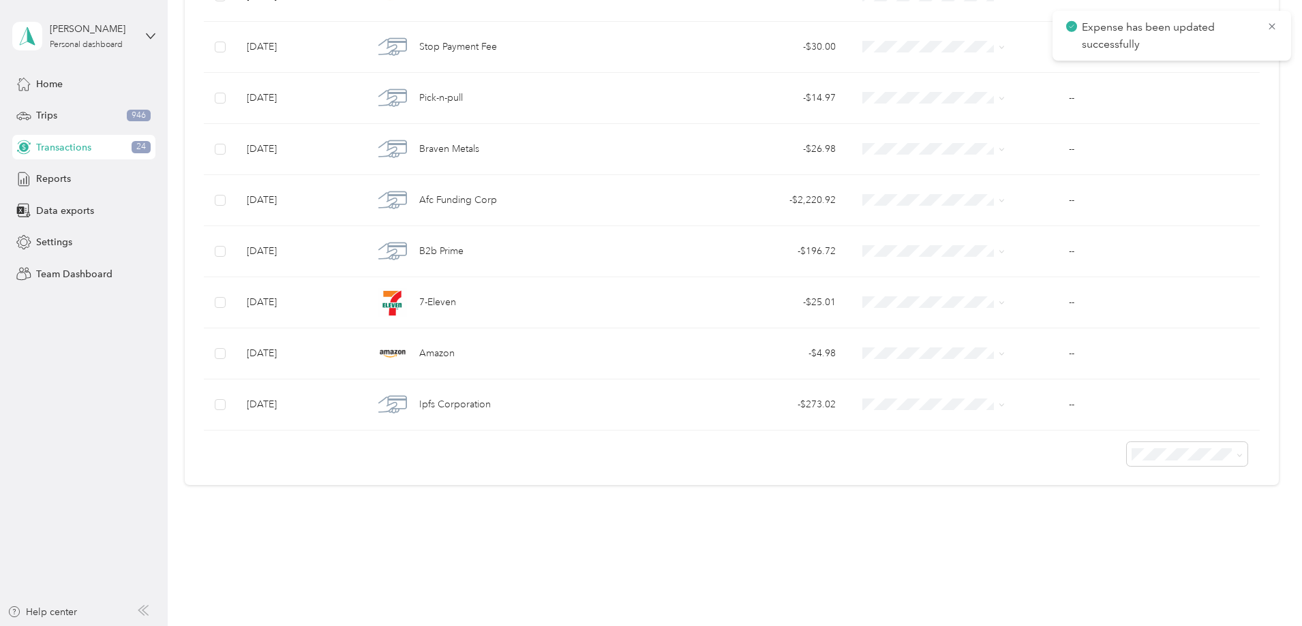
scroll to position [985, 0]
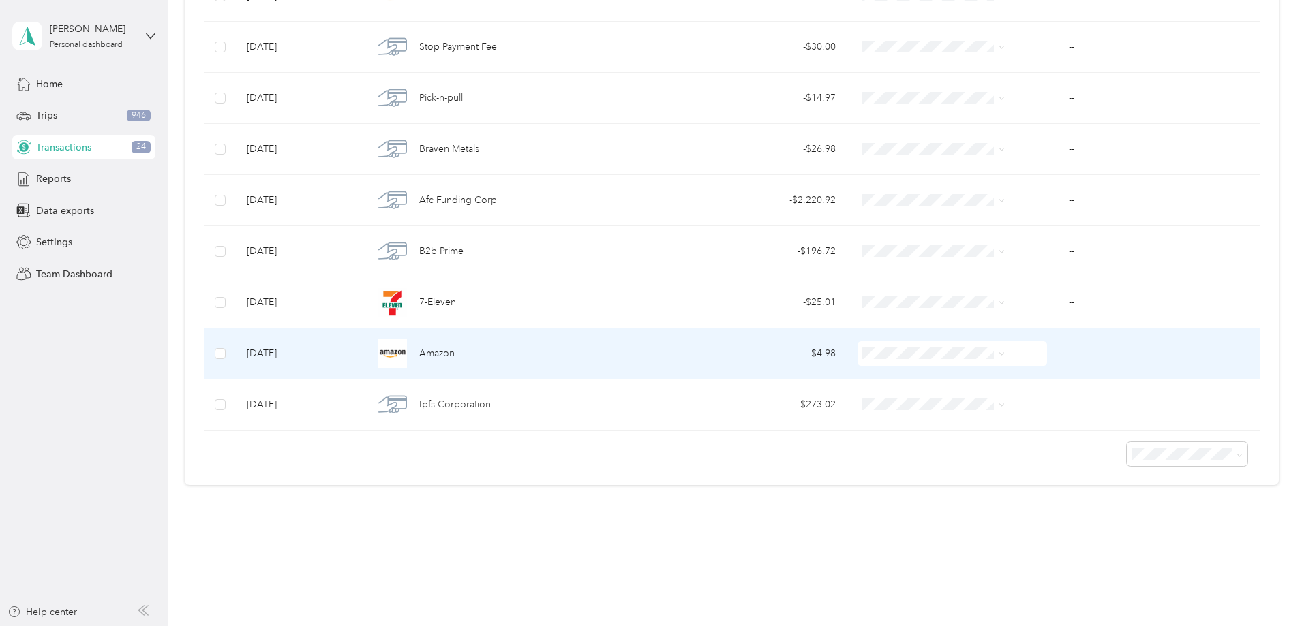
click at [455, 350] on span "Amazon" at bounding box center [436, 353] width 35 height 15
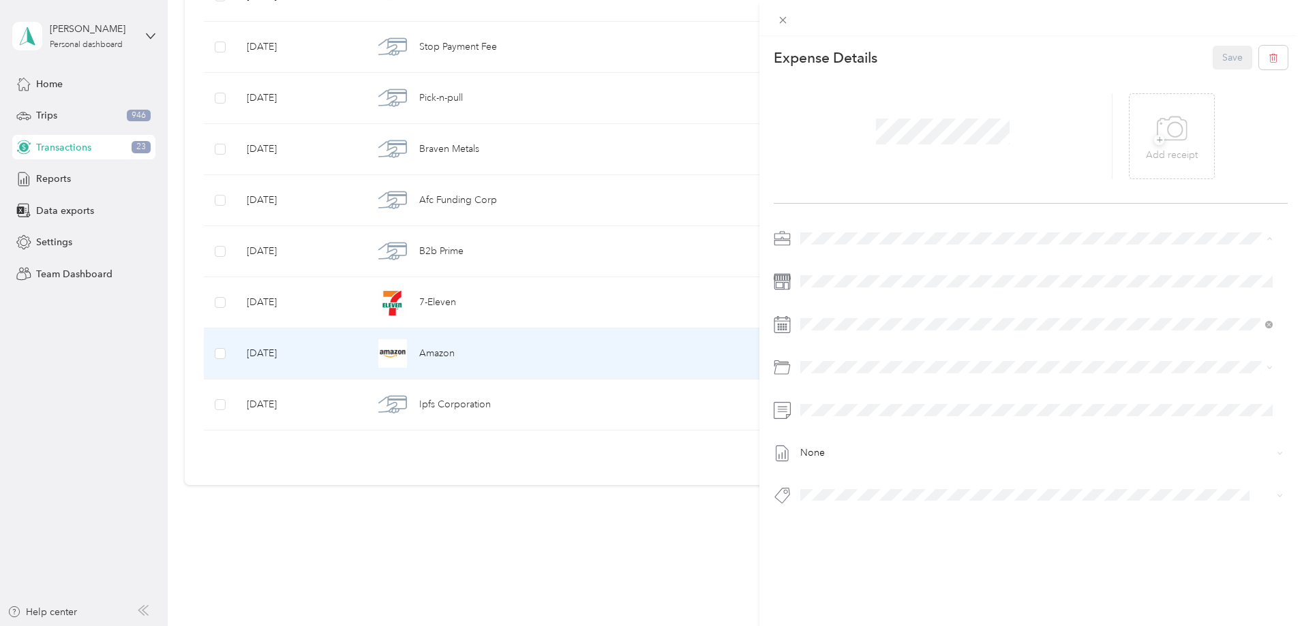
click at [842, 262] on span "Vasini Mottors LLC" at bounding box center [844, 263] width 79 height 12
click at [1161, 151] on p "Add receipt" at bounding box center [1172, 155] width 52 height 15
click at [844, 486] on span at bounding box center [1041, 495] width 492 height 19
click at [841, 523] on li "Tools/parts" at bounding box center [1036, 517] width 482 height 27
click at [1217, 60] on button "Save" at bounding box center [1232, 58] width 40 height 24
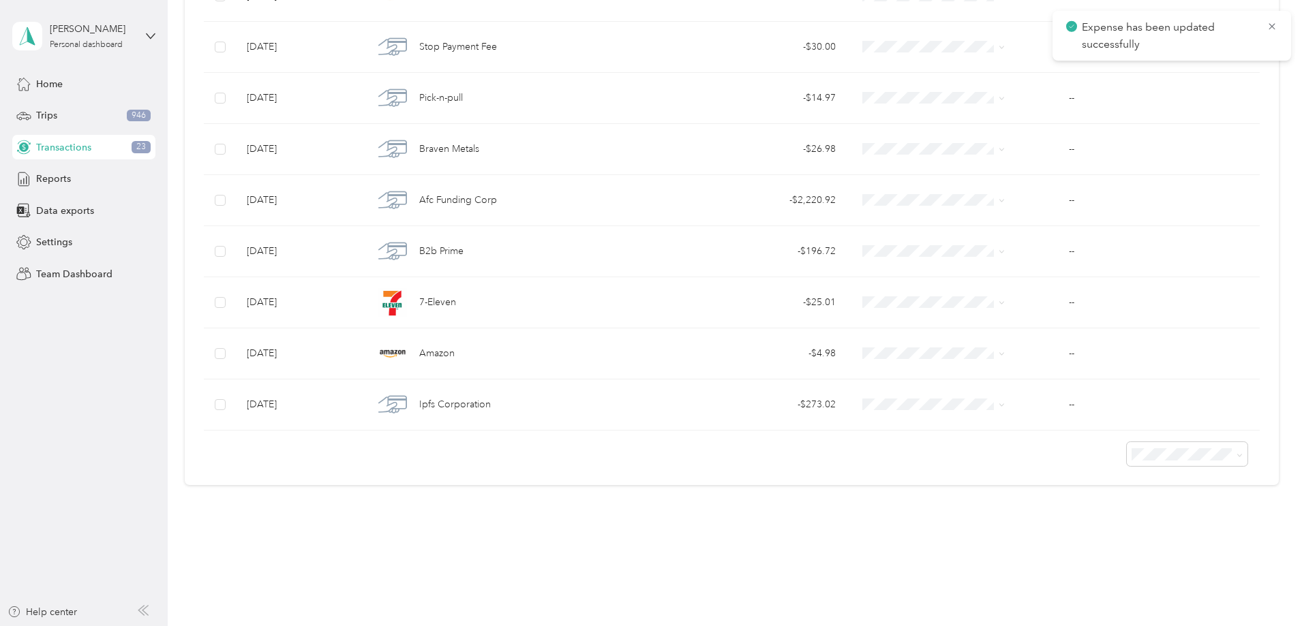
scroll to position [934, 0]
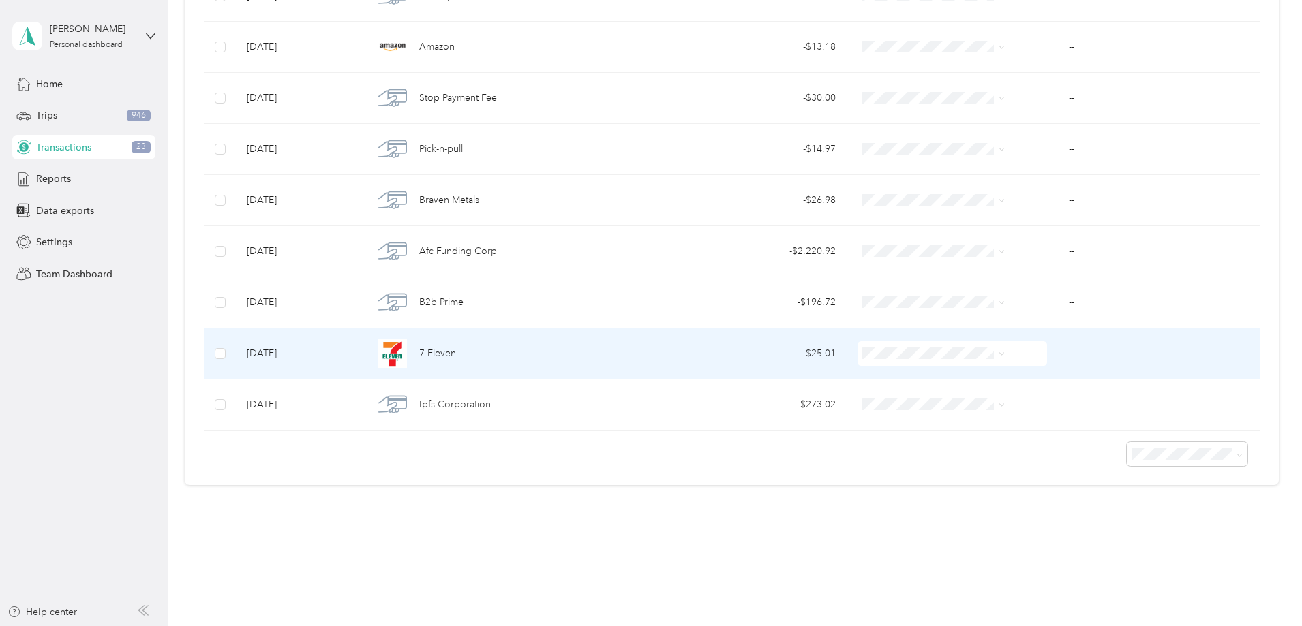
click at [456, 349] on span "7-Eleven" at bounding box center [437, 353] width 37 height 15
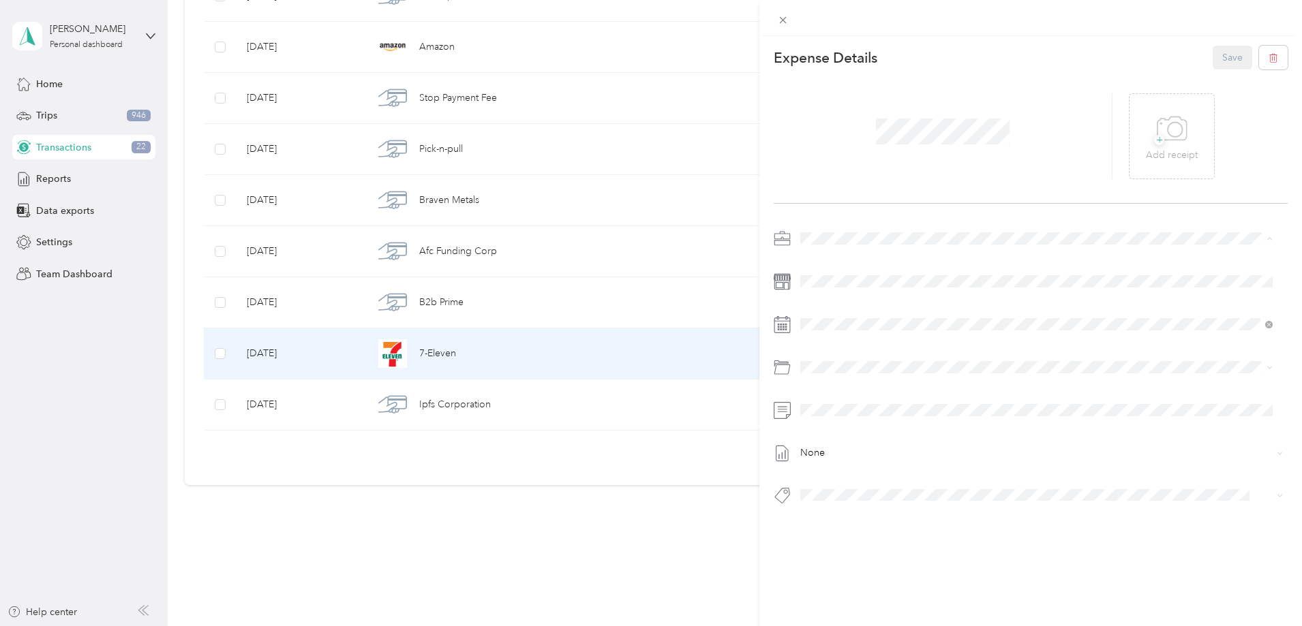
click at [840, 264] on span "Vasini Mottors LLC" at bounding box center [844, 263] width 79 height 12
click at [596, 433] on div "This expense cannot be edited because it is either under review, approved, or p…" at bounding box center [651, 313] width 1302 height 626
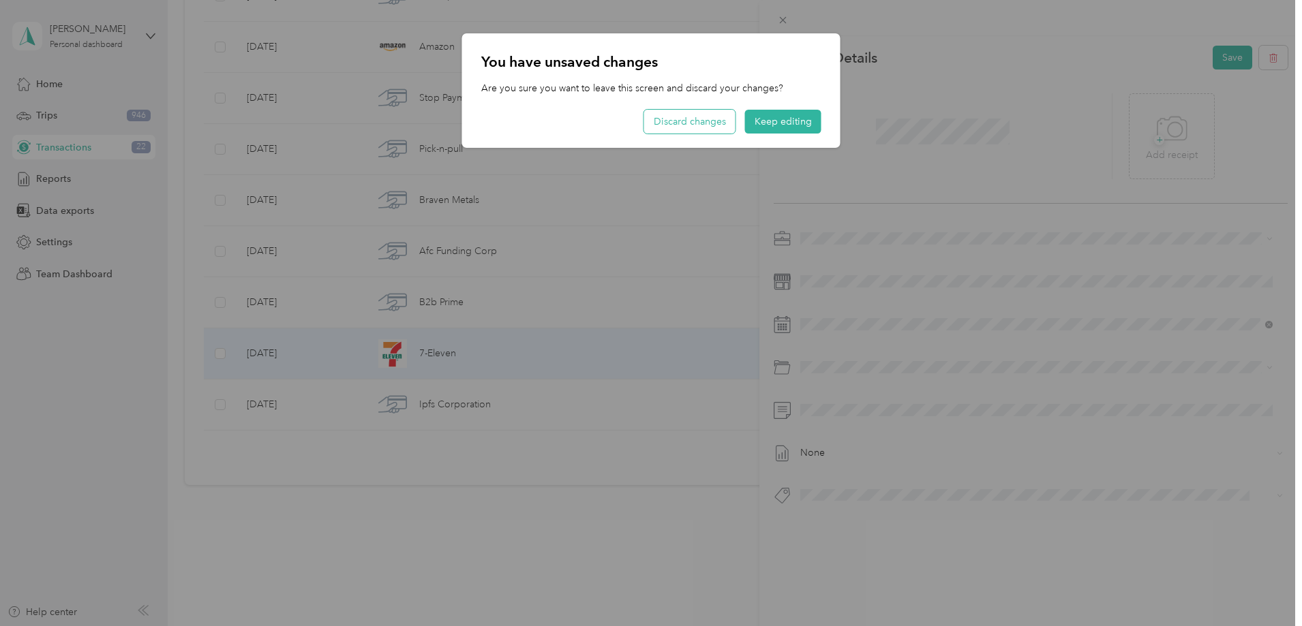
click at [671, 131] on button "Discard changes" at bounding box center [689, 122] width 91 height 24
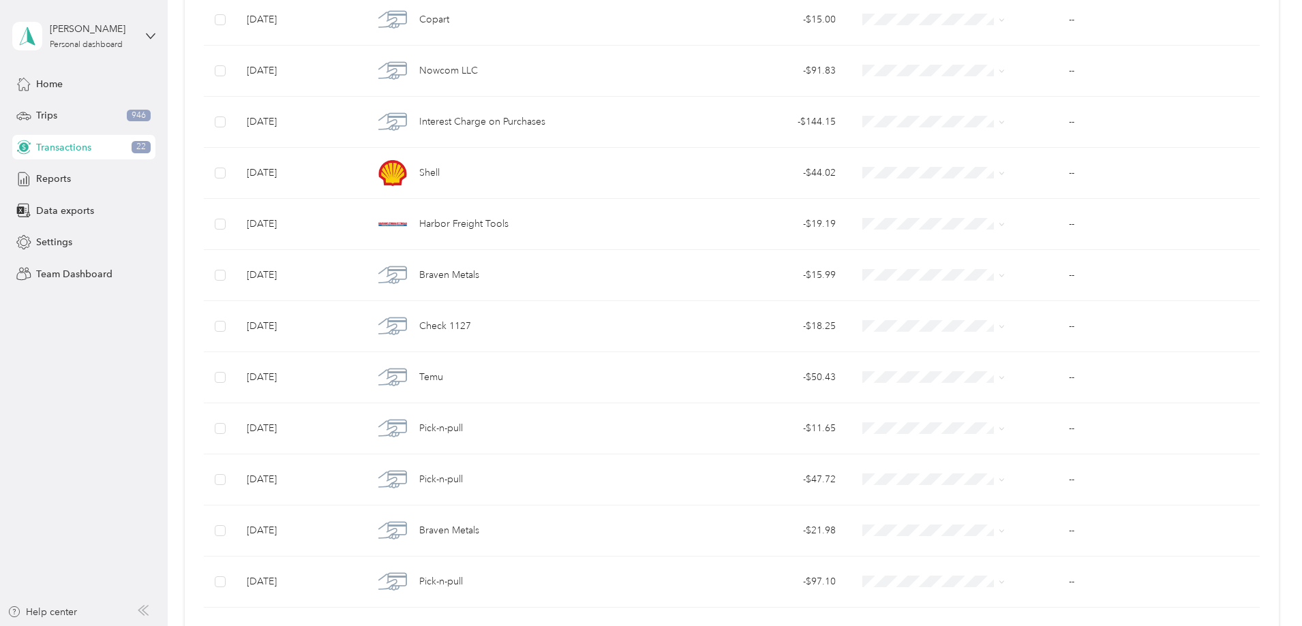
scroll to position [341, 0]
